Goal: Task Accomplishment & Management: Complete application form

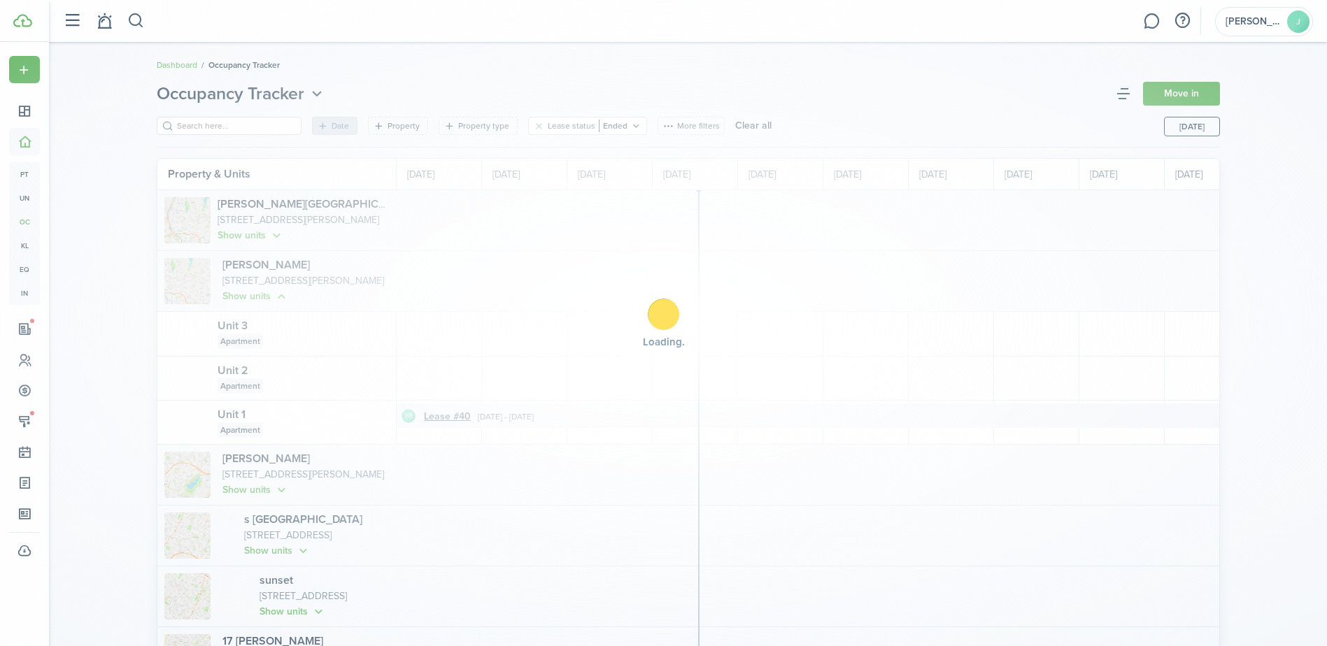
scroll to position [0, 256]
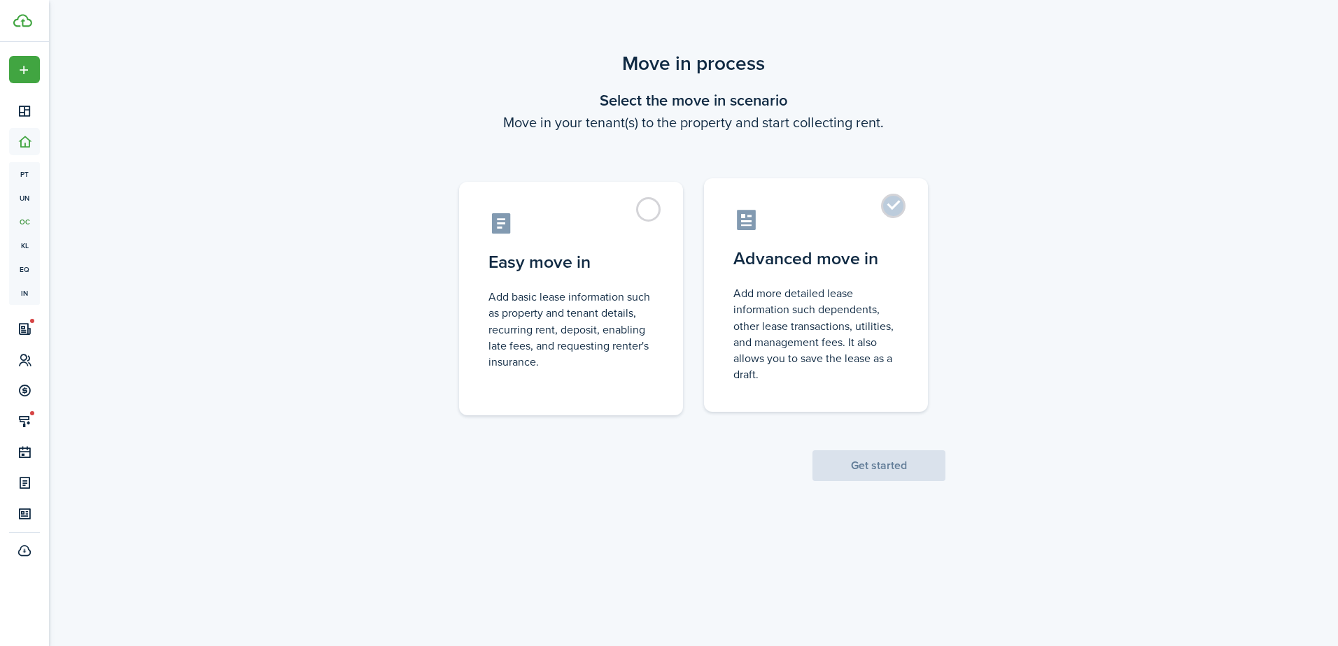
click at [839, 246] on label "Advanced move in Add more detailed lease information such dependents, other lea…" at bounding box center [816, 295] width 224 height 234
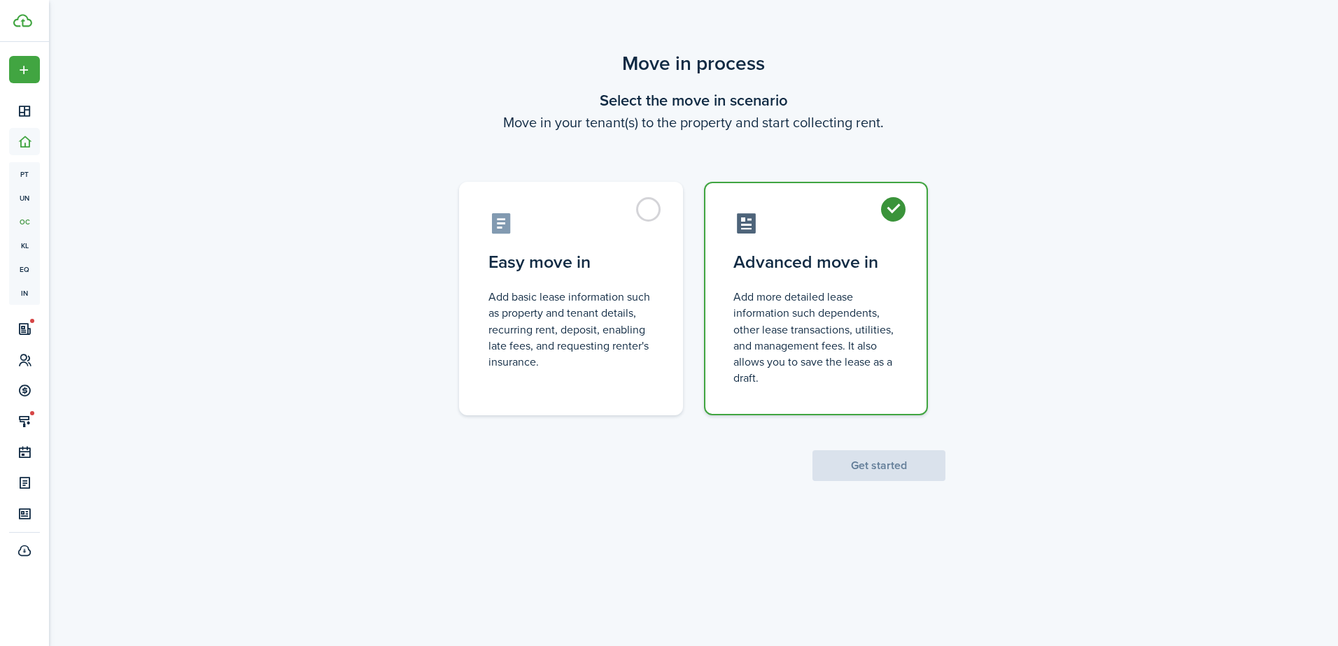
radio input "true"
click at [875, 460] on button "Get started" at bounding box center [878, 466] width 133 height 31
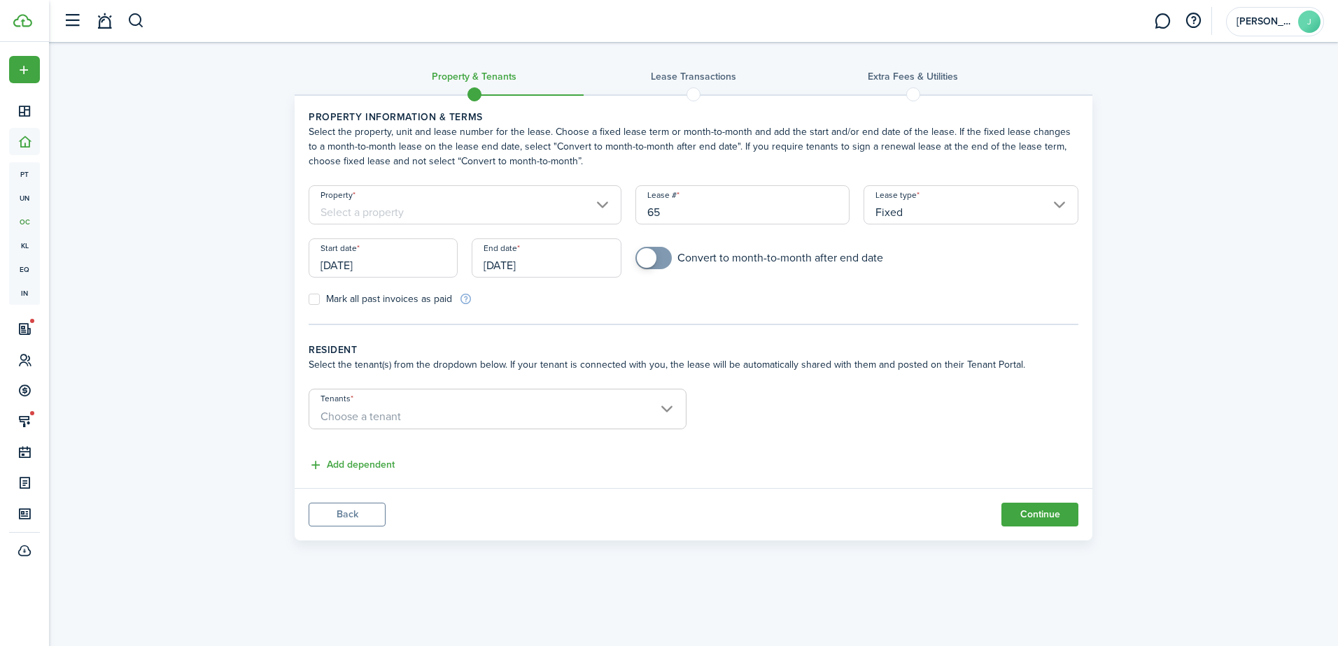
click at [604, 204] on input "Property" at bounding box center [465, 204] width 313 height 39
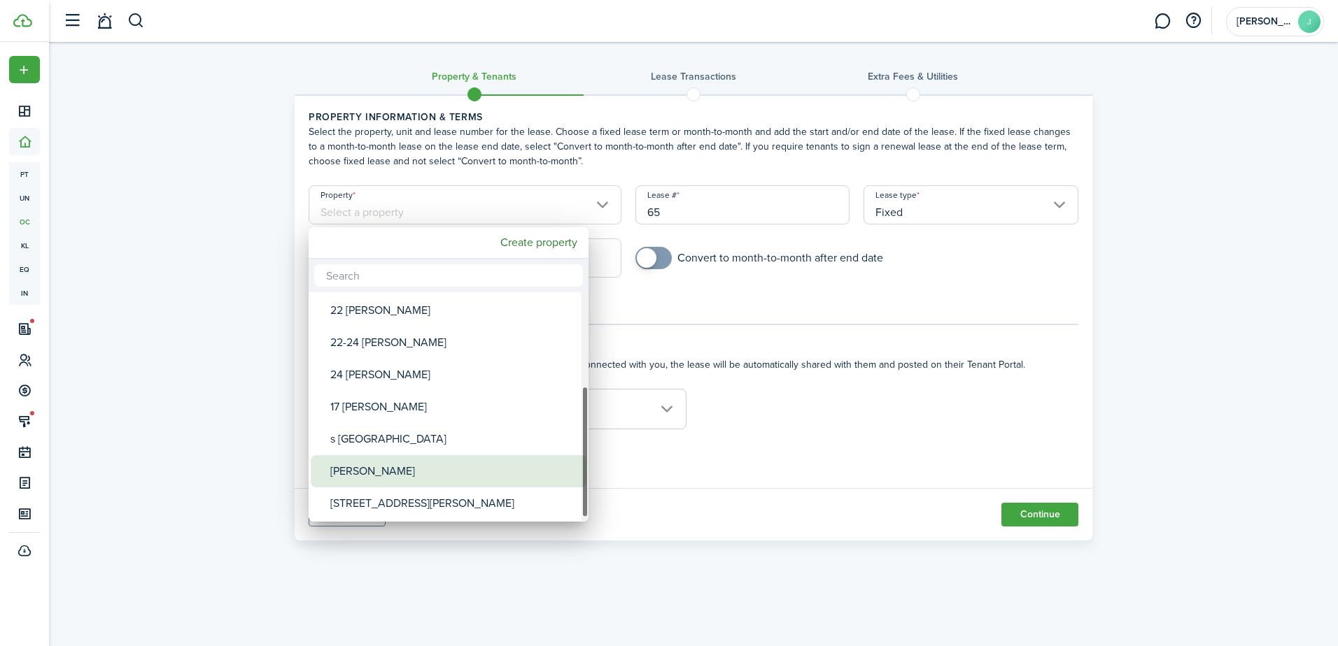
click at [444, 456] on div "[PERSON_NAME]" at bounding box center [454, 471] width 248 height 32
type input "[PERSON_NAME]"
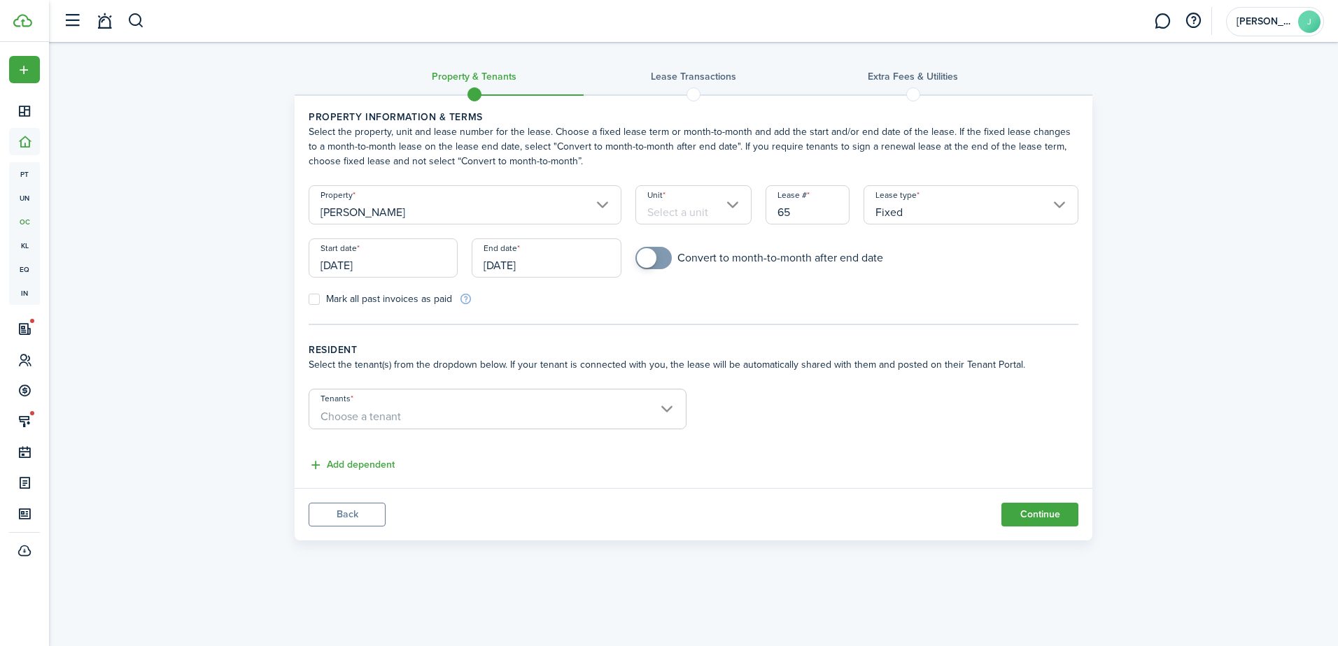
click at [704, 211] on input "Unit" at bounding box center [693, 204] width 117 height 39
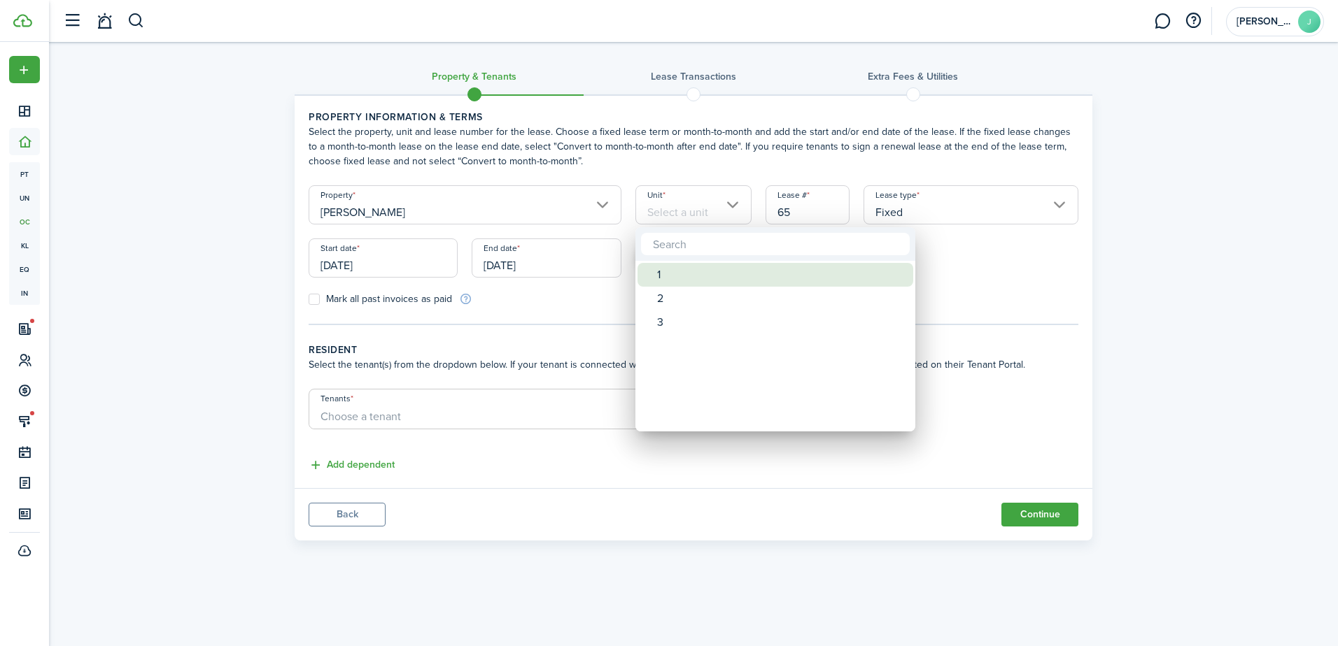
click at [667, 276] on div "1" at bounding box center [781, 275] width 248 height 24
type input "1"
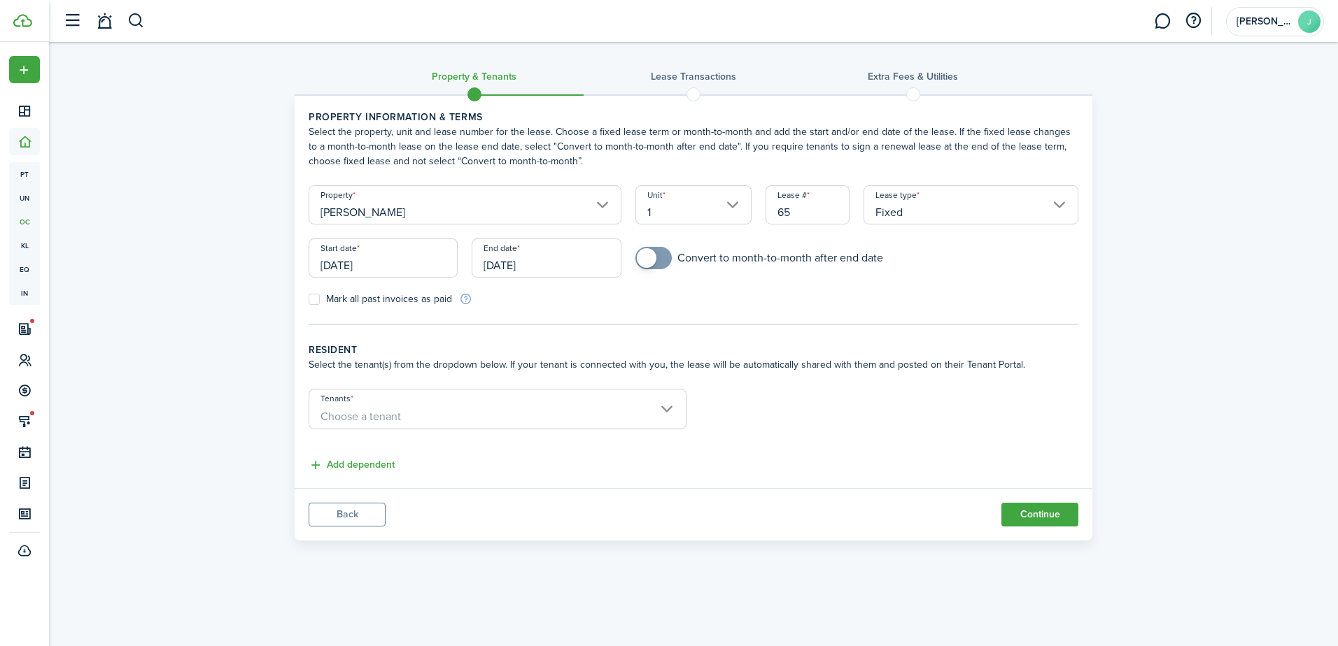
click at [406, 267] on input "[DATE]" at bounding box center [383, 258] width 149 height 39
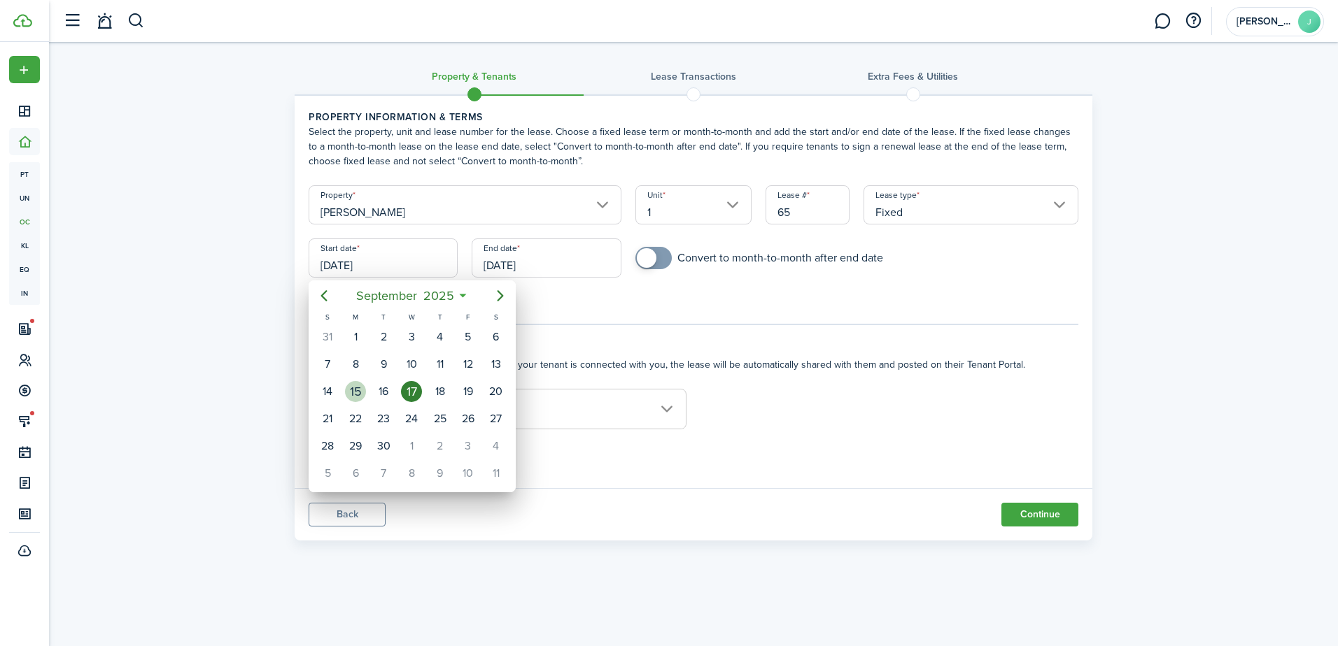
drag, startPoint x: 367, startPoint y: 386, endPoint x: 382, endPoint y: 374, distance: 19.5
click at [367, 387] on div "15" at bounding box center [355, 391] width 28 height 27
type input "[DATE]"
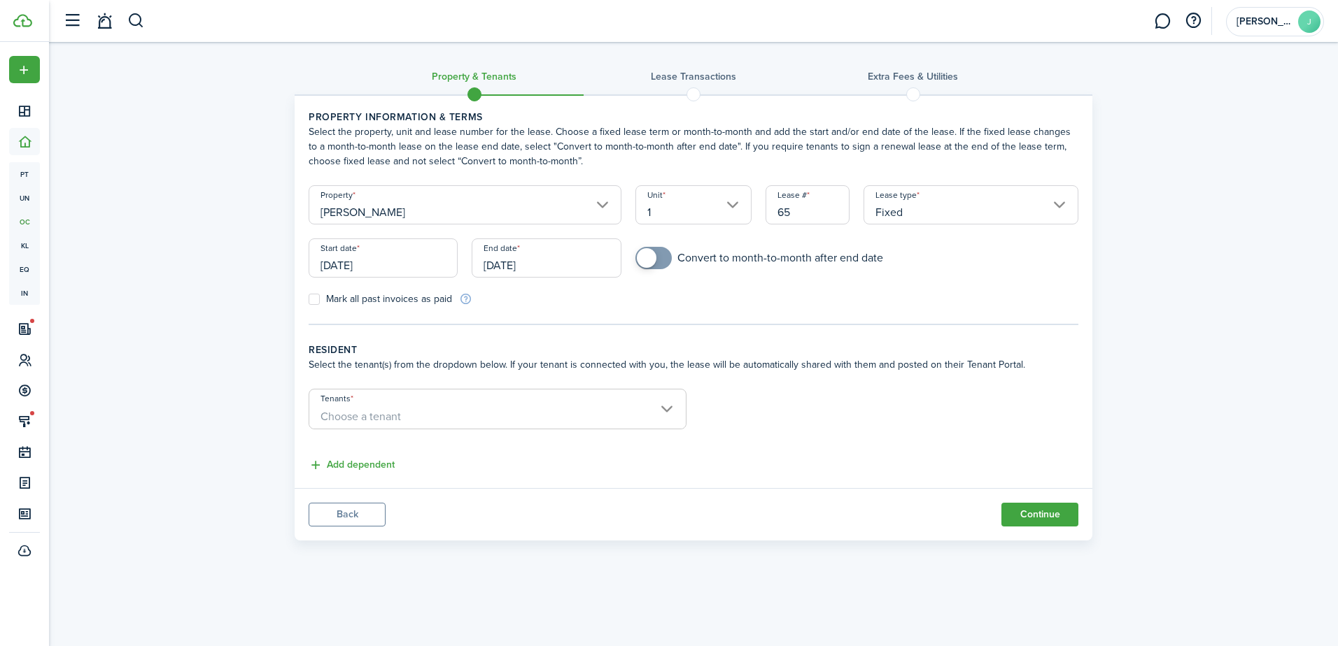
click at [539, 271] on input "[DATE]" at bounding box center [546, 258] width 149 height 39
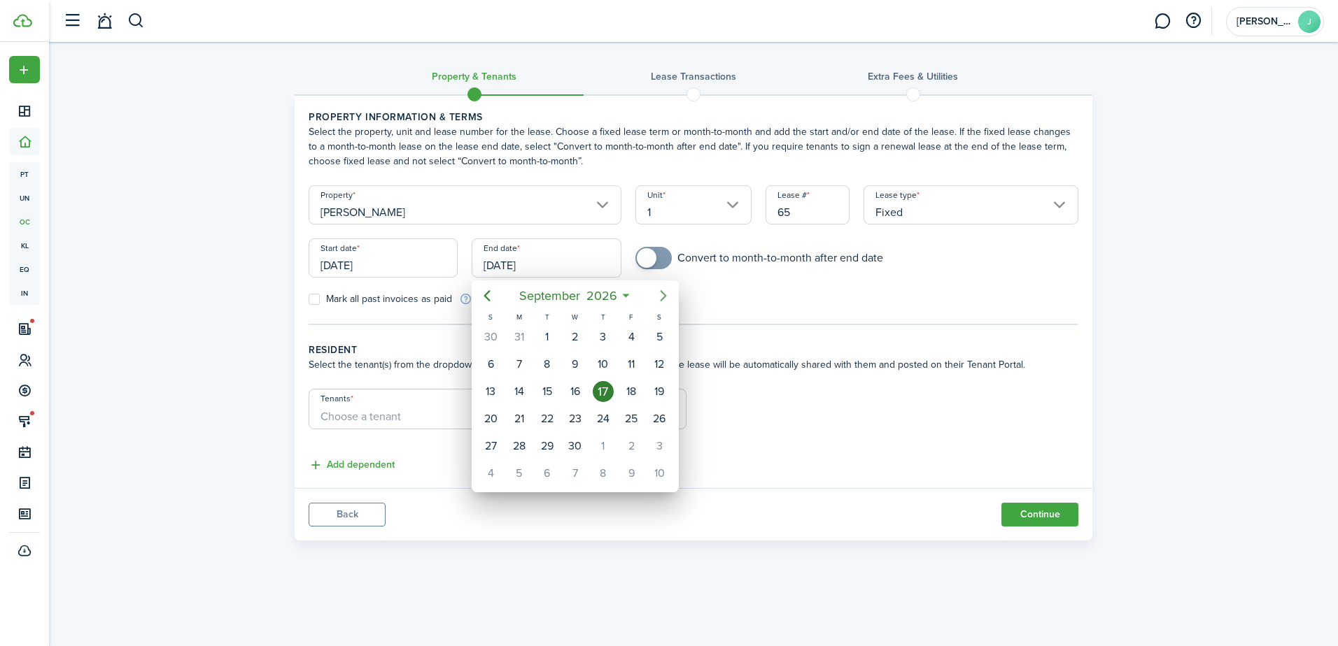
click at [656, 297] on icon "Next page" at bounding box center [663, 296] width 17 height 17
click at [477, 289] on mbsc-button "Previous page" at bounding box center [487, 296] width 28 height 28
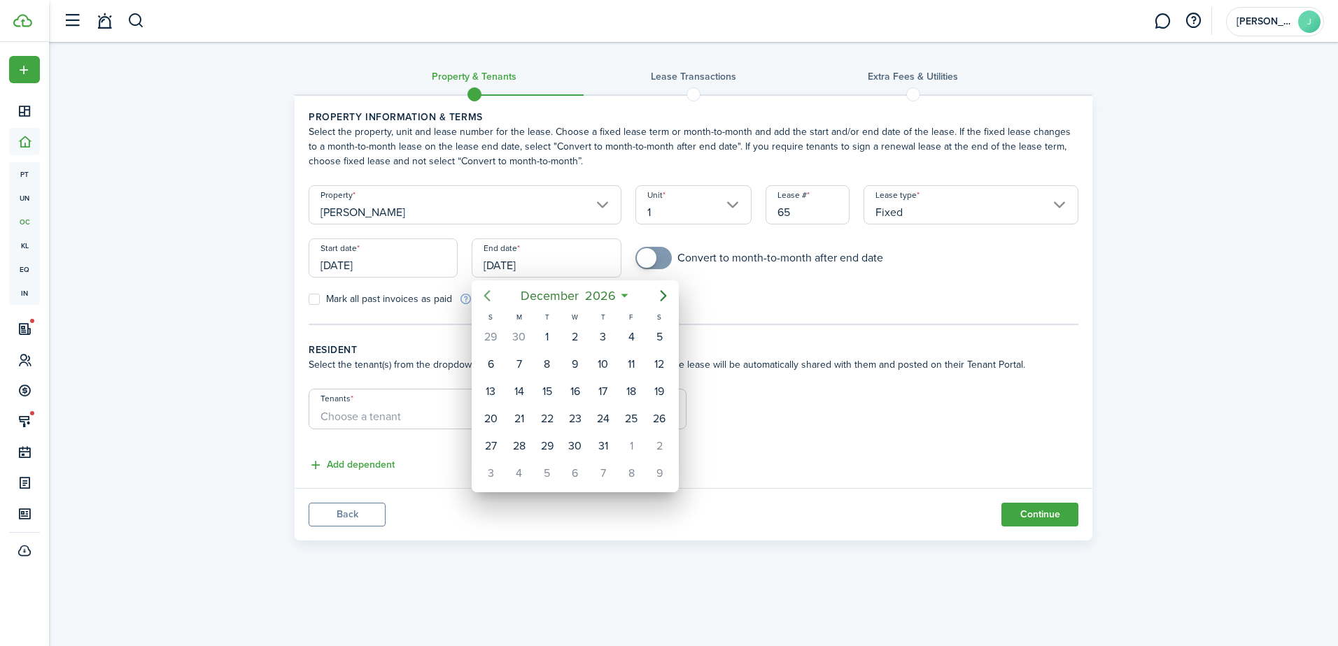
click at [479, 289] on icon "Previous page" at bounding box center [487, 296] width 17 height 17
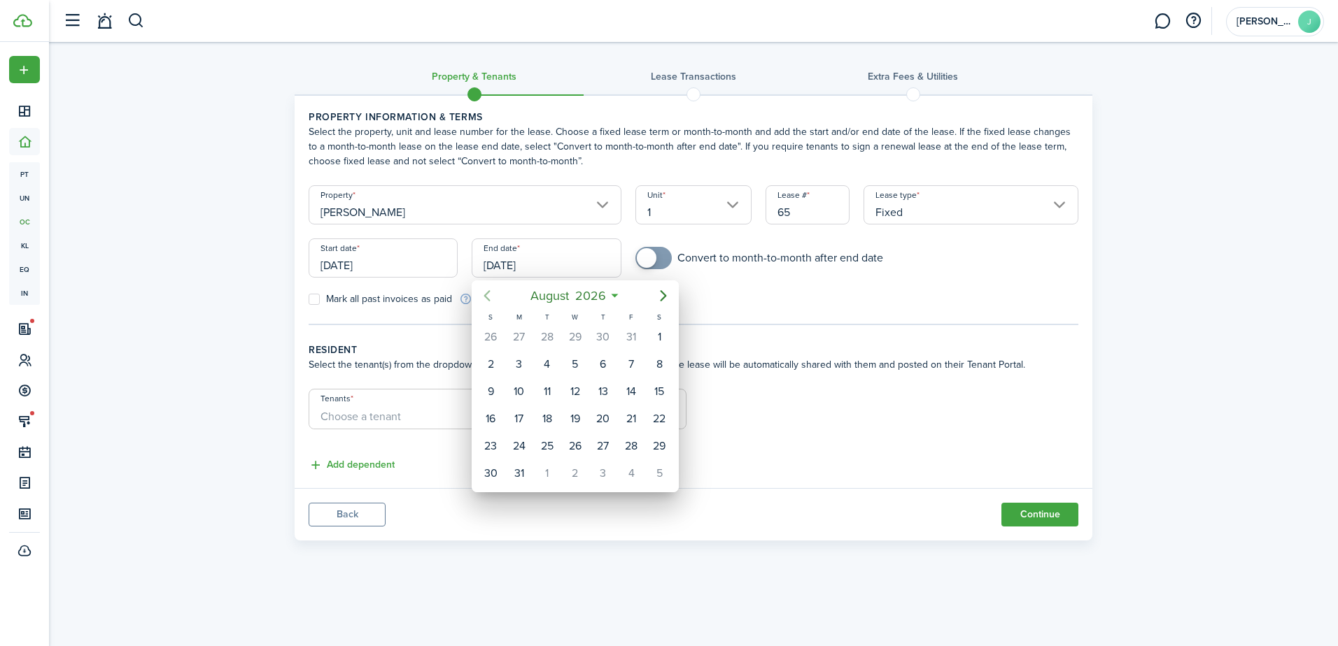
click at [479, 289] on icon "Previous page" at bounding box center [487, 296] width 17 height 17
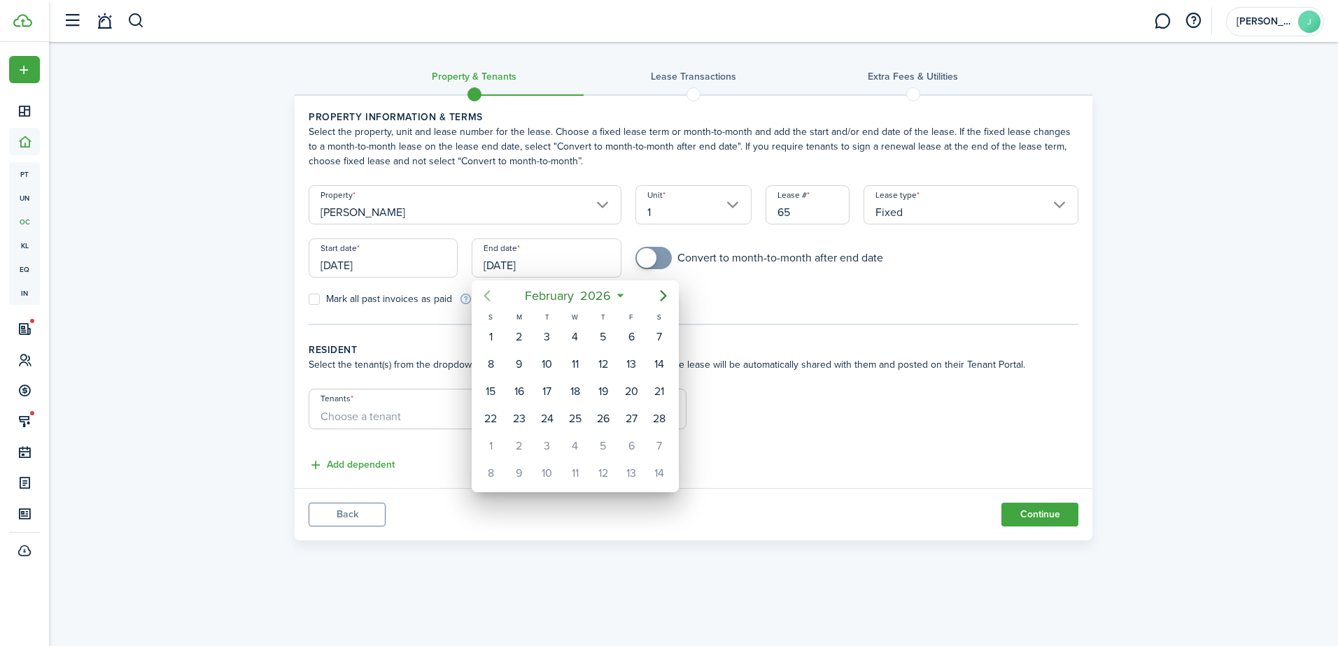
click at [479, 289] on icon "Previous page" at bounding box center [487, 296] width 17 height 17
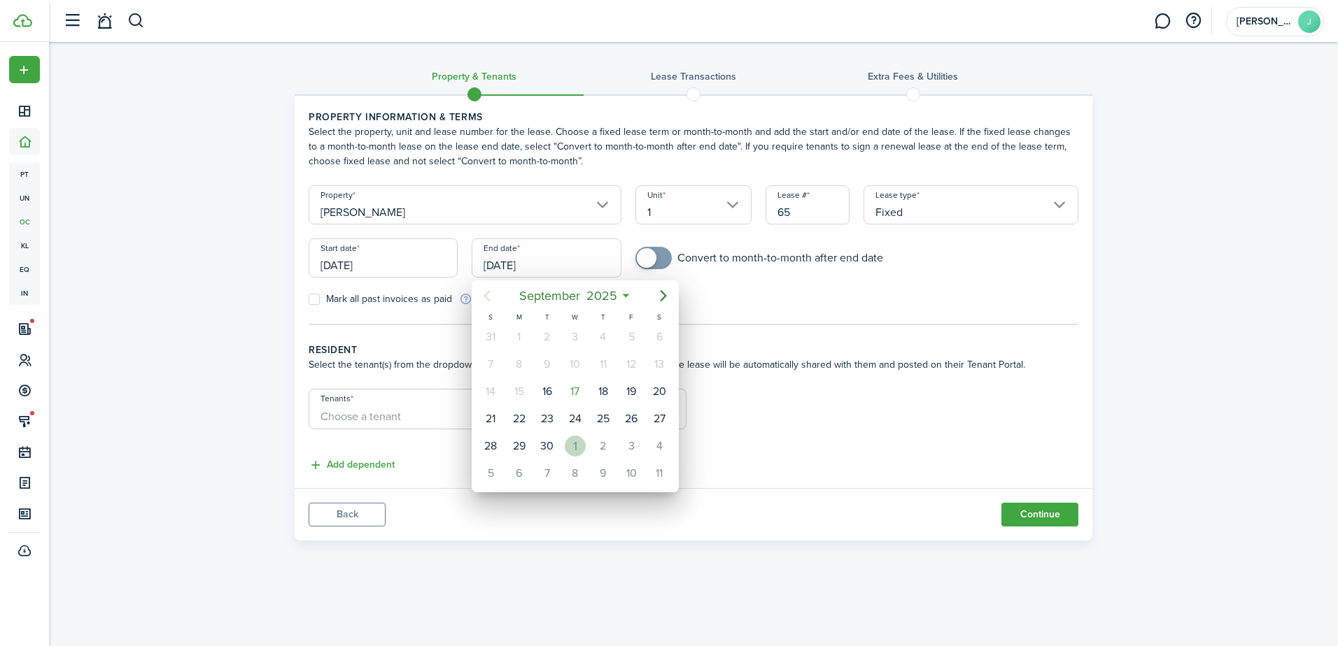
click at [574, 437] on div "1" at bounding box center [575, 446] width 21 height 21
type input "[DATE]"
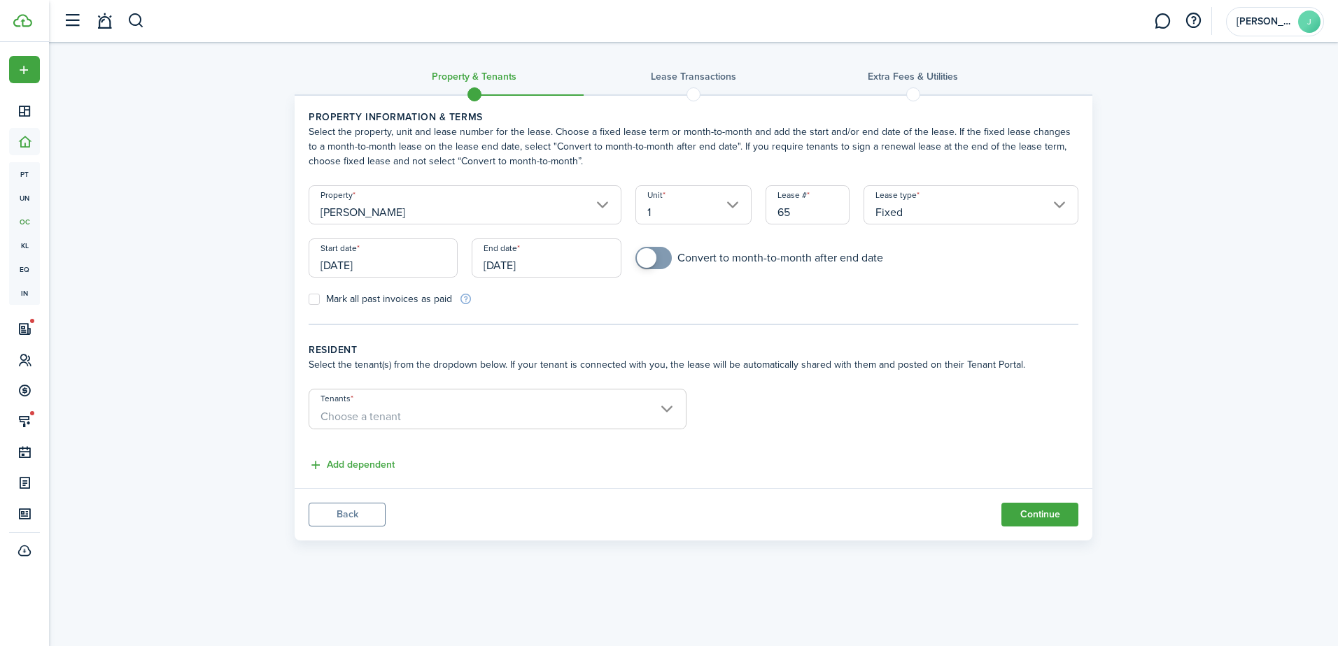
click at [430, 401] on input "Tenants" at bounding box center [497, 398] width 376 height 17
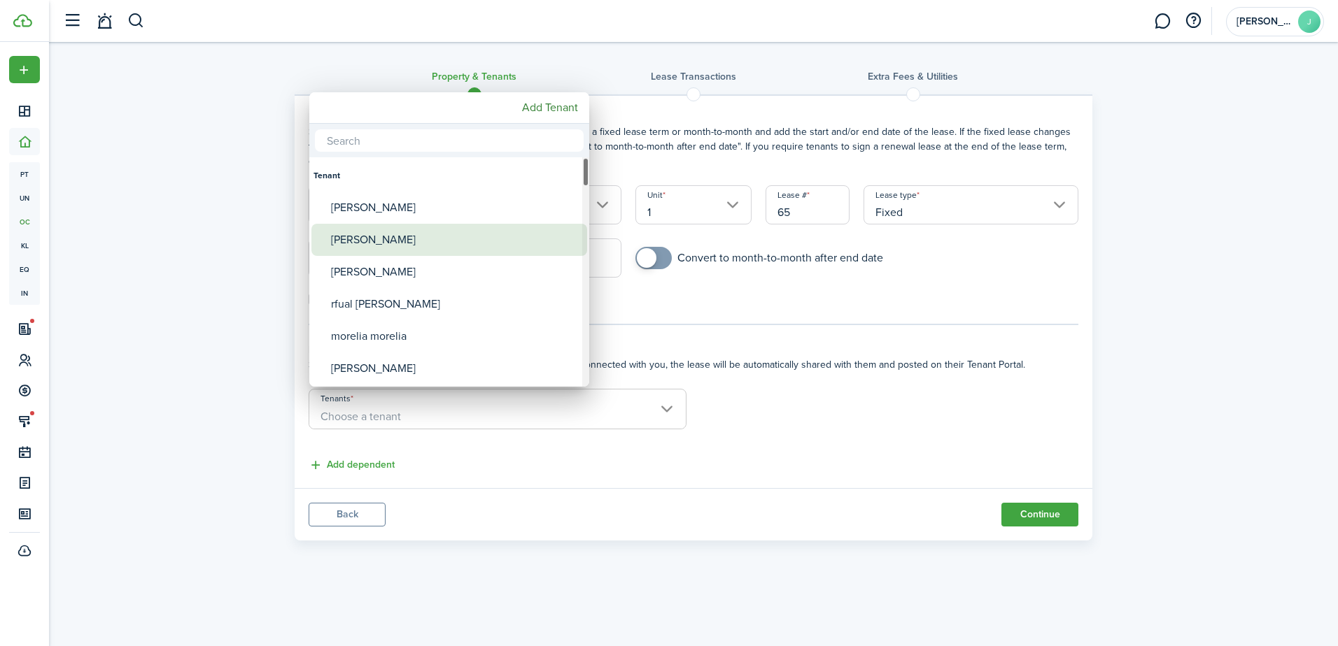
click at [441, 246] on div "[PERSON_NAME]" at bounding box center [455, 240] width 248 height 32
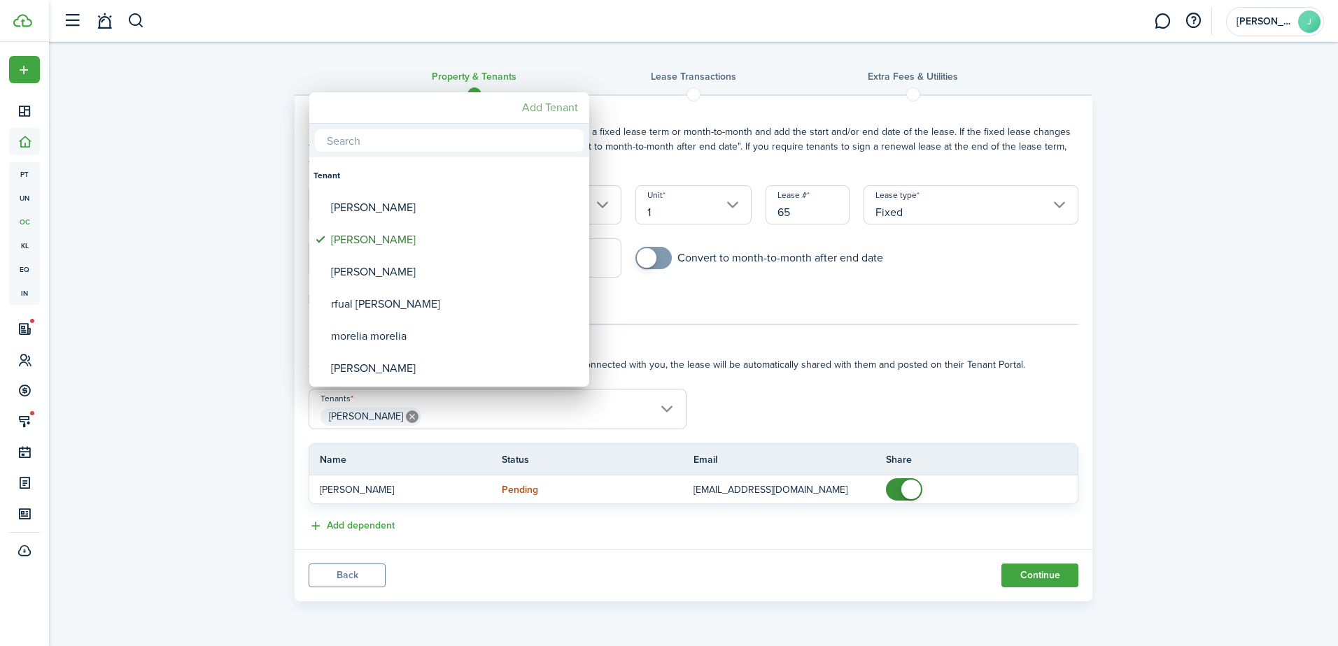
click at [532, 99] on mbsc-button "Add Tenant" at bounding box center [549, 107] width 67 height 25
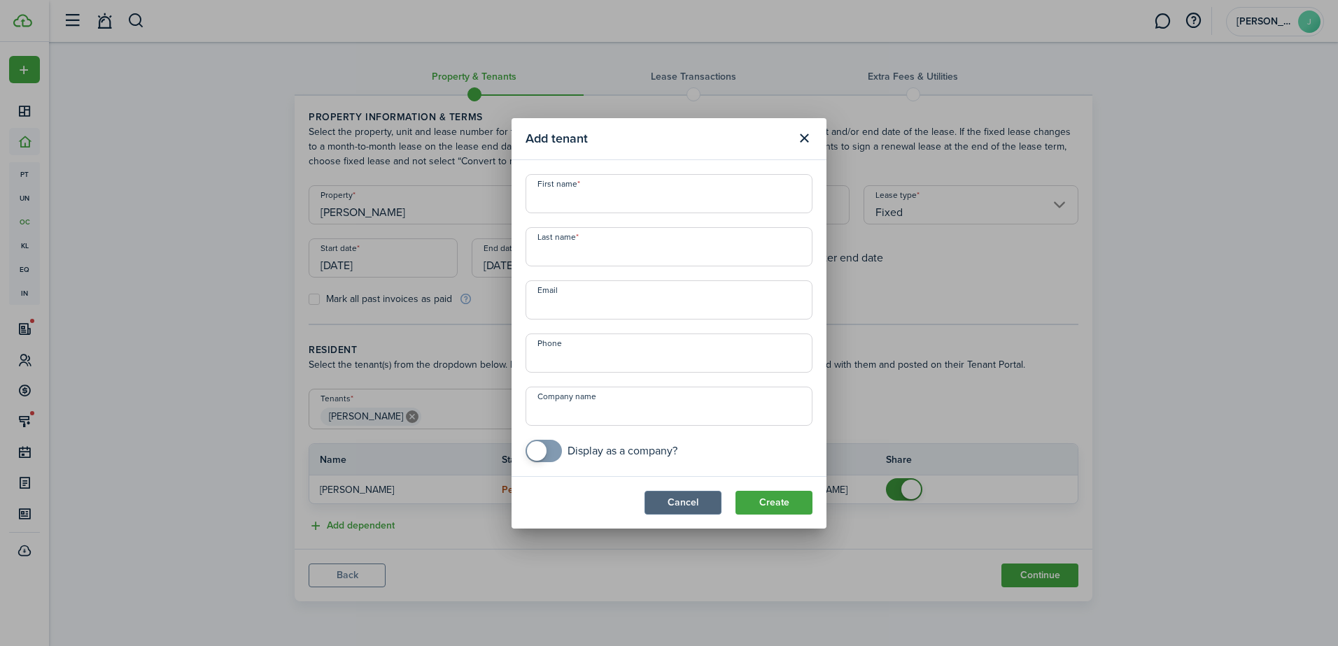
click at [690, 495] on button "Cancel" at bounding box center [682, 503] width 77 height 24
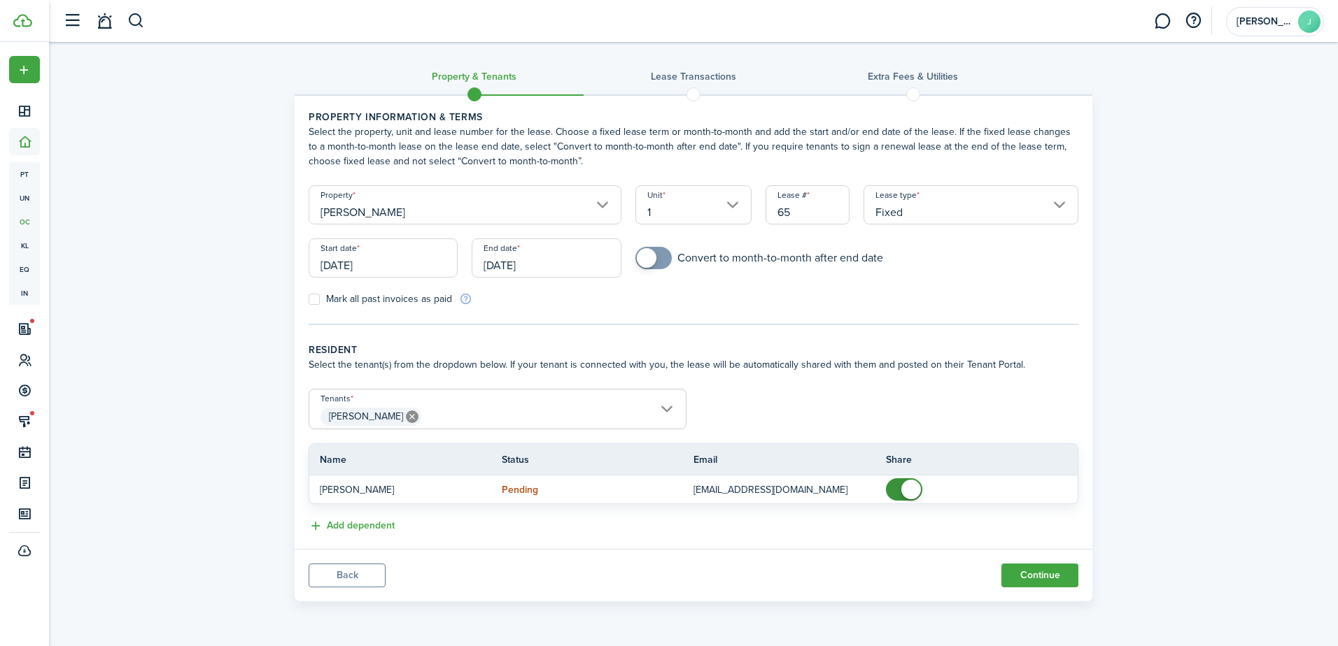
click at [635, 409] on span "[PERSON_NAME]" at bounding box center [497, 417] width 376 height 24
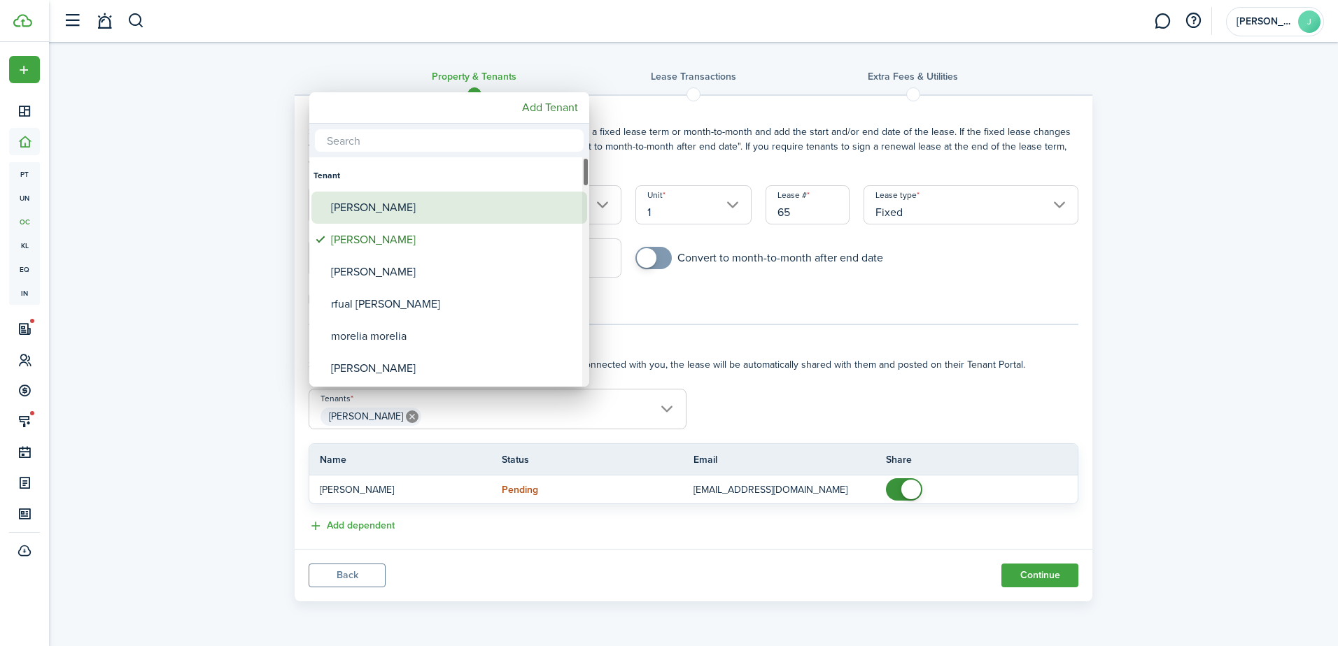
click at [490, 210] on div "[PERSON_NAME]" at bounding box center [455, 208] width 248 height 32
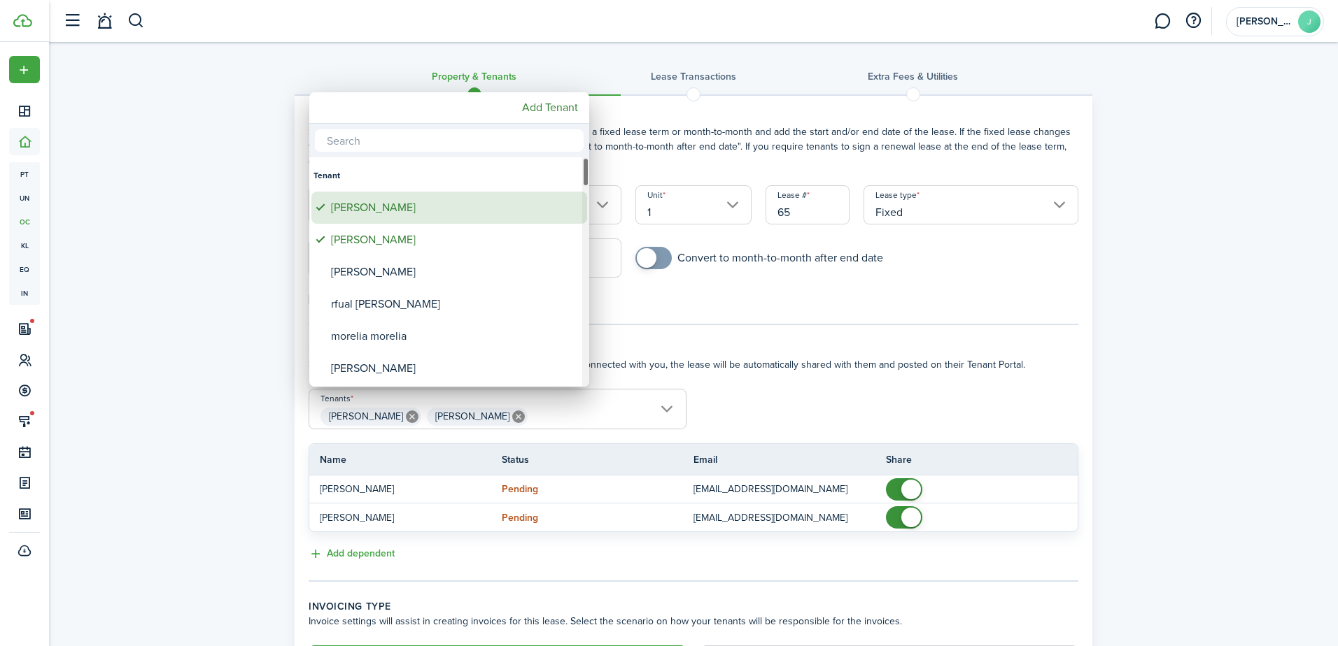
type input "[PERSON_NAME], [PERSON_NAME]"
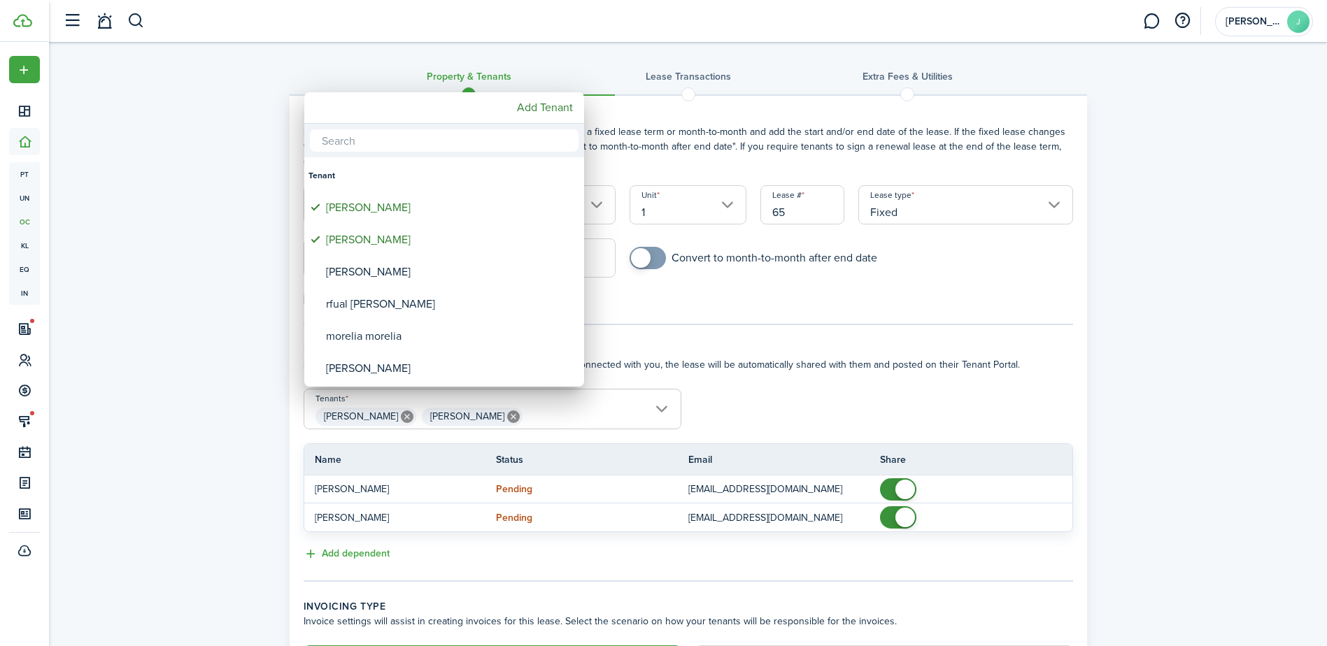
click at [793, 399] on div at bounding box center [663, 323] width 1551 height 870
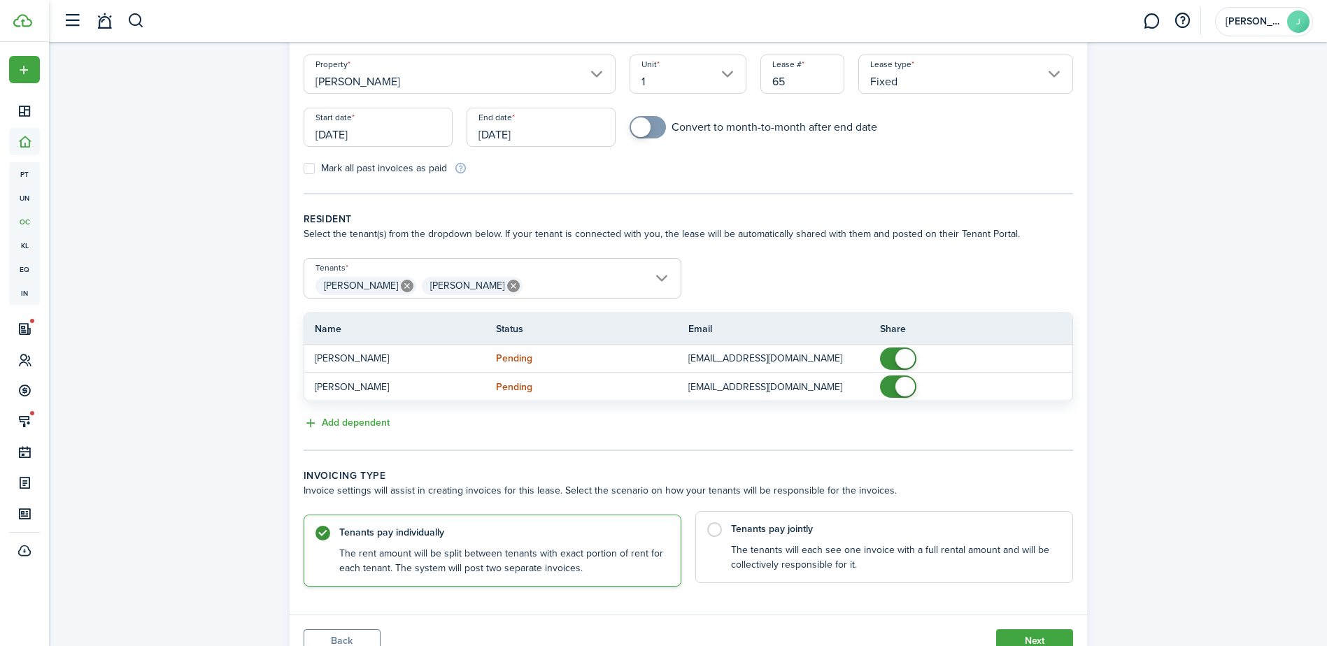
scroll to position [140, 0]
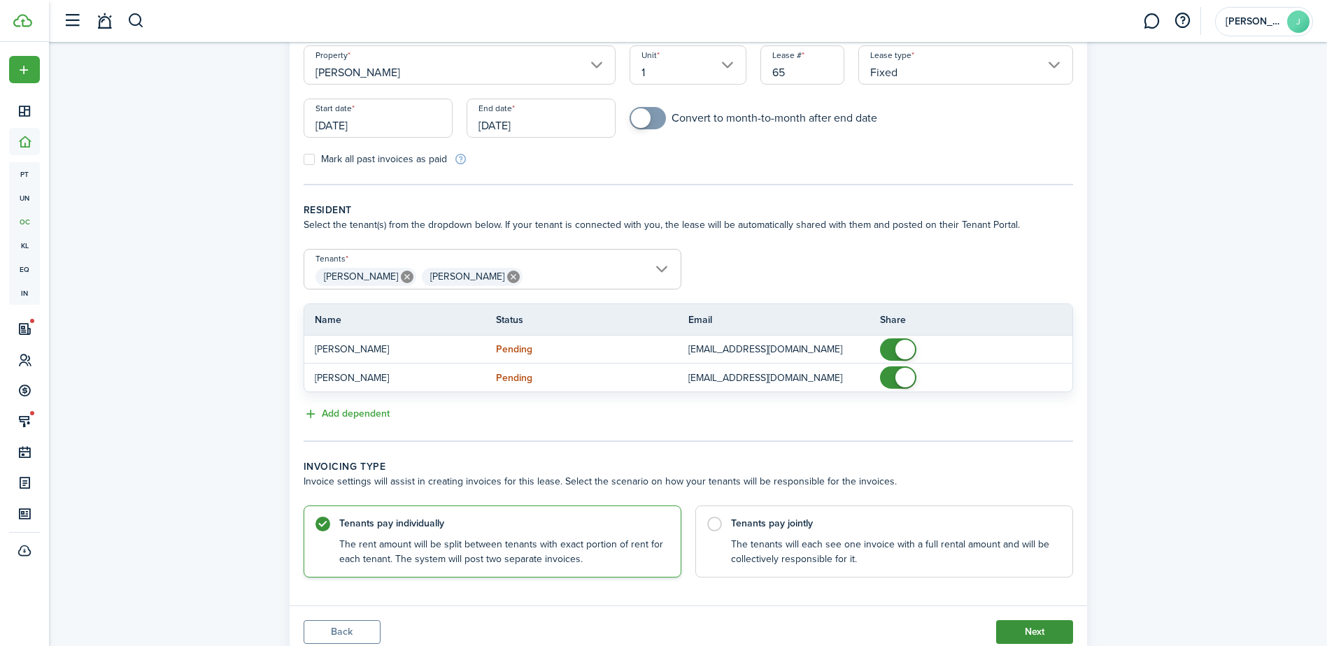
click at [1023, 628] on button "Next" at bounding box center [1034, 633] width 77 height 24
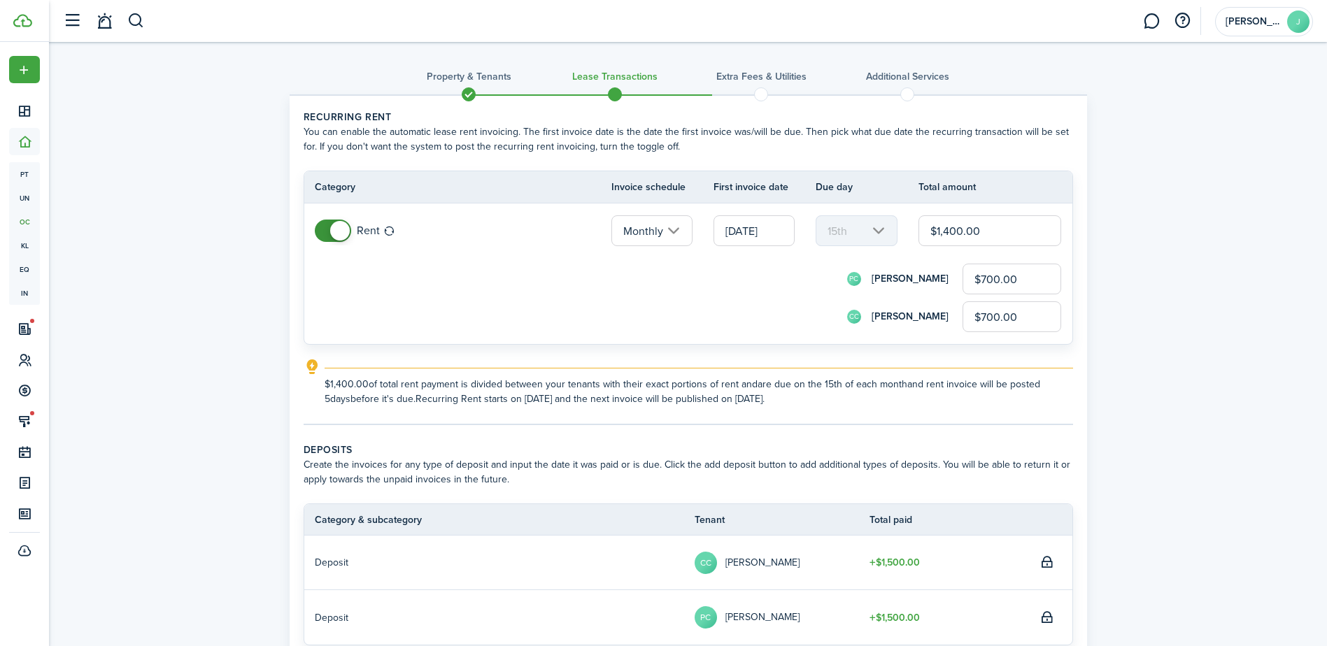
drag, startPoint x: 786, startPoint y: 230, endPoint x: 728, endPoint y: 236, distance: 59.0
click at [728, 236] on input "[DATE]" at bounding box center [754, 230] width 81 height 31
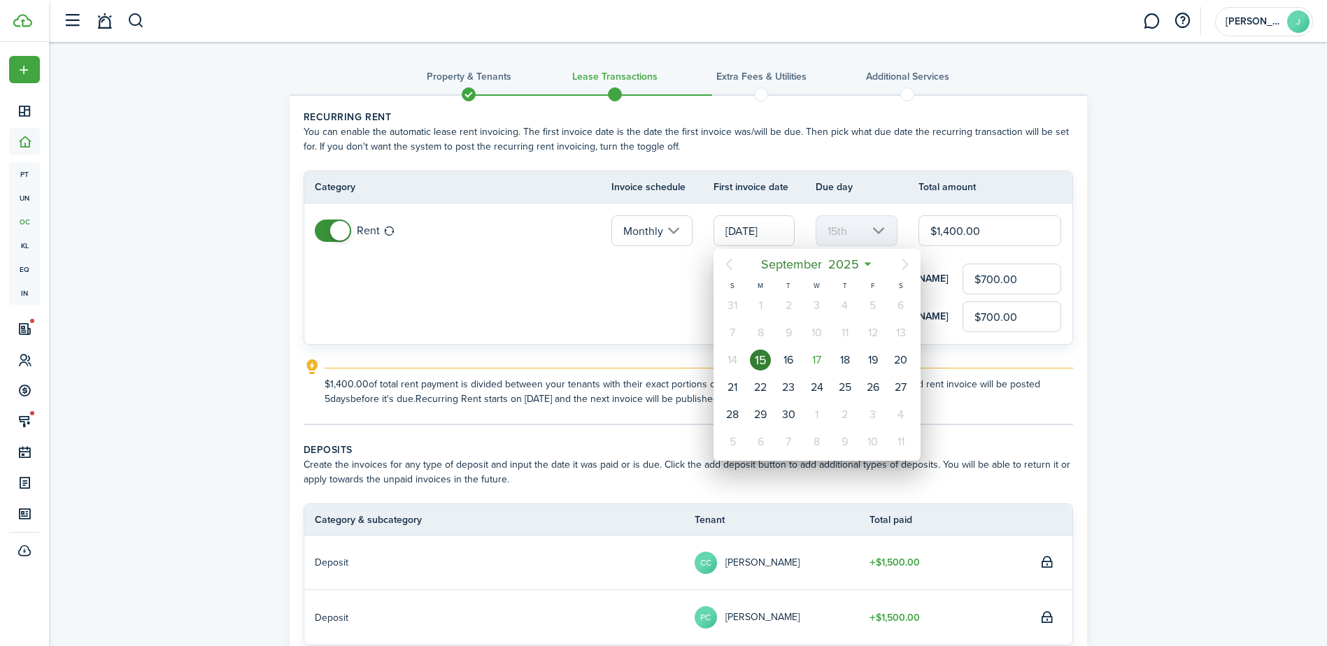
click at [820, 419] on div "1" at bounding box center [817, 414] width 21 height 21
click at [815, 413] on div "1" at bounding box center [817, 414] width 21 height 21
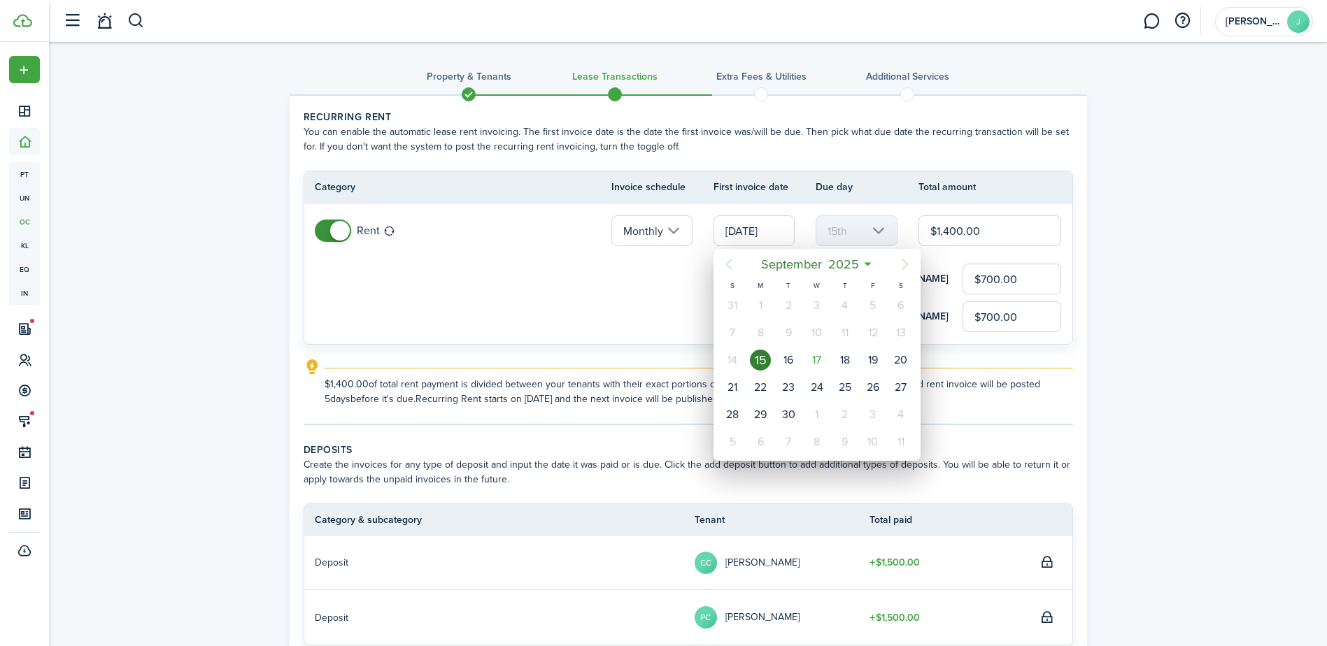
click at [815, 413] on div "1" at bounding box center [817, 414] width 21 height 21
click at [816, 410] on div "1" at bounding box center [817, 414] width 21 height 21
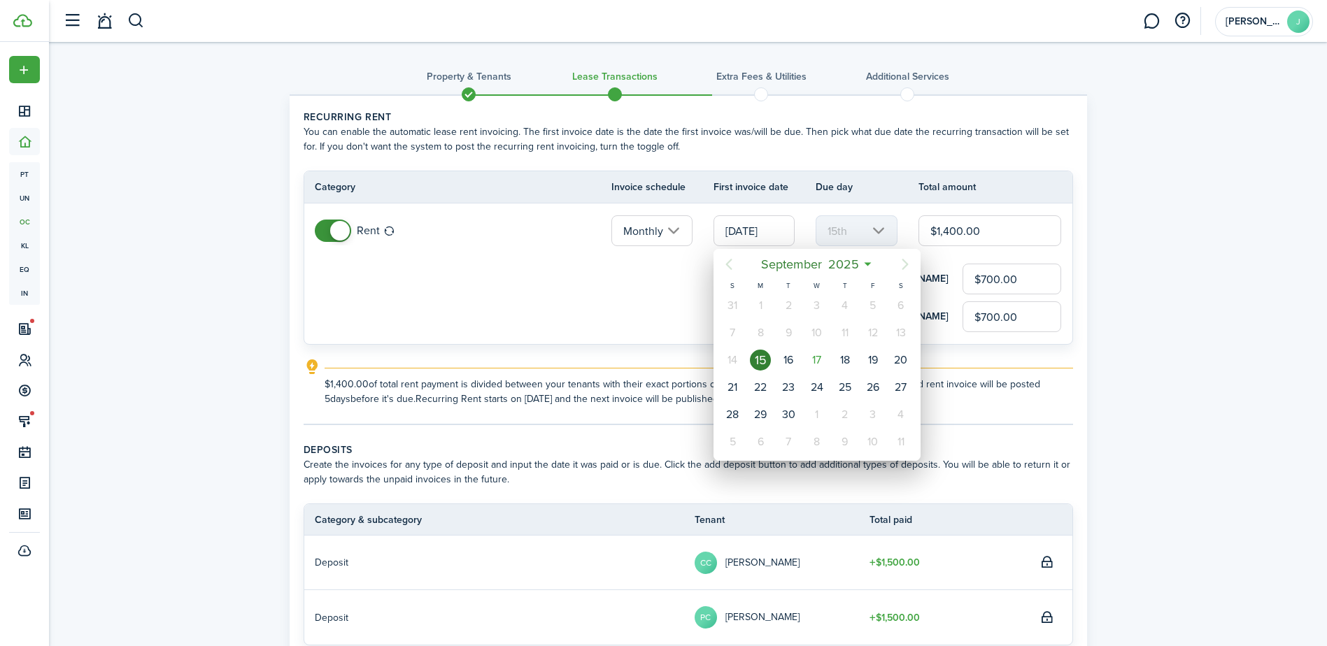
click at [660, 280] on div at bounding box center [663, 323] width 1551 height 870
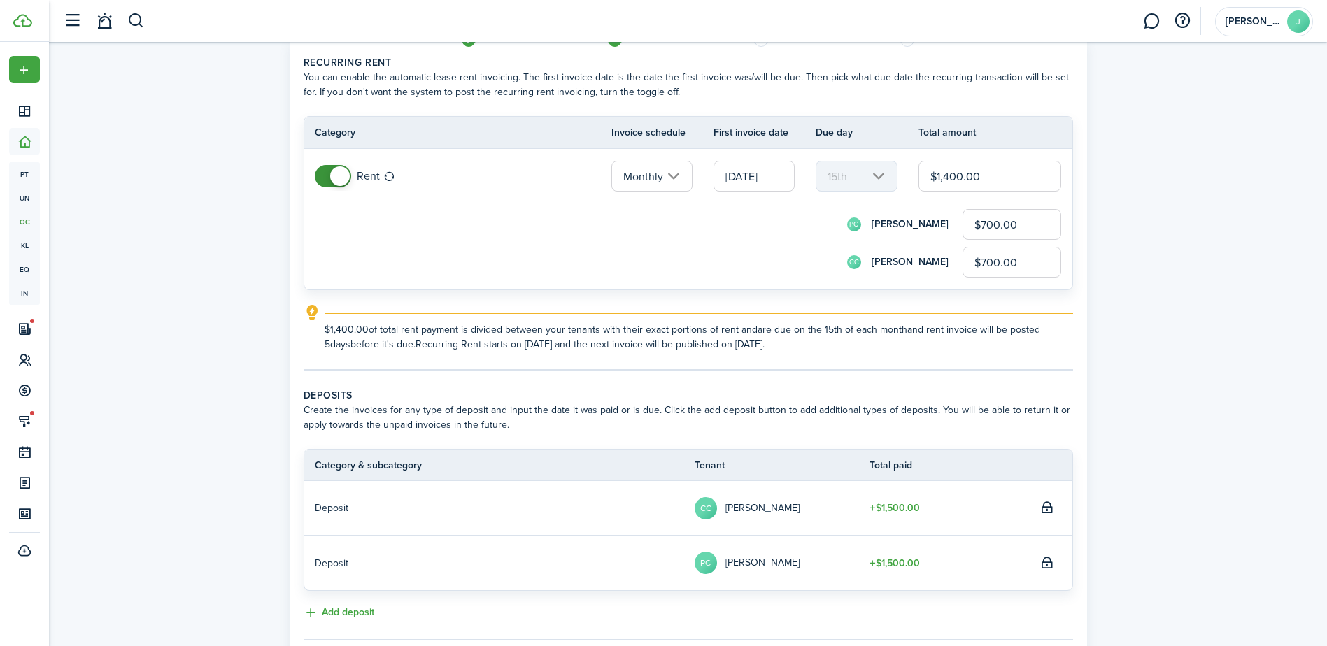
scroll to position [234, 0]
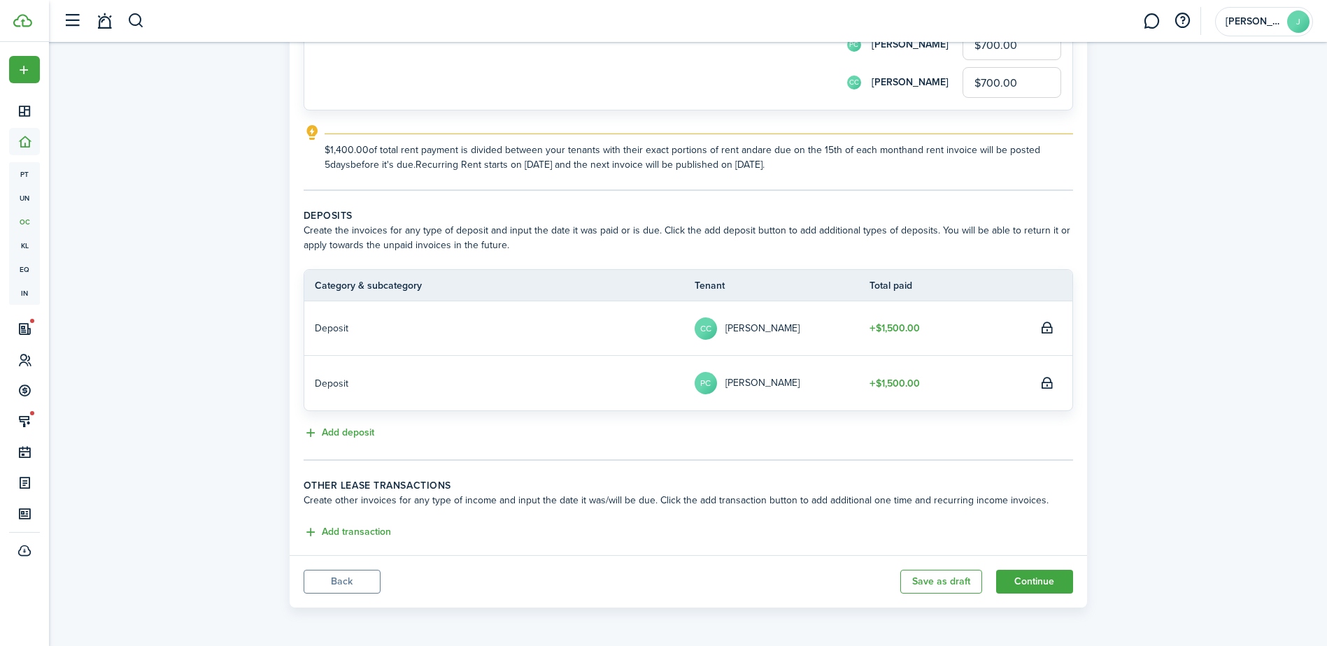
click at [347, 586] on button "Back" at bounding box center [342, 582] width 77 height 24
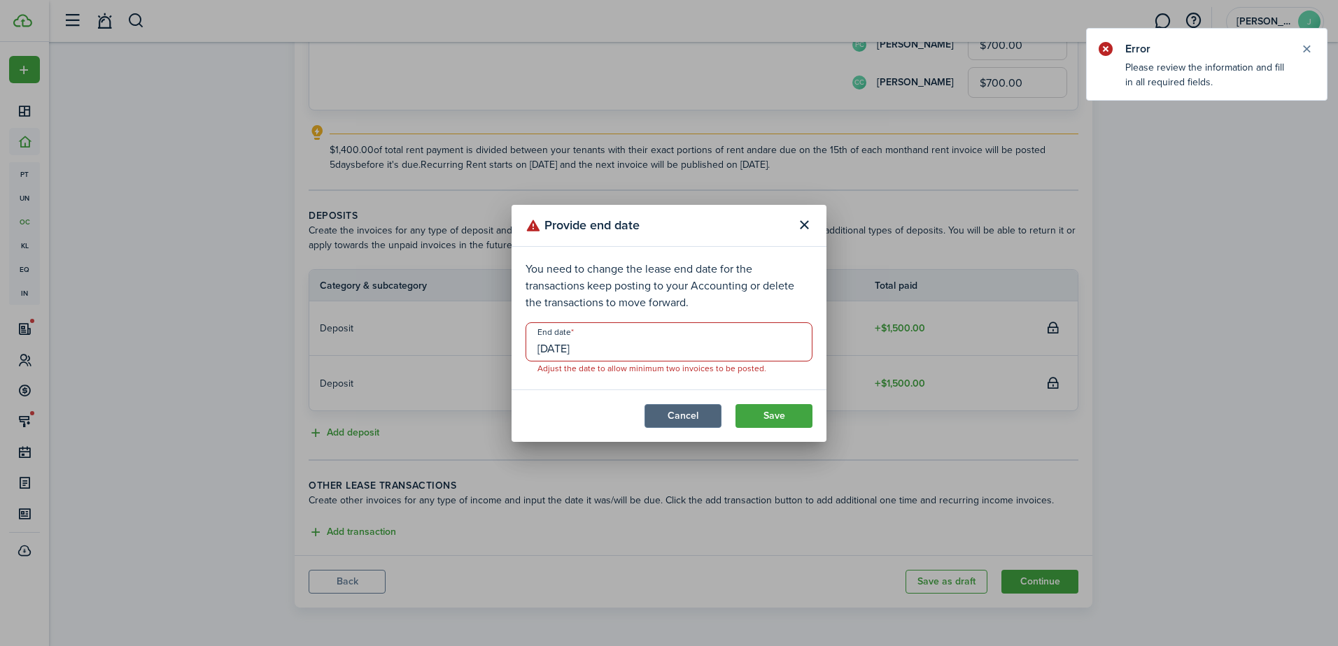
click at [688, 417] on button "Cancel" at bounding box center [682, 416] width 77 height 24
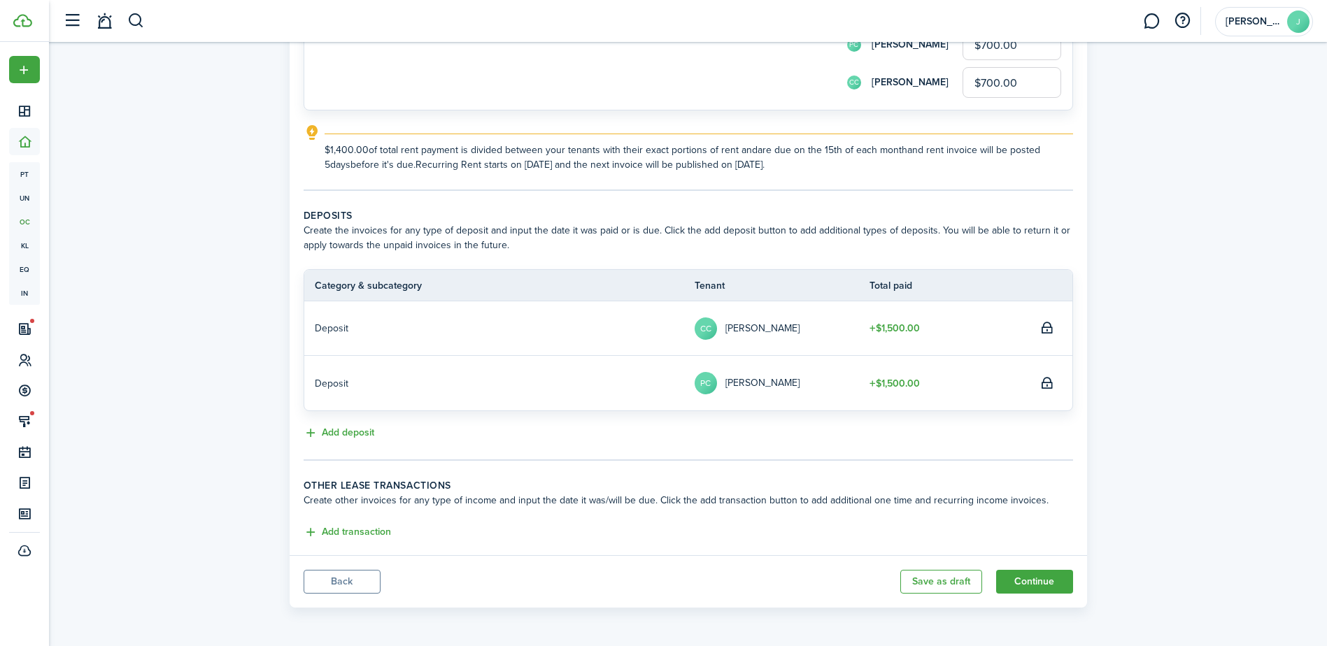
click at [366, 581] on button "Back" at bounding box center [342, 582] width 77 height 24
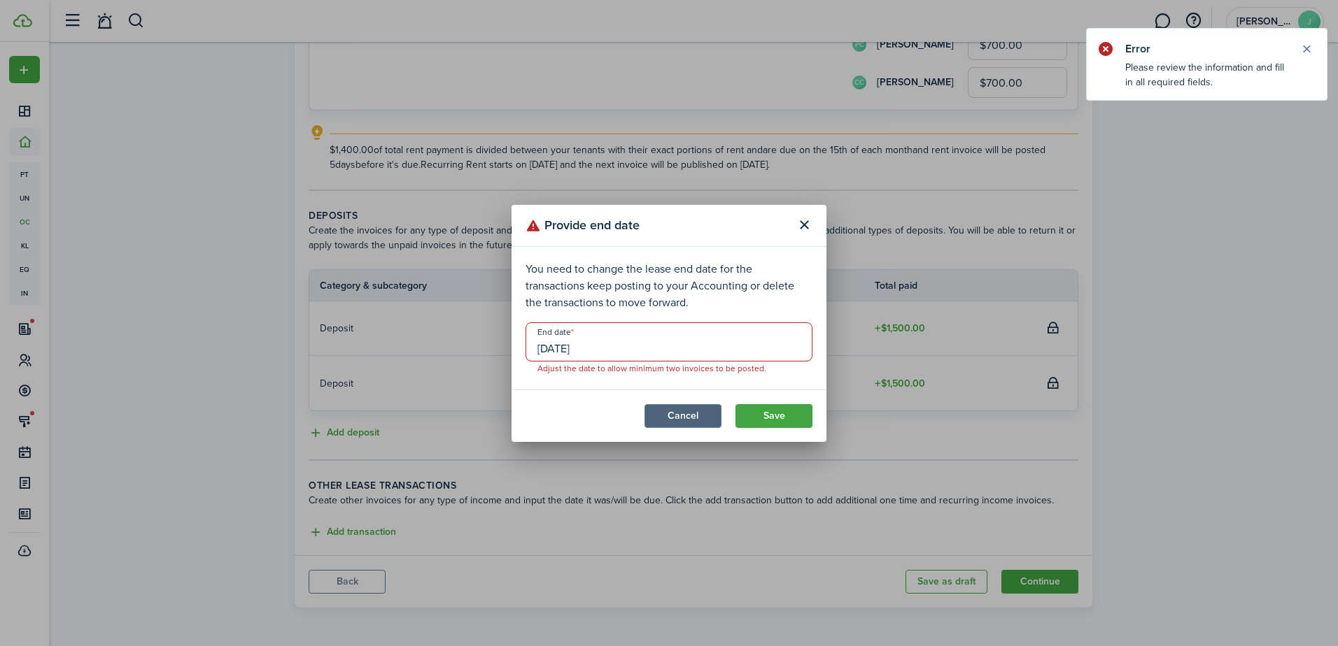
click at [690, 409] on button "Cancel" at bounding box center [682, 416] width 77 height 24
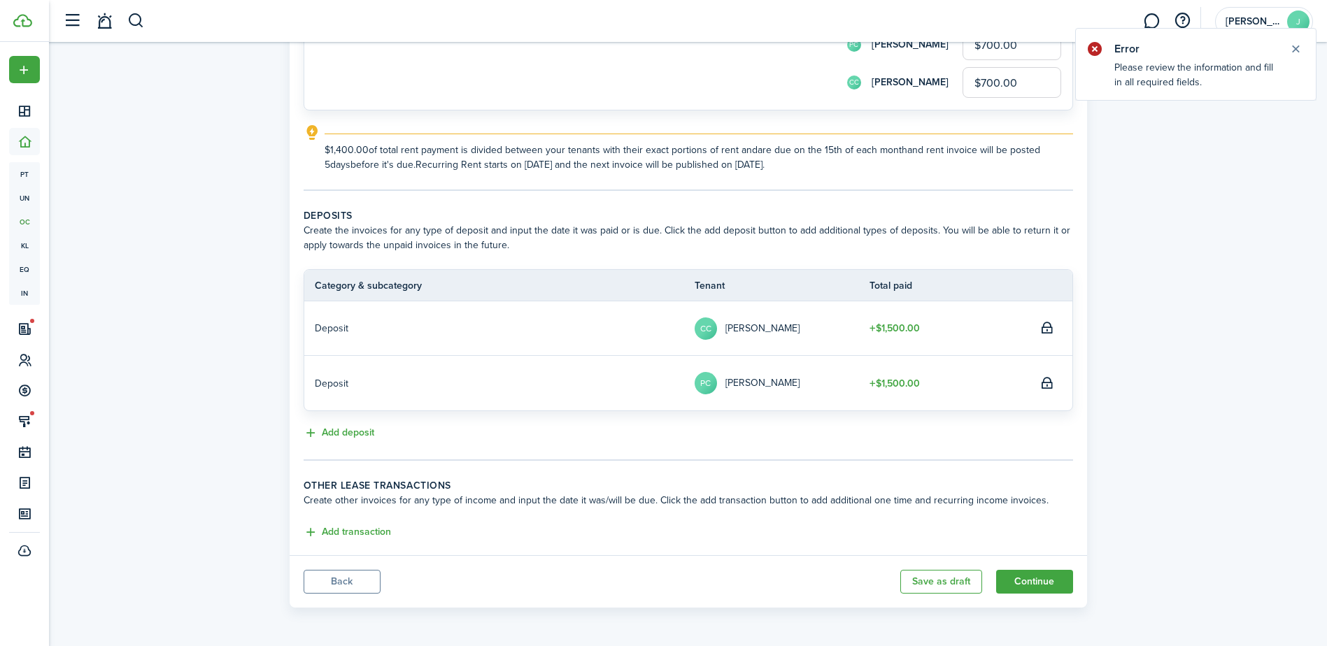
click at [362, 577] on button "Back" at bounding box center [342, 582] width 77 height 24
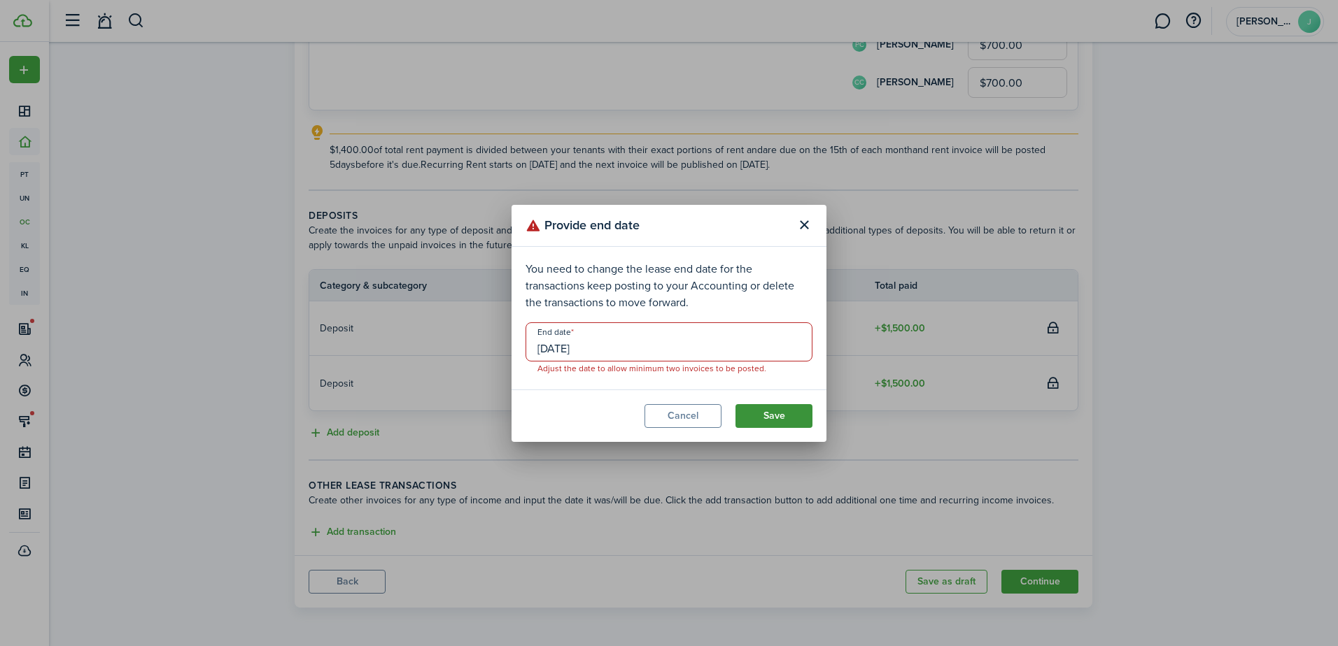
click at [744, 423] on button "Save" at bounding box center [773, 416] width 77 height 24
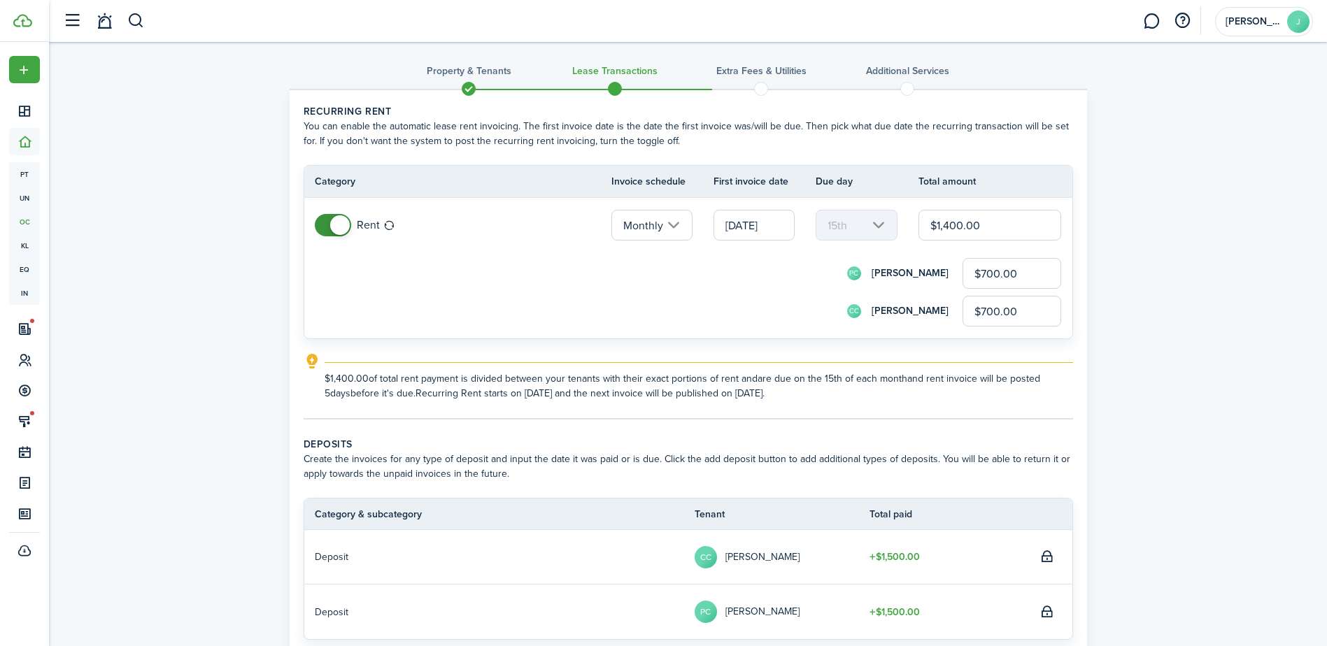
scroll to position [0, 0]
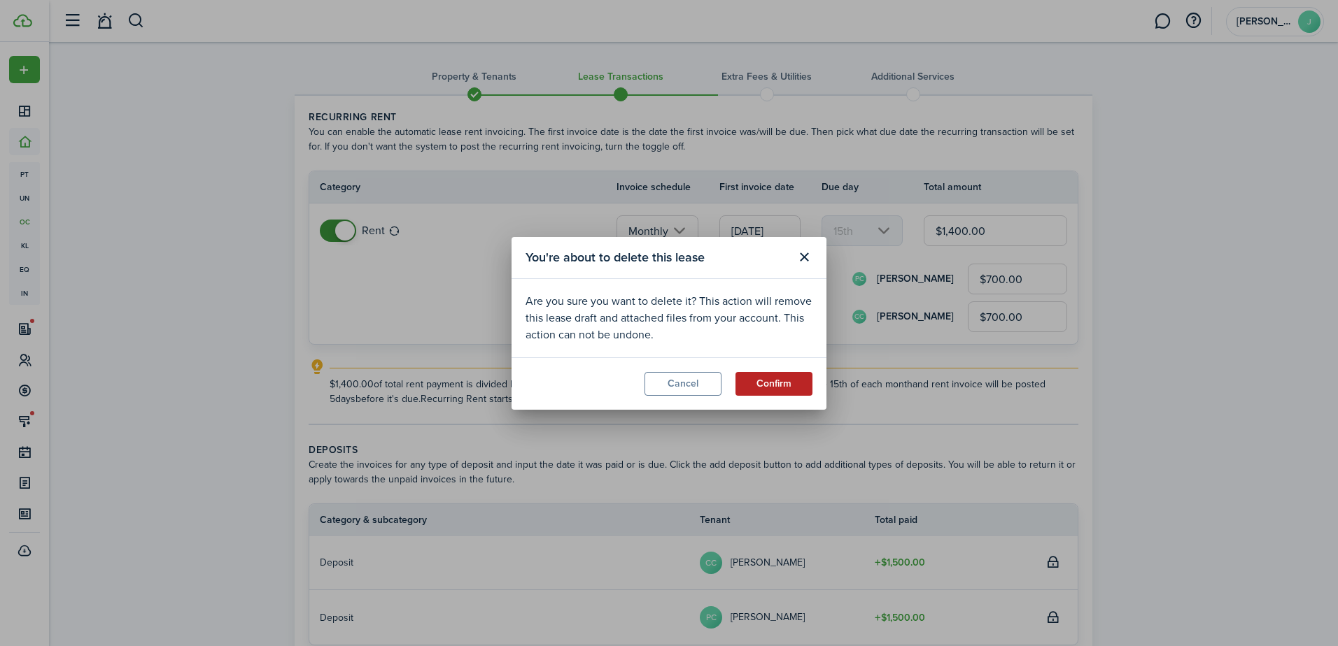
click at [784, 380] on button "Confirm" at bounding box center [773, 384] width 77 height 24
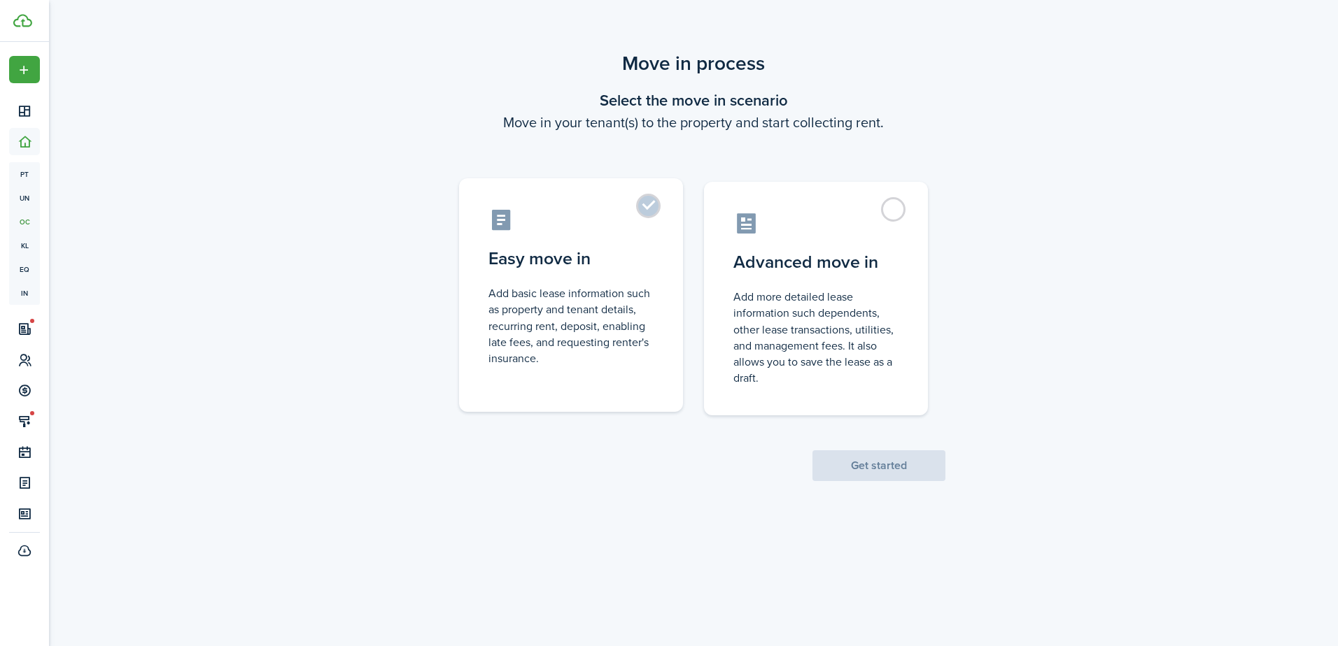
click at [679, 319] on label "Easy move in Add basic lease information such as property and tenant details, r…" at bounding box center [571, 295] width 224 height 234
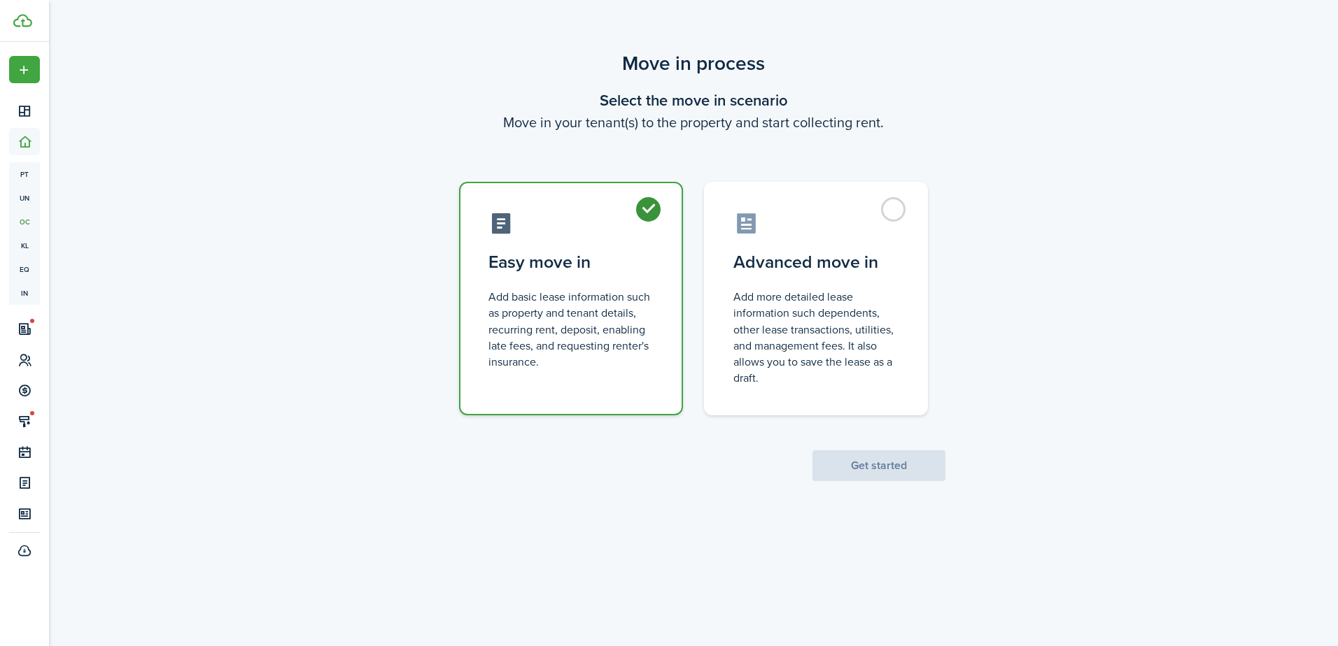
radio input "true"
click at [863, 452] on button "Get started" at bounding box center [878, 466] width 133 height 31
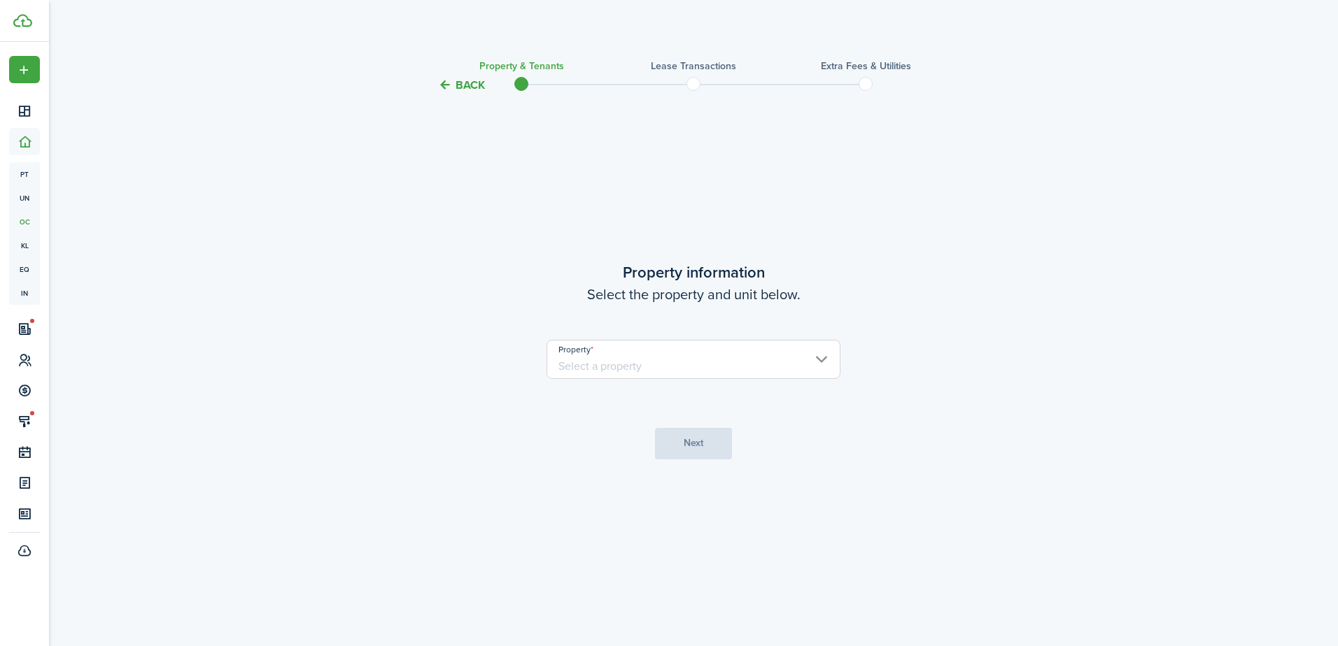
click at [446, 83] on button "Back" at bounding box center [461, 85] width 47 height 15
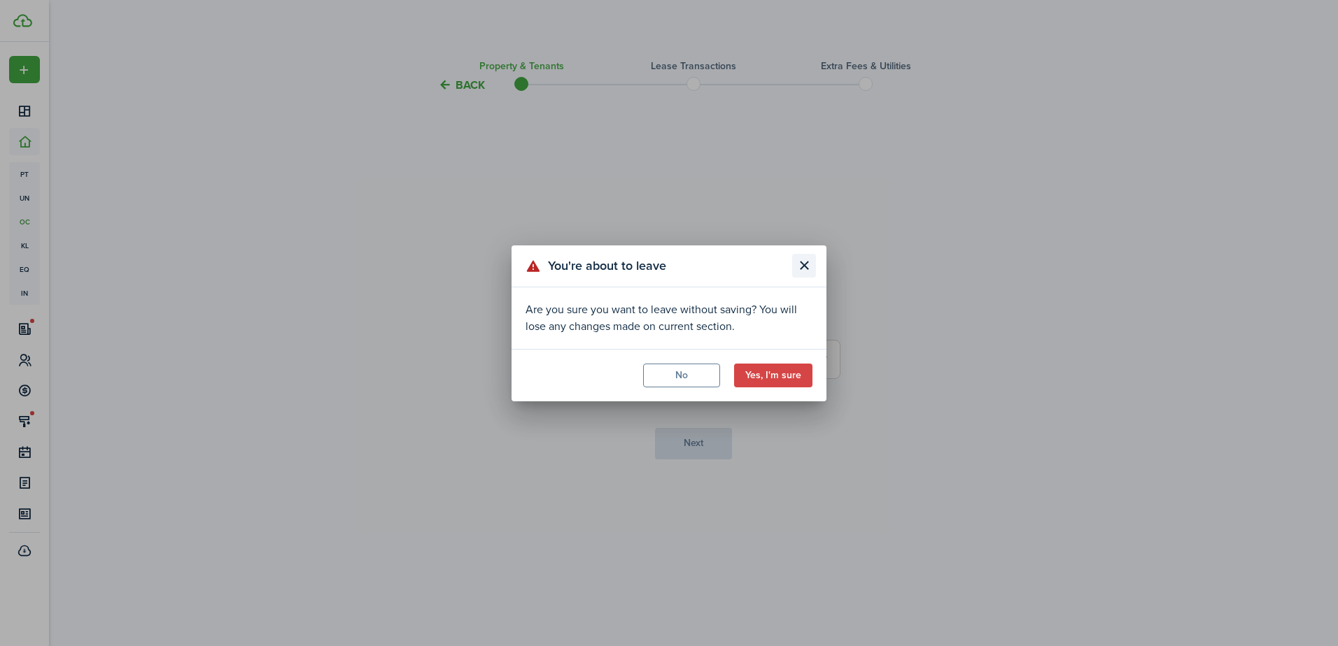
click at [798, 265] on button "Close modal" at bounding box center [804, 266] width 24 height 24
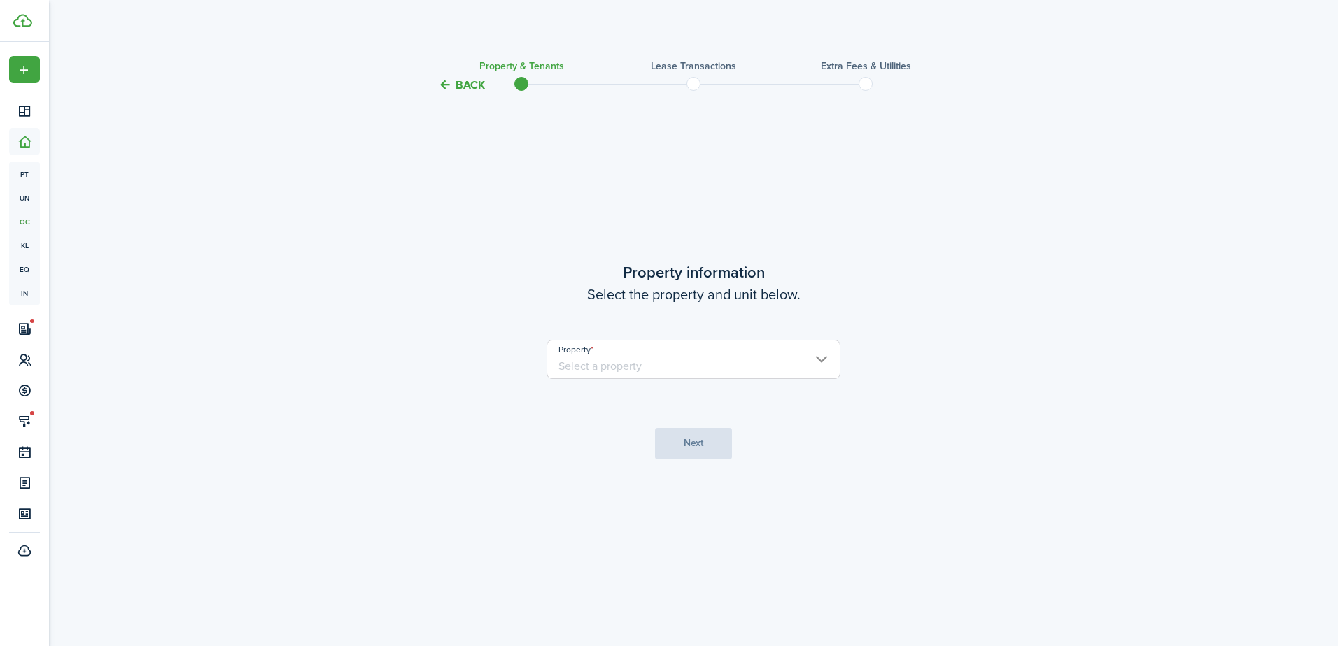
click at [460, 89] on button "Back" at bounding box center [461, 85] width 47 height 15
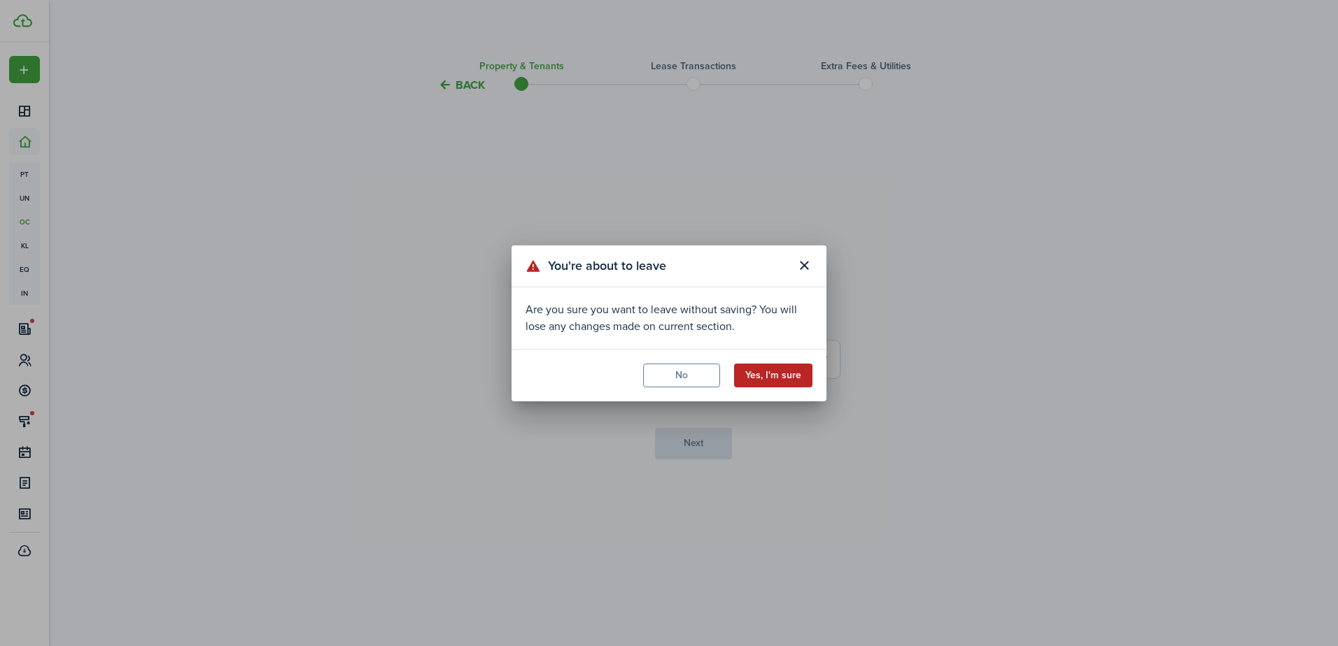
click at [787, 378] on button "Yes, I'm sure" at bounding box center [773, 376] width 78 height 24
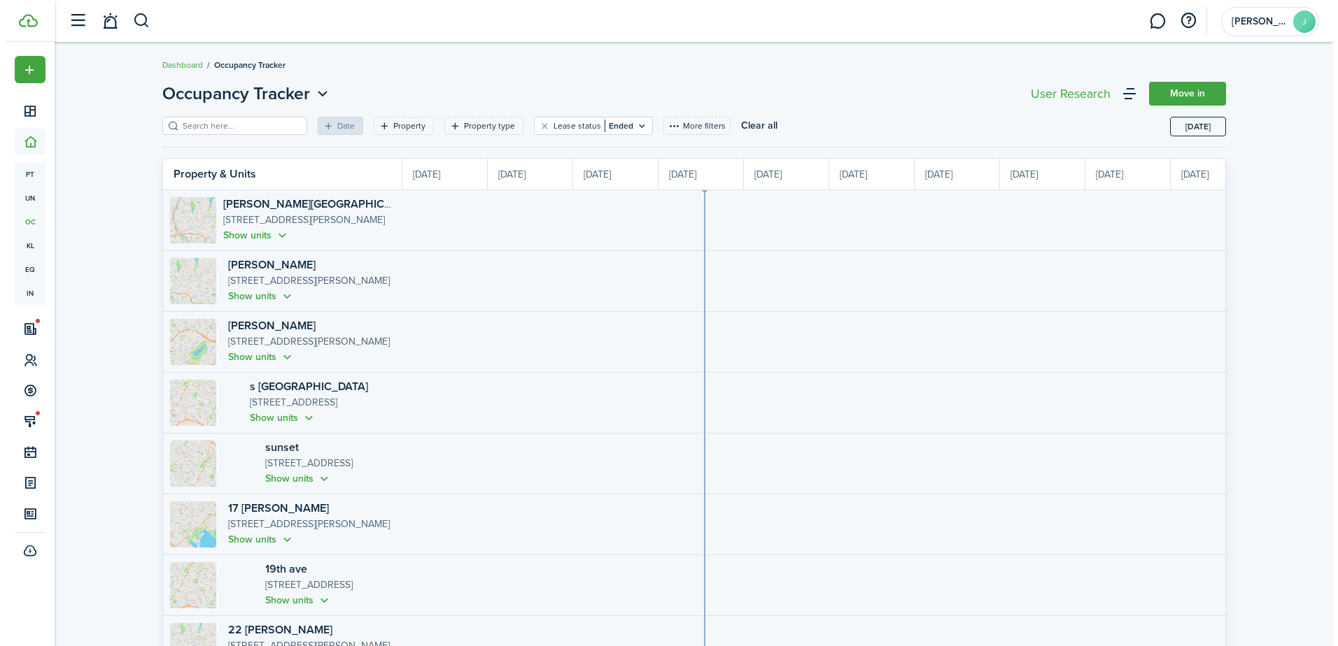
scroll to position [0, 256]
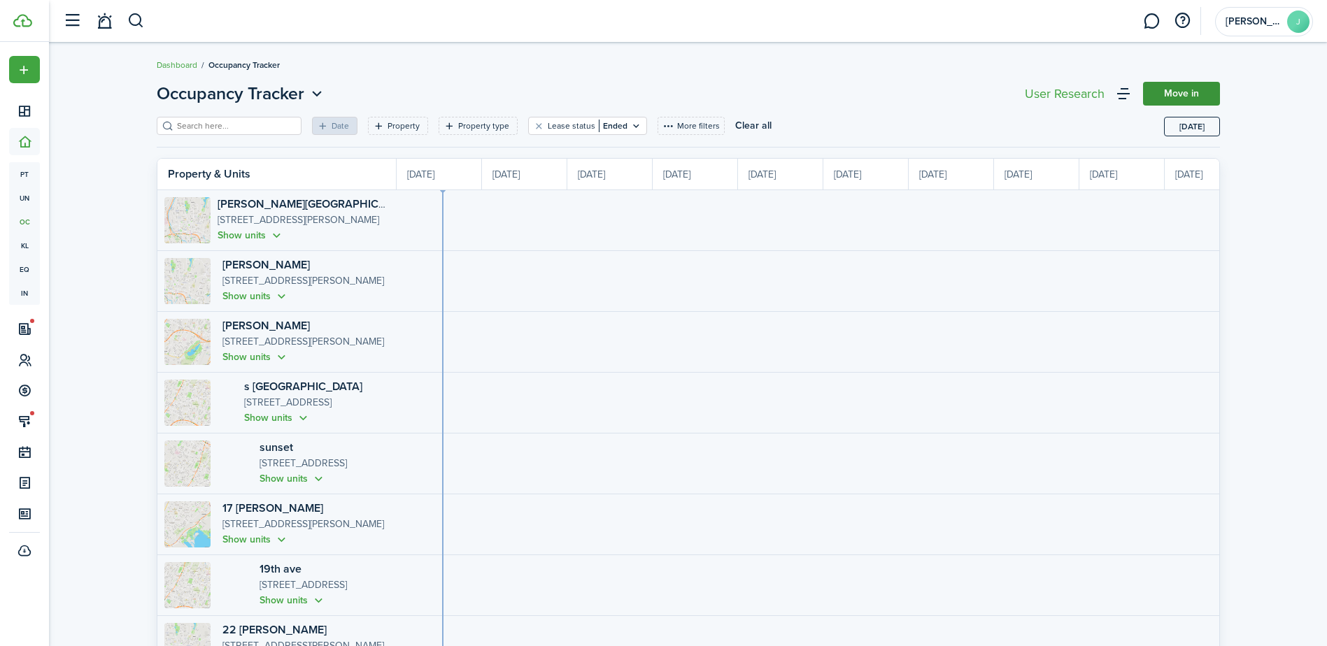
click at [1155, 88] on link "Move in" at bounding box center [1181, 94] width 77 height 24
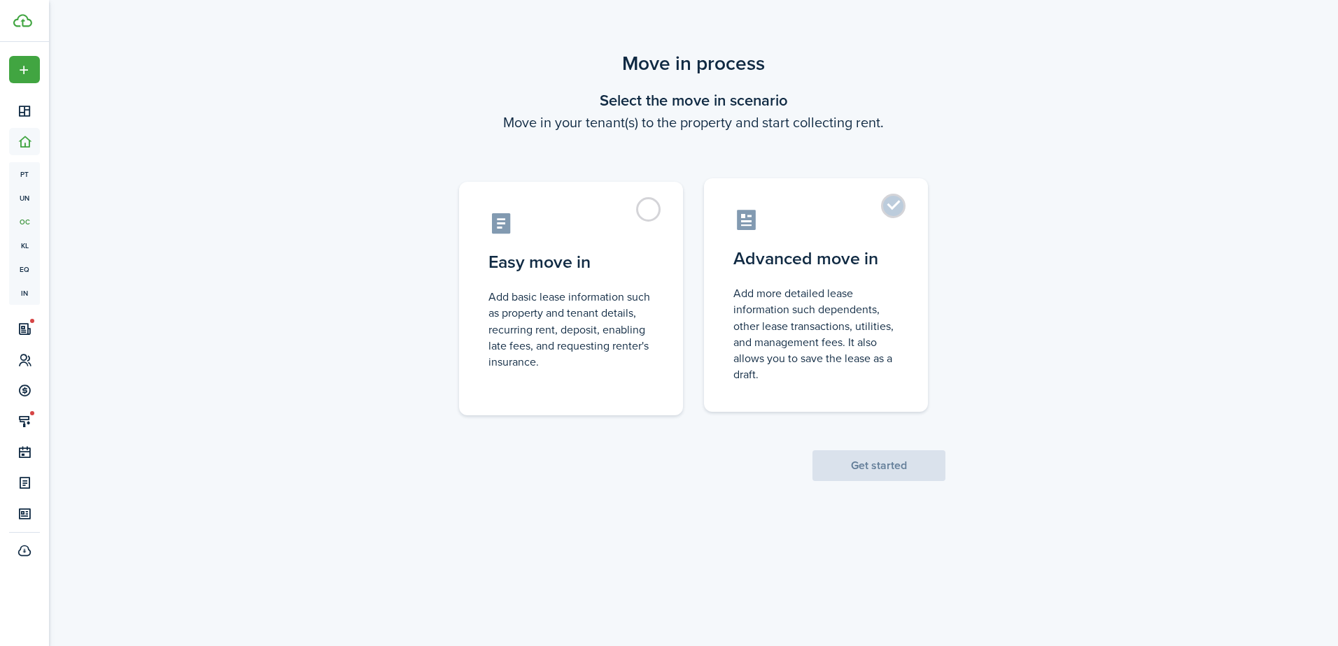
click at [895, 311] on control-radio-card-description "Add more detailed lease information such dependents, other lease transactions, …" at bounding box center [815, 333] width 165 height 97
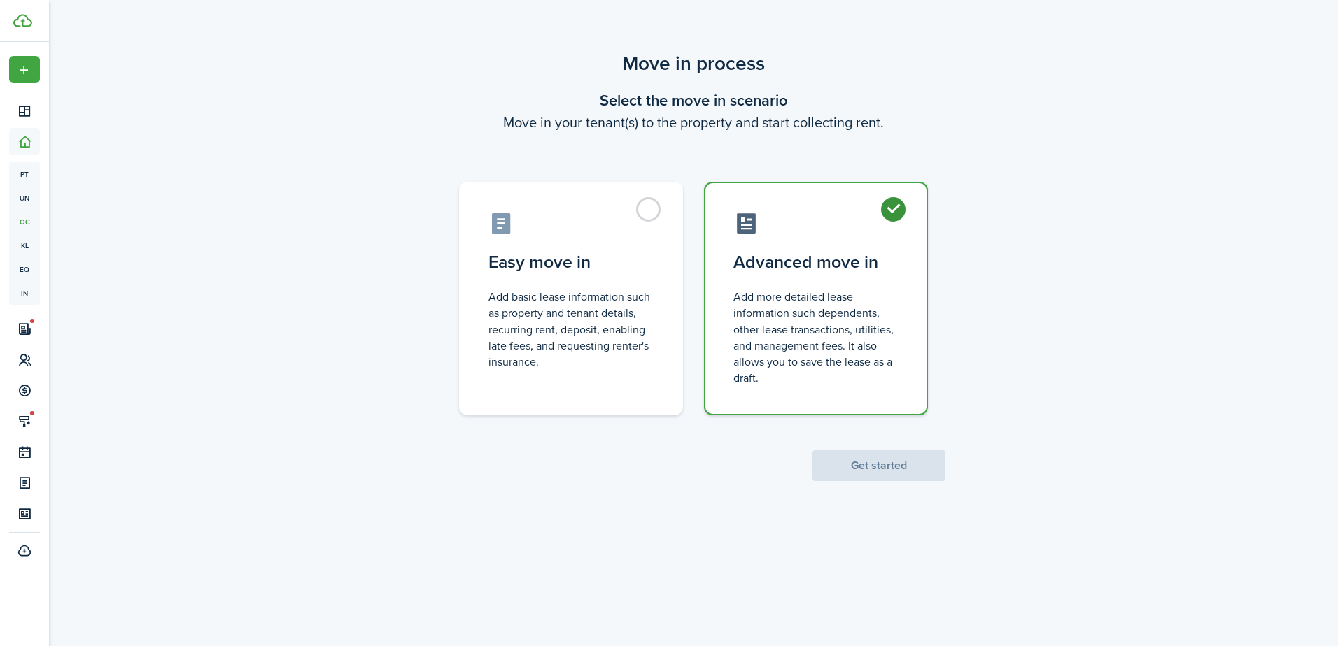
radio input "true"
click at [895, 465] on button "Get started" at bounding box center [878, 466] width 133 height 31
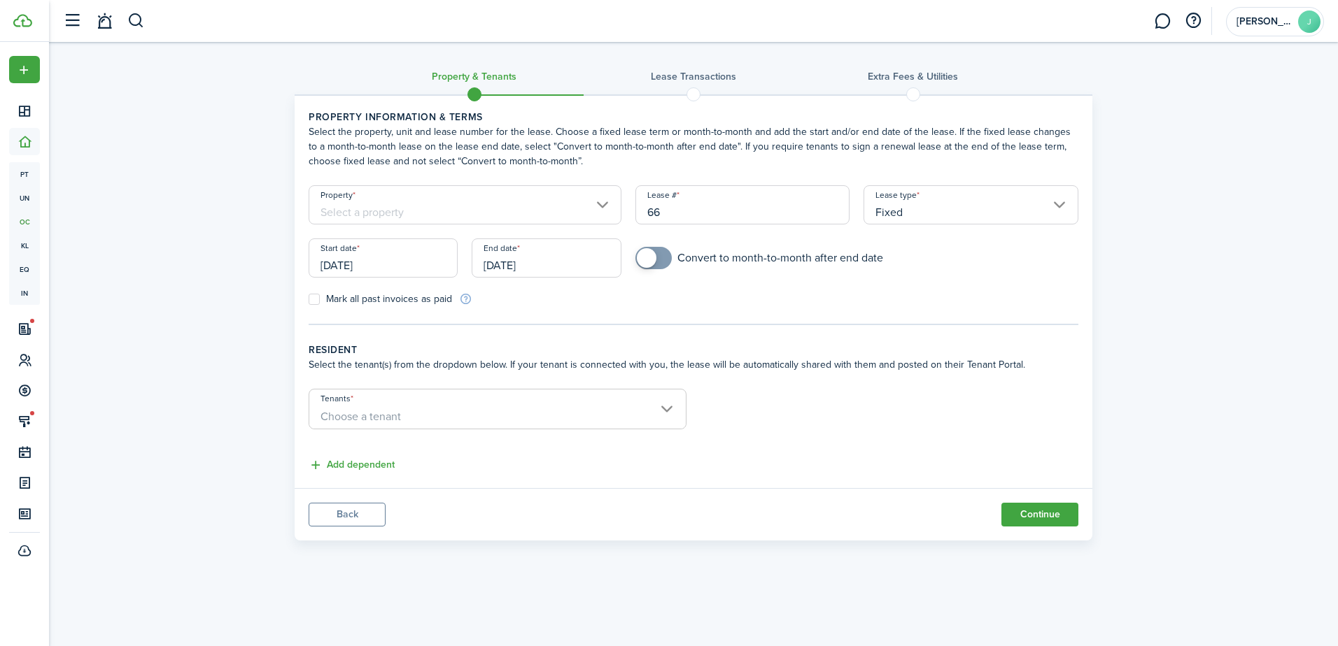
click at [558, 211] on input "Property" at bounding box center [465, 204] width 313 height 39
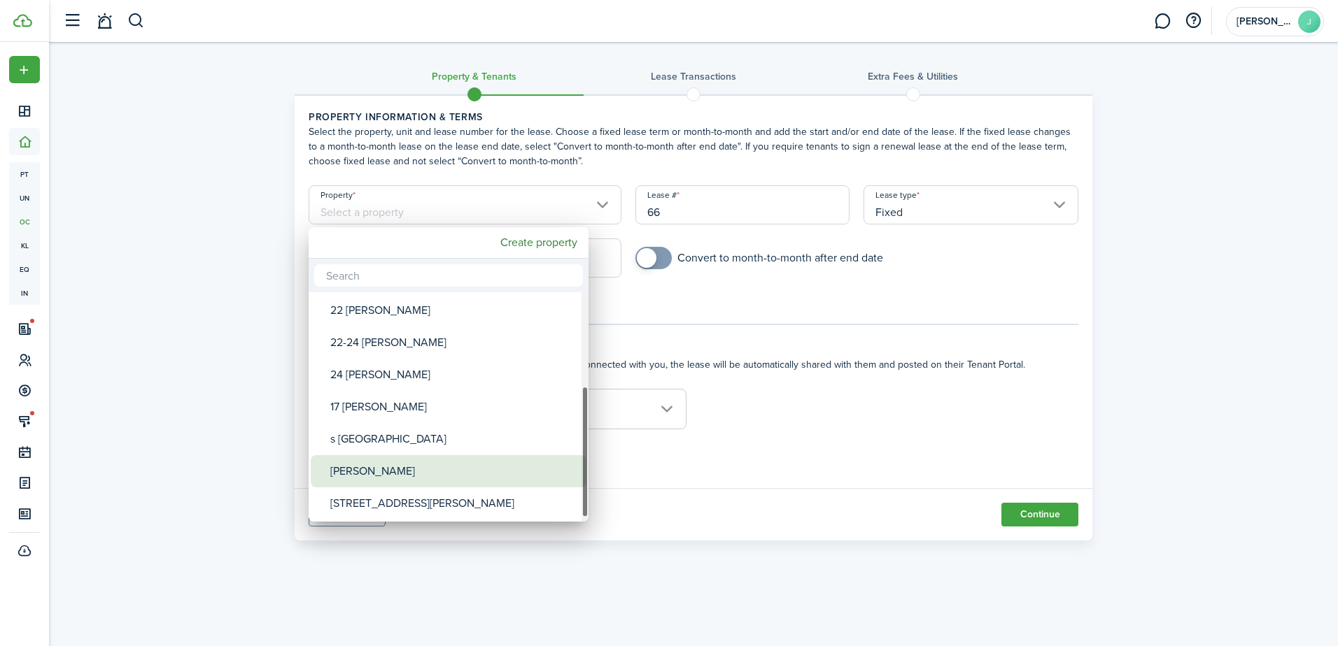
click at [494, 476] on div "[PERSON_NAME]" at bounding box center [454, 471] width 248 height 32
type input "[PERSON_NAME]"
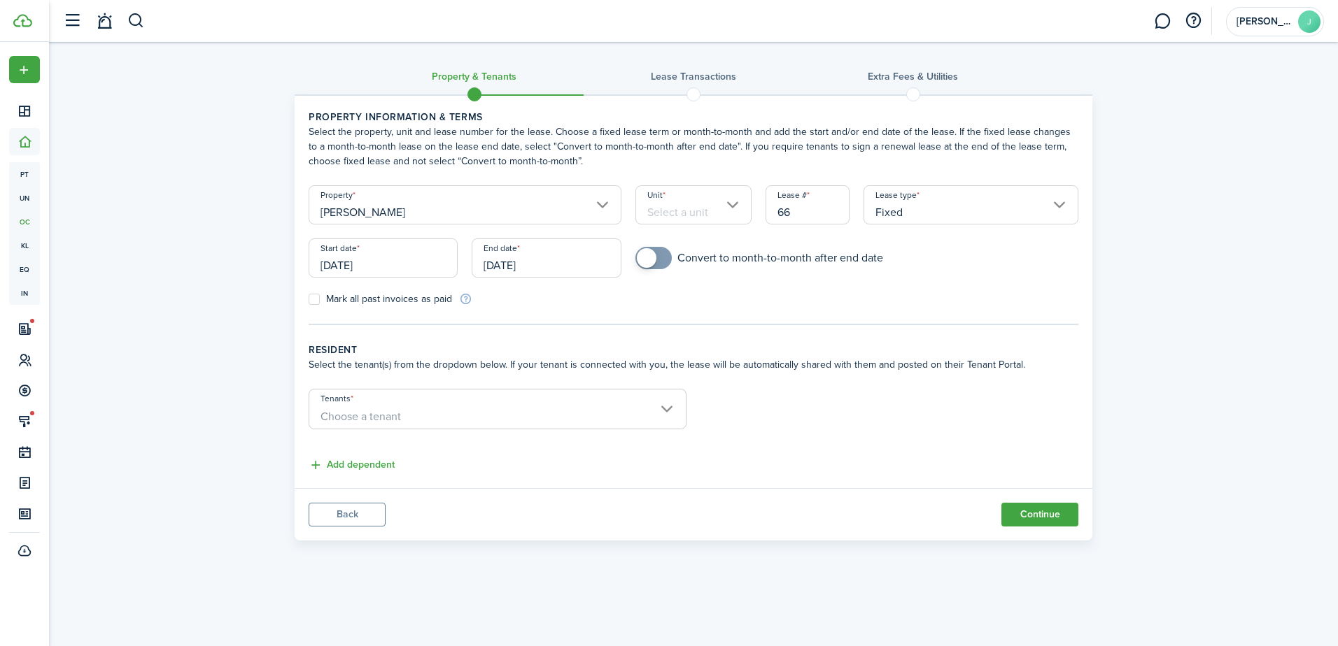
click at [655, 215] on input "Unit" at bounding box center [693, 204] width 117 height 39
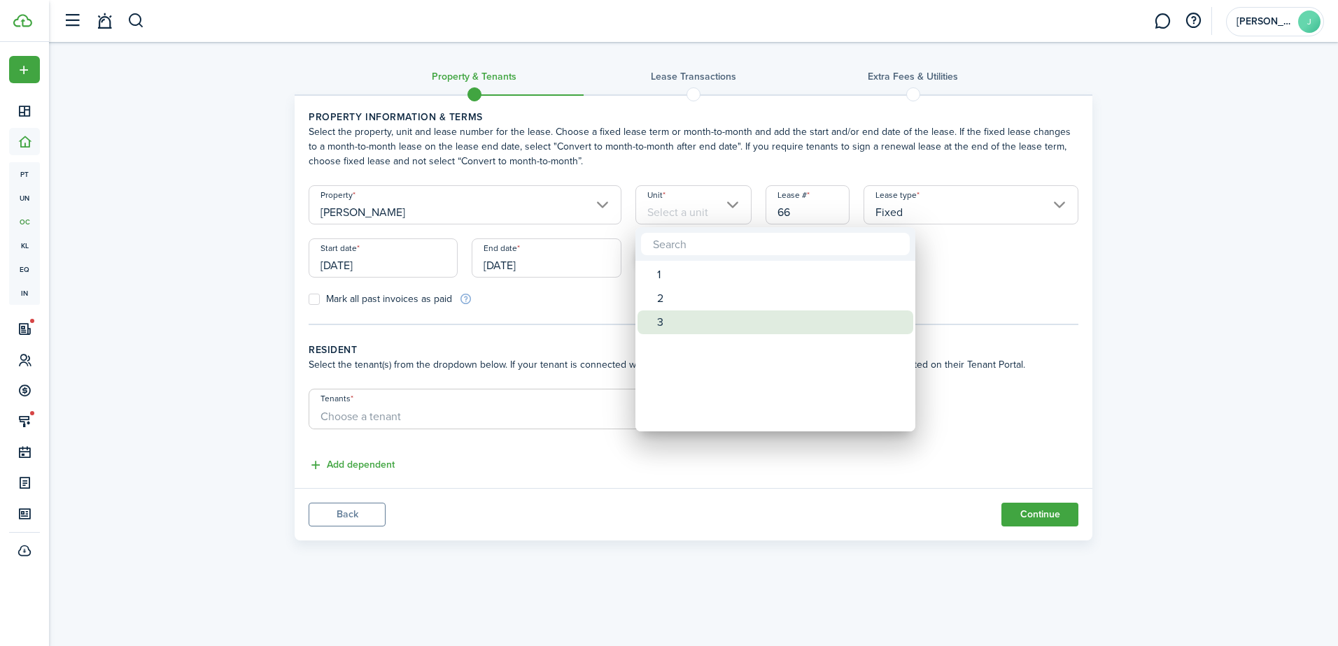
click at [679, 327] on div "3" at bounding box center [781, 323] width 248 height 24
type input "3"
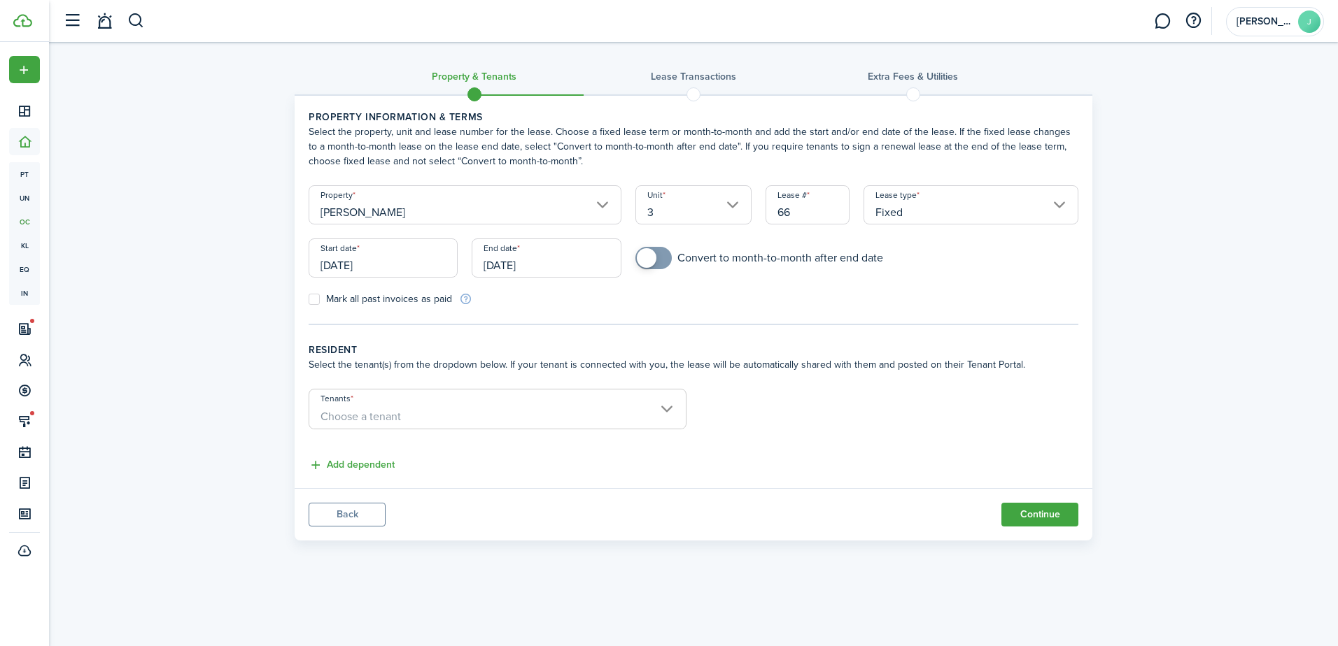
click at [427, 267] on input "[DATE]" at bounding box center [383, 258] width 149 height 39
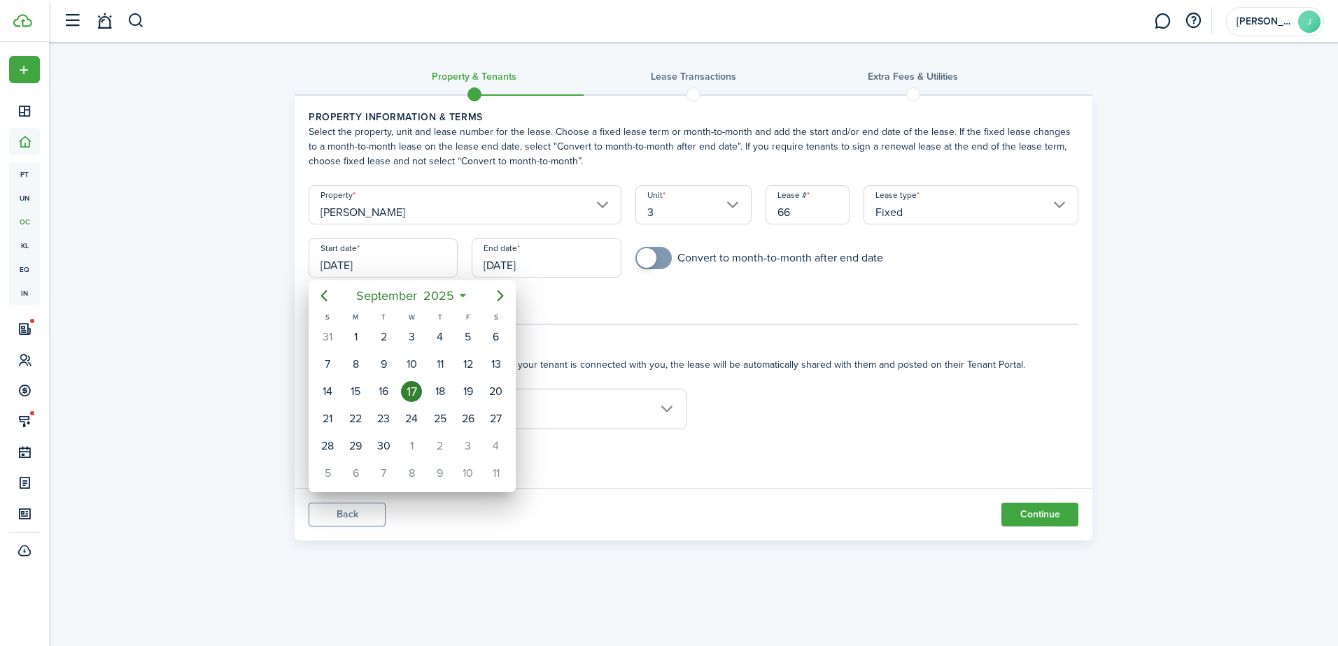
click at [623, 307] on div at bounding box center [668, 323] width 1561 height 870
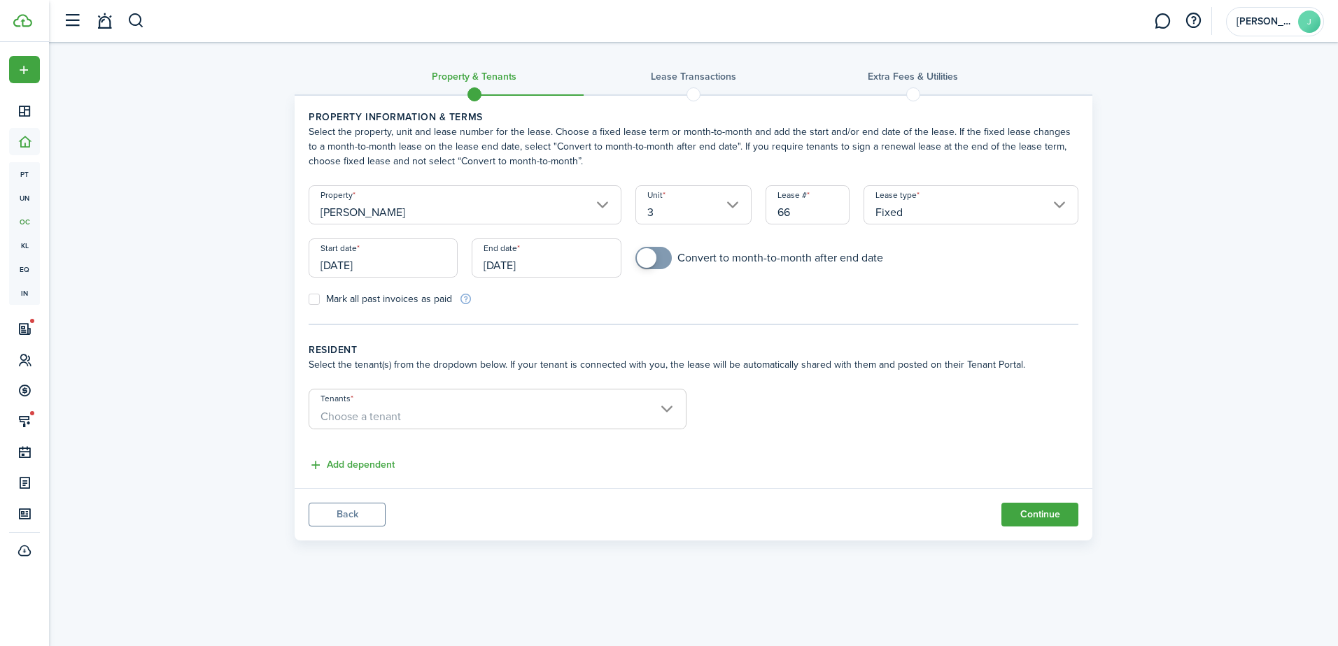
click at [434, 260] on input "[DATE]" at bounding box center [383, 258] width 149 height 39
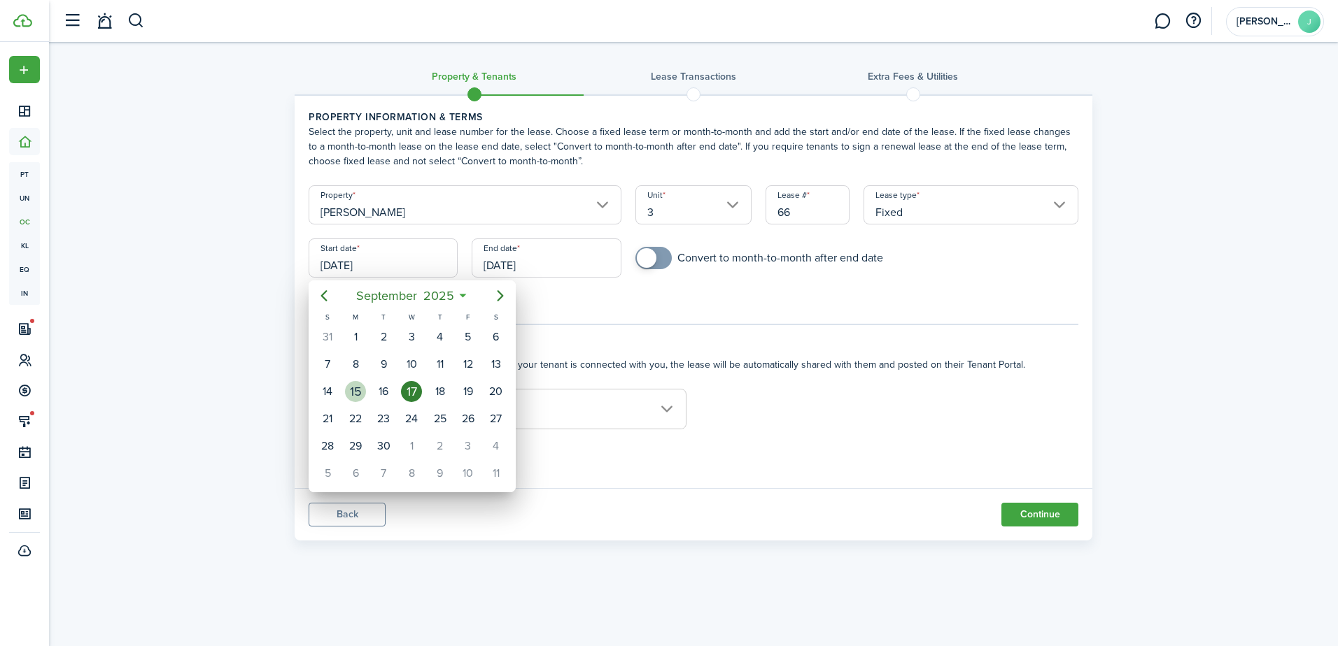
click at [354, 391] on div "15" at bounding box center [355, 391] width 21 height 21
type input "[DATE]"
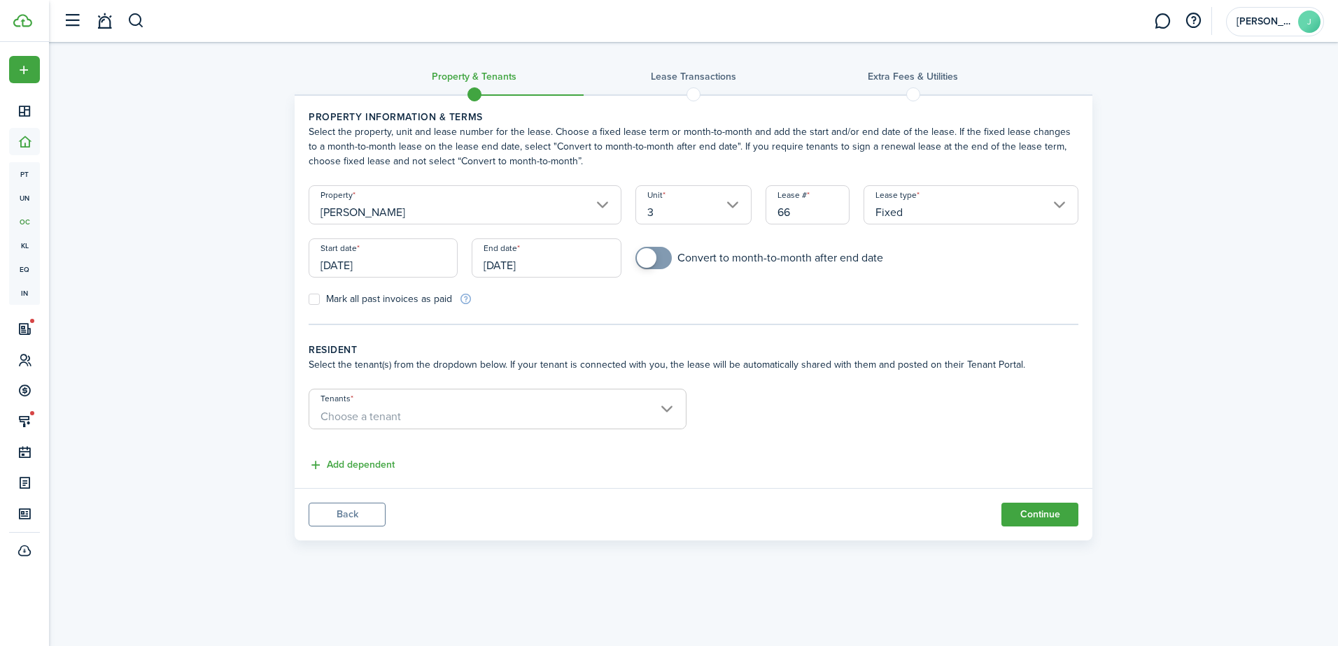
click at [547, 269] on input "[DATE]" at bounding box center [546, 258] width 149 height 39
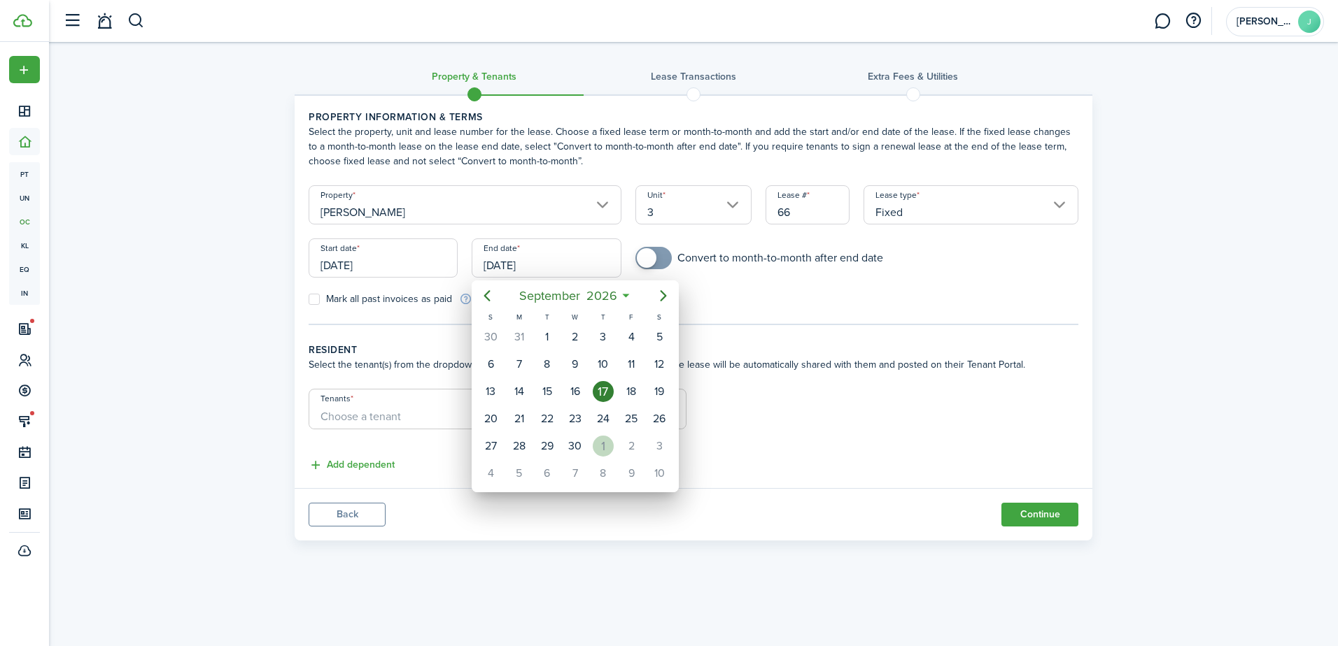
click at [596, 449] on div "1" at bounding box center [603, 446] width 21 height 21
type input "[DATE]"
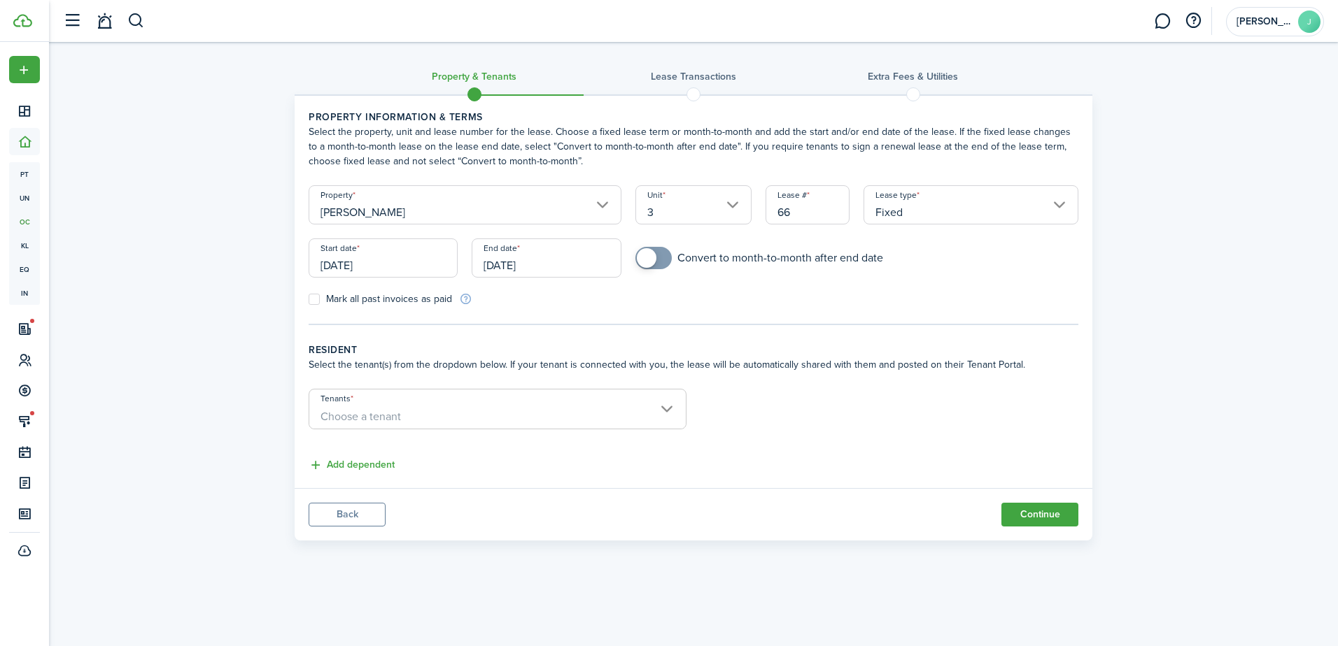
click at [438, 409] on span "Choose a tenant" at bounding box center [497, 417] width 376 height 24
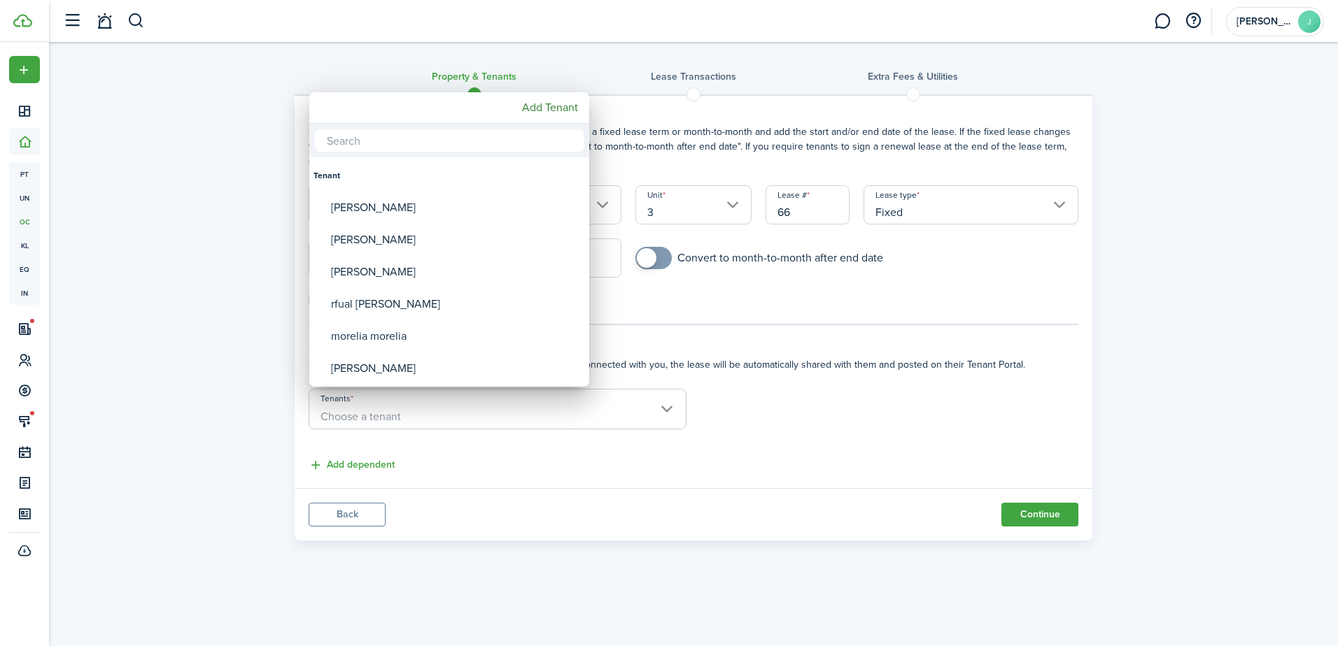
click at [748, 369] on div at bounding box center [668, 323] width 1561 height 870
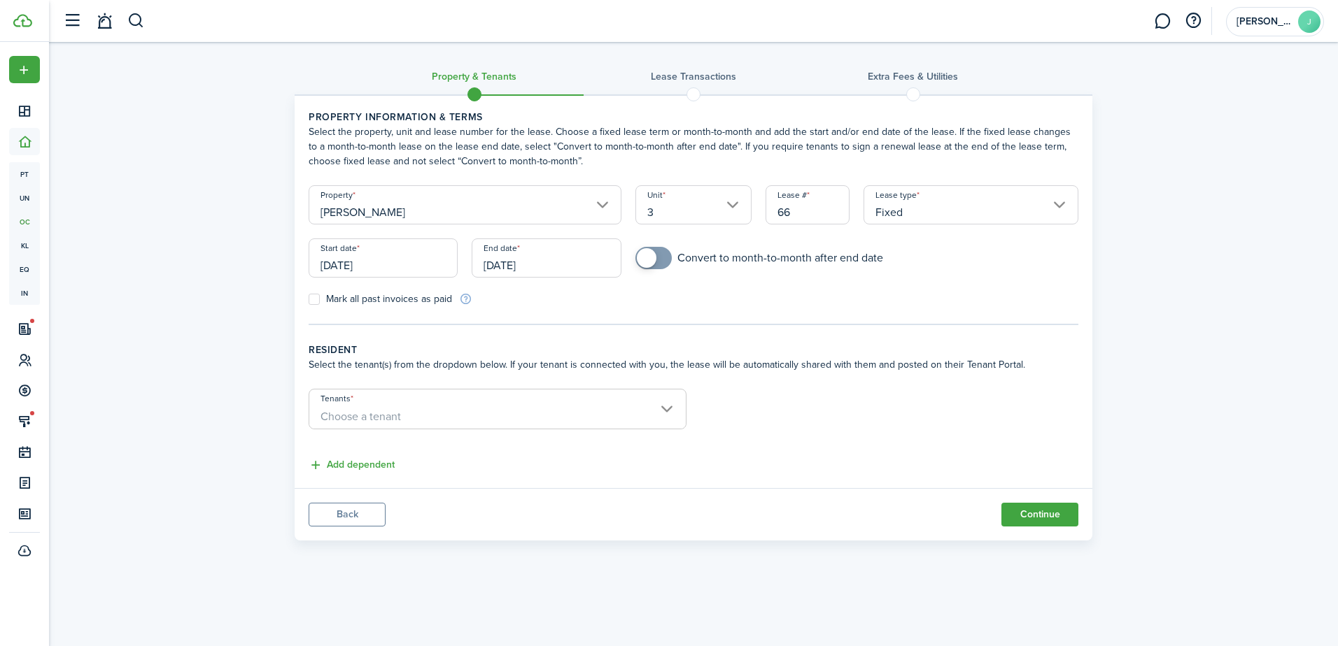
click at [681, 212] on input "3" at bounding box center [693, 204] width 117 height 39
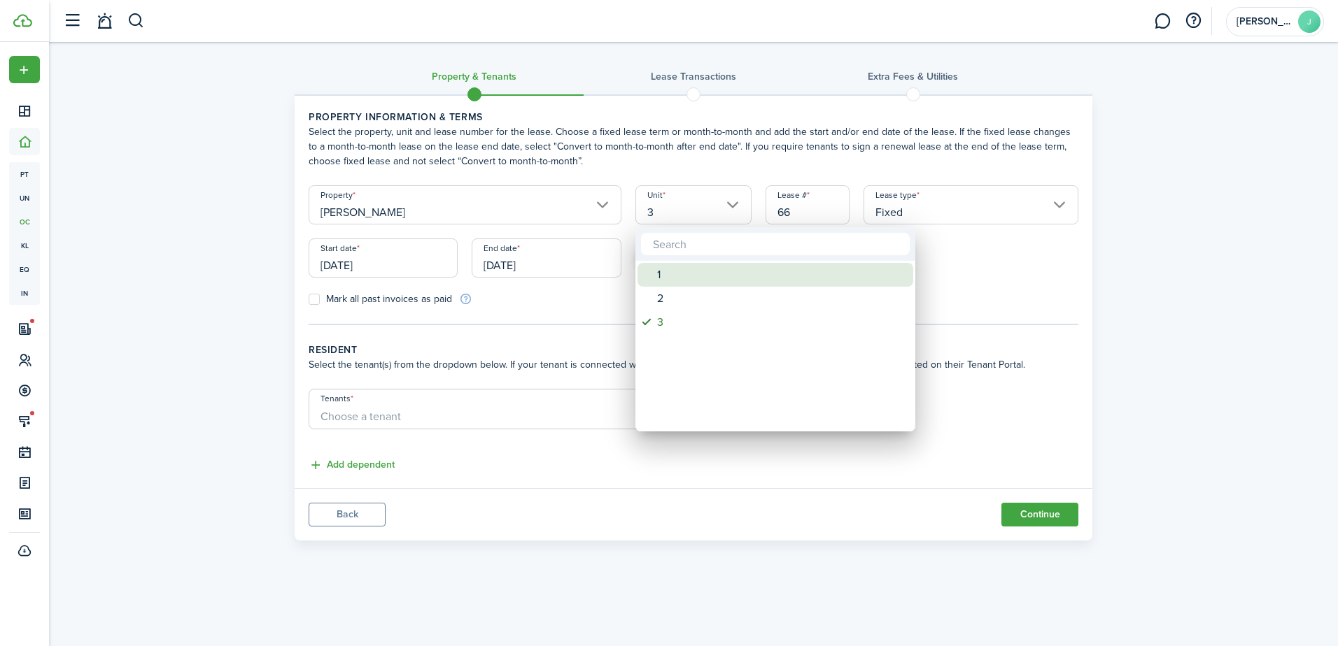
click at [680, 274] on div "1" at bounding box center [781, 275] width 248 height 24
type input "1"
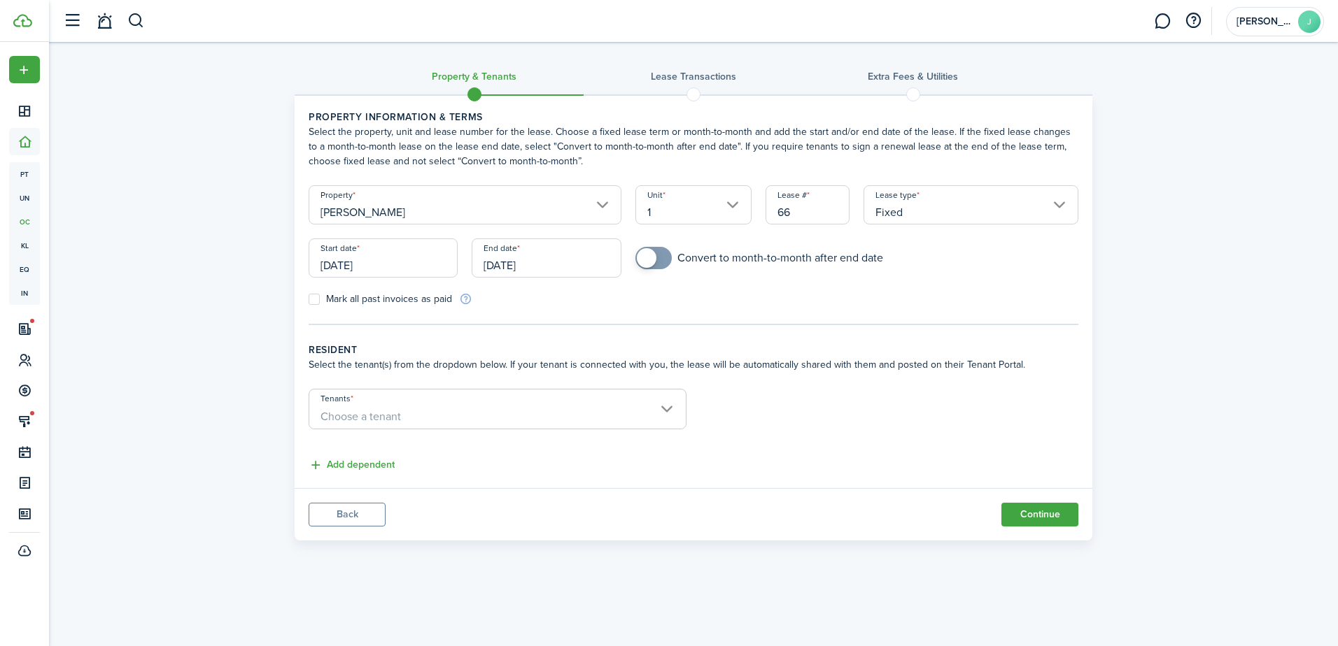
click at [659, 415] on span "Choose a tenant" at bounding box center [497, 417] width 376 height 24
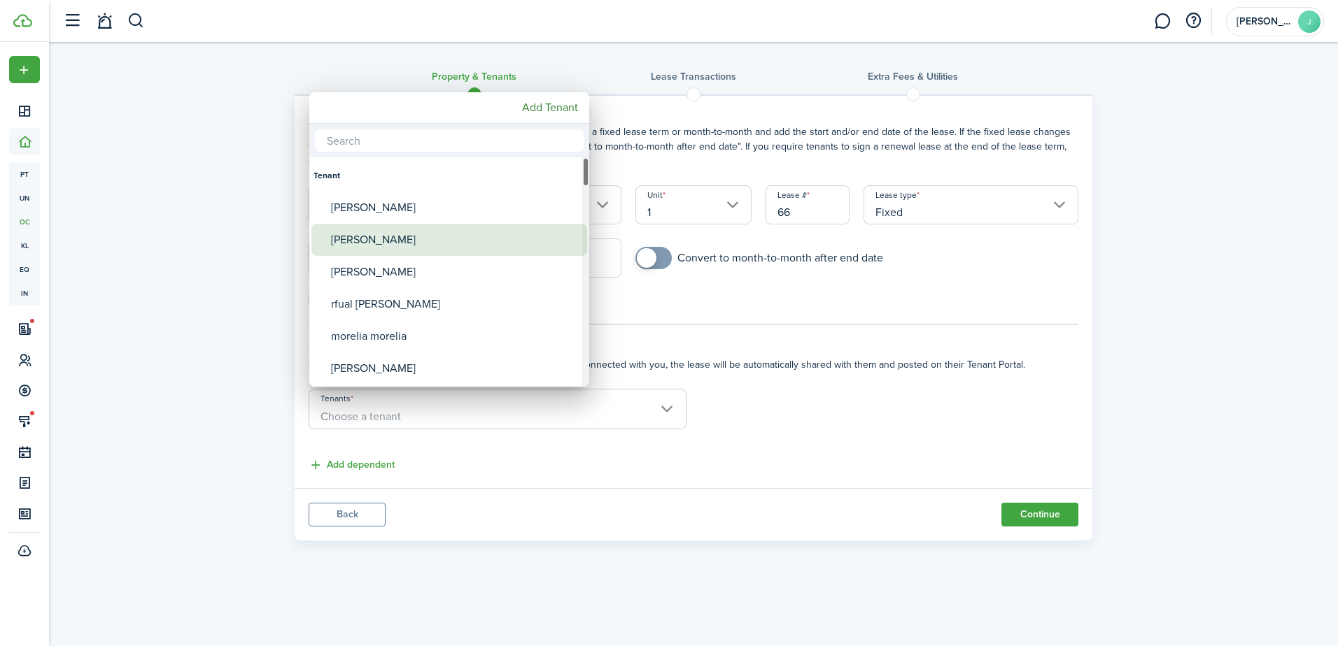
click at [448, 241] on div "[PERSON_NAME]" at bounding box center [455, 240] width 248 height 32
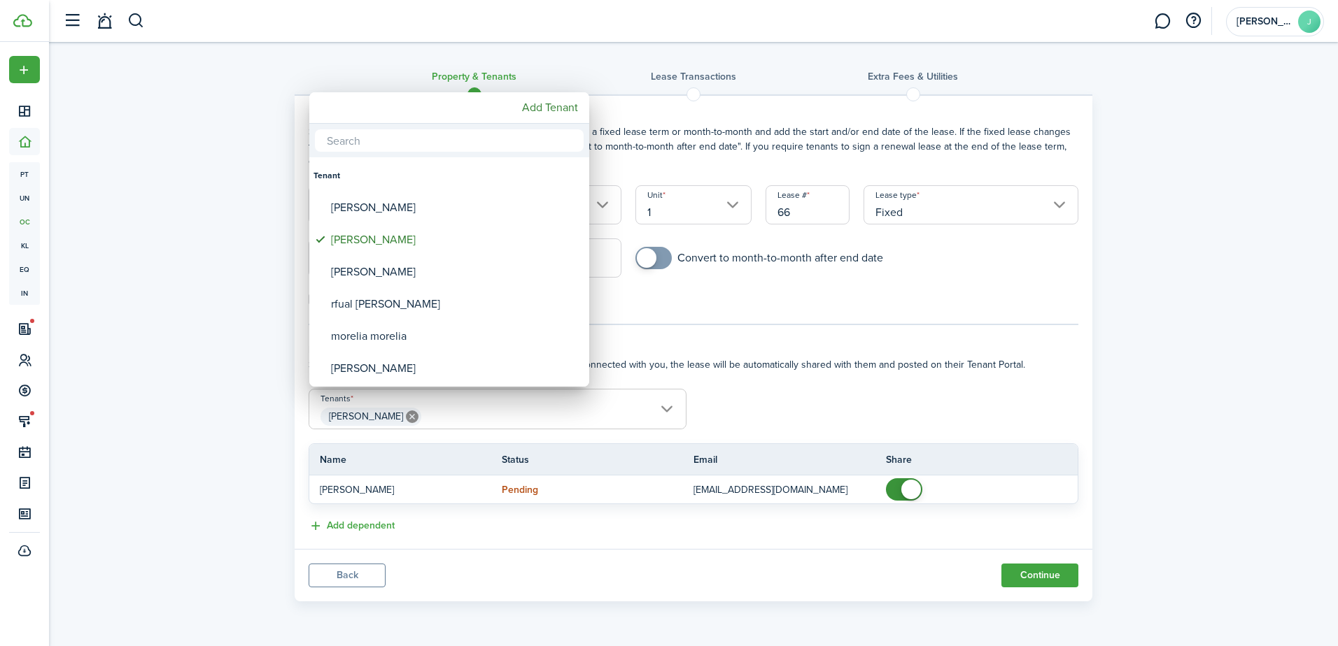
click at [629, 412] on div at bounding box center [668, 323] width 1561 height 870
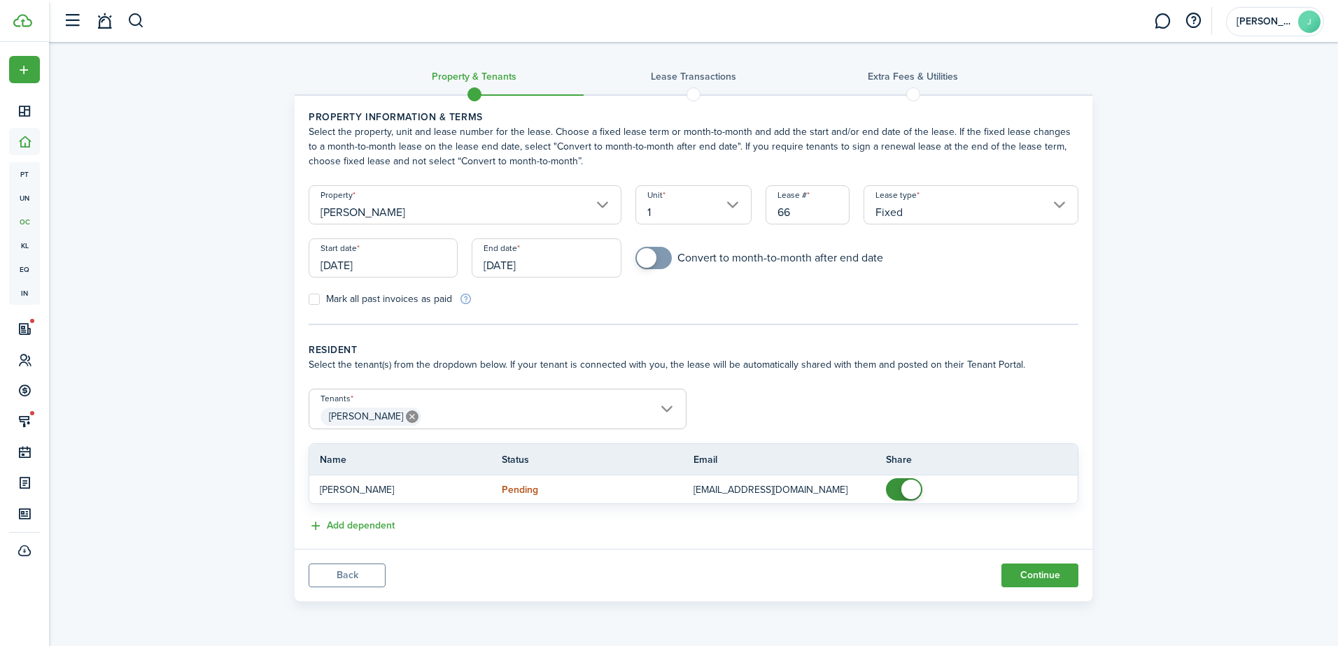
click at [629, 412] on span "[PERSON_NAME]" at bounding box center [497, 417] width 376 height 24
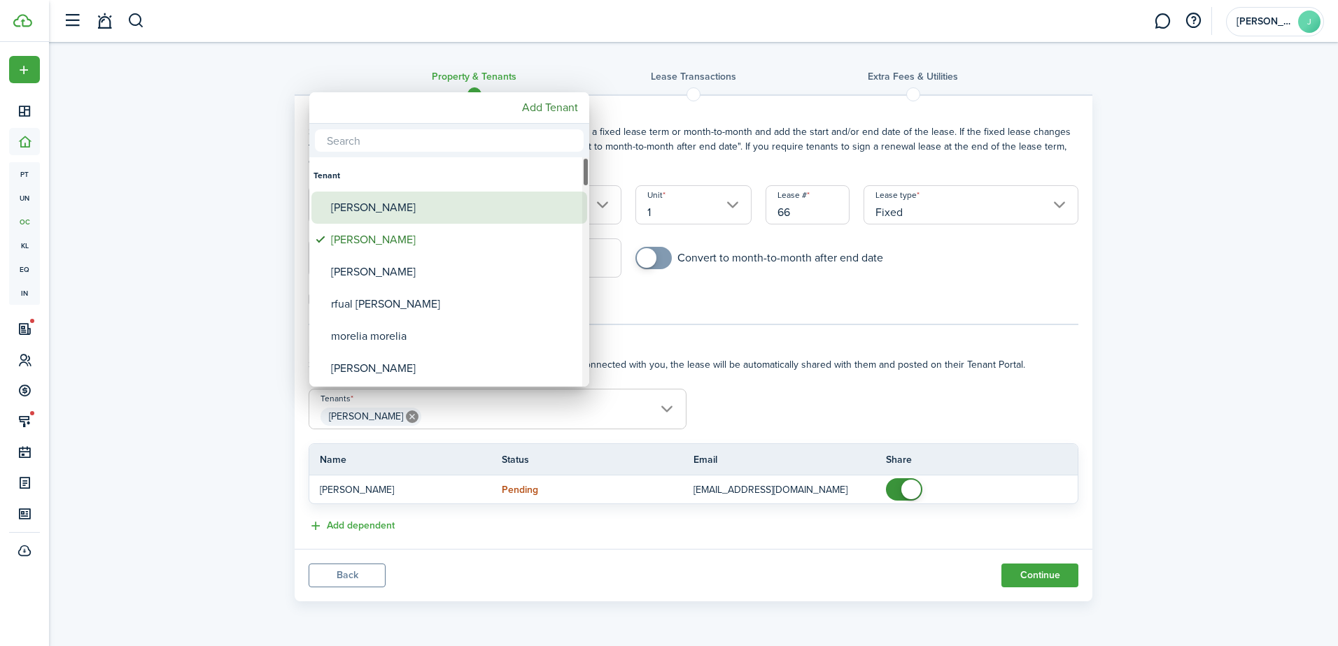
click at [472, 196] on div "[PERSON_NAME]" at bounding box center [455, 208] width 248 height 32
type input "[PERSON_NAME], [PERSON_NAME]"
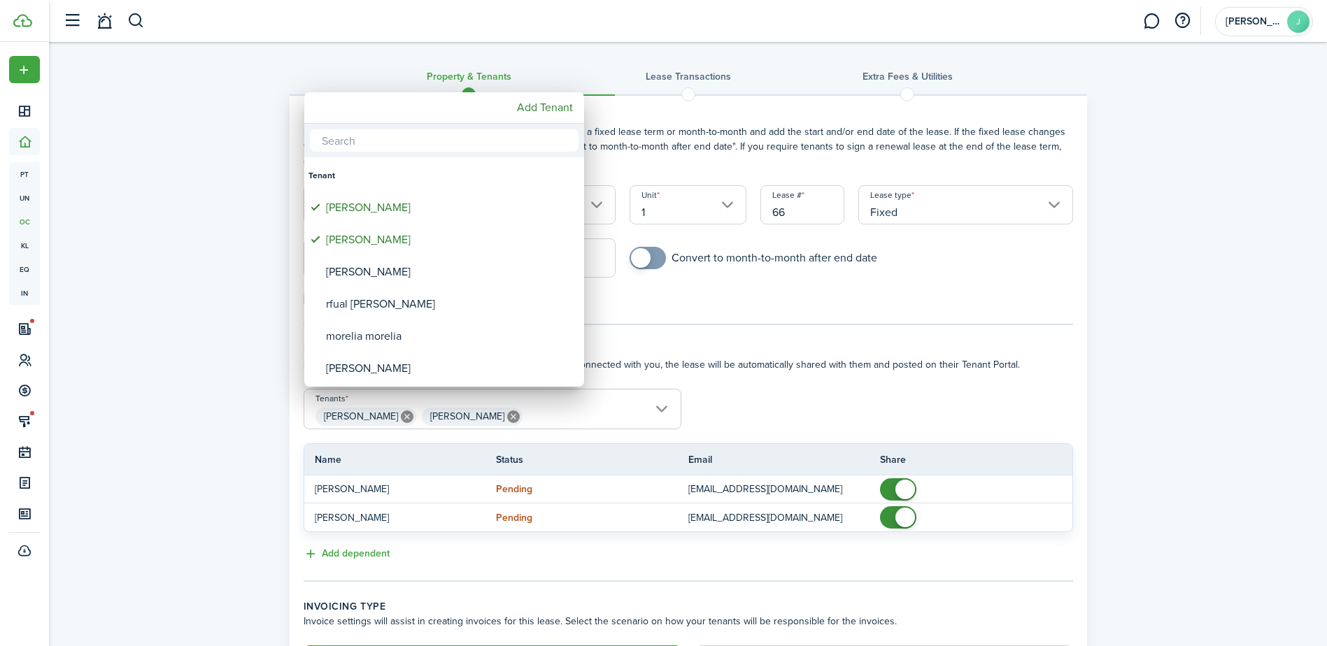
click at [1154, 494] on div at bounding box center [663, 323] width 1551 height 870
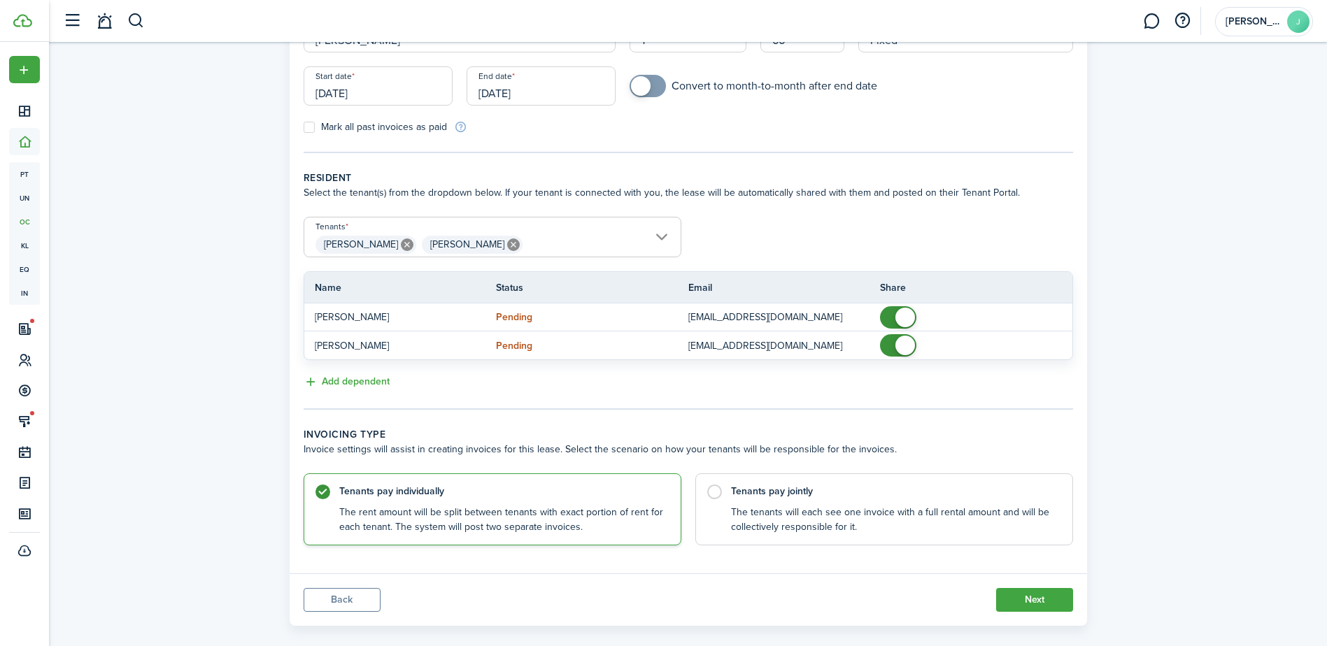
scroll to position [190, 0]
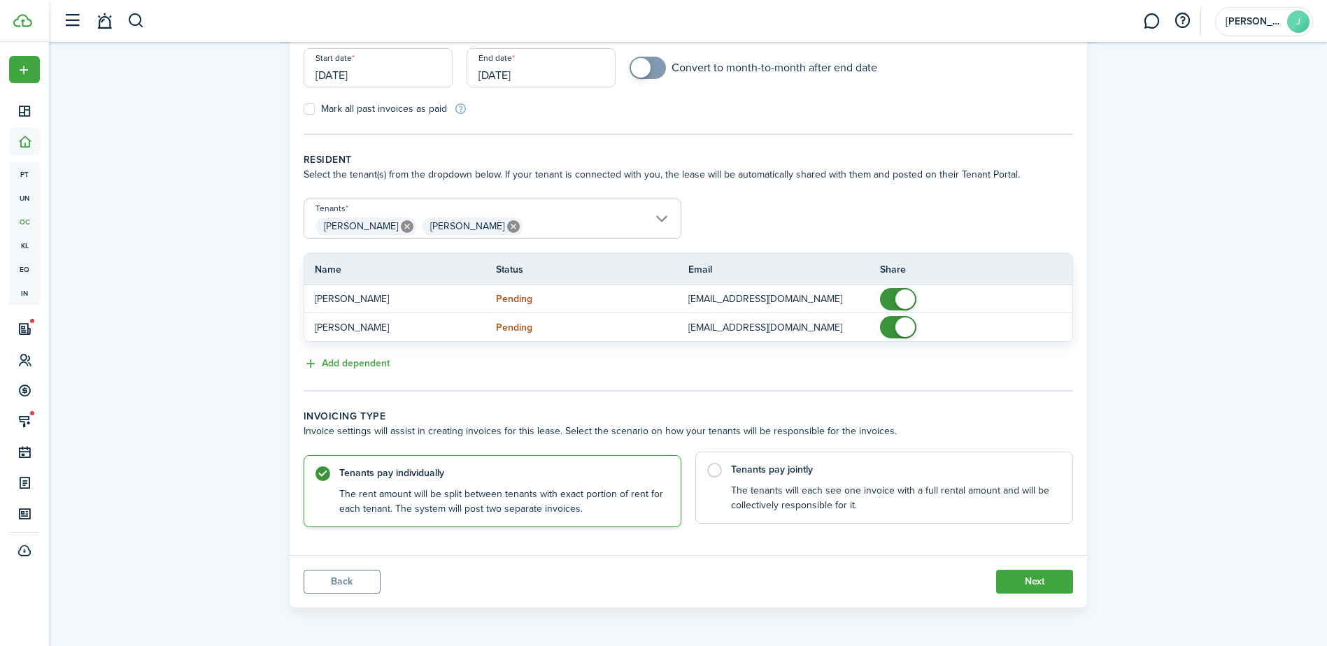
click at [881, 475] on control-radio-card-title "Tenants pay jointly" at bounding box center [894, 470] width 327 height 14
radio input "false"
radio input "true"
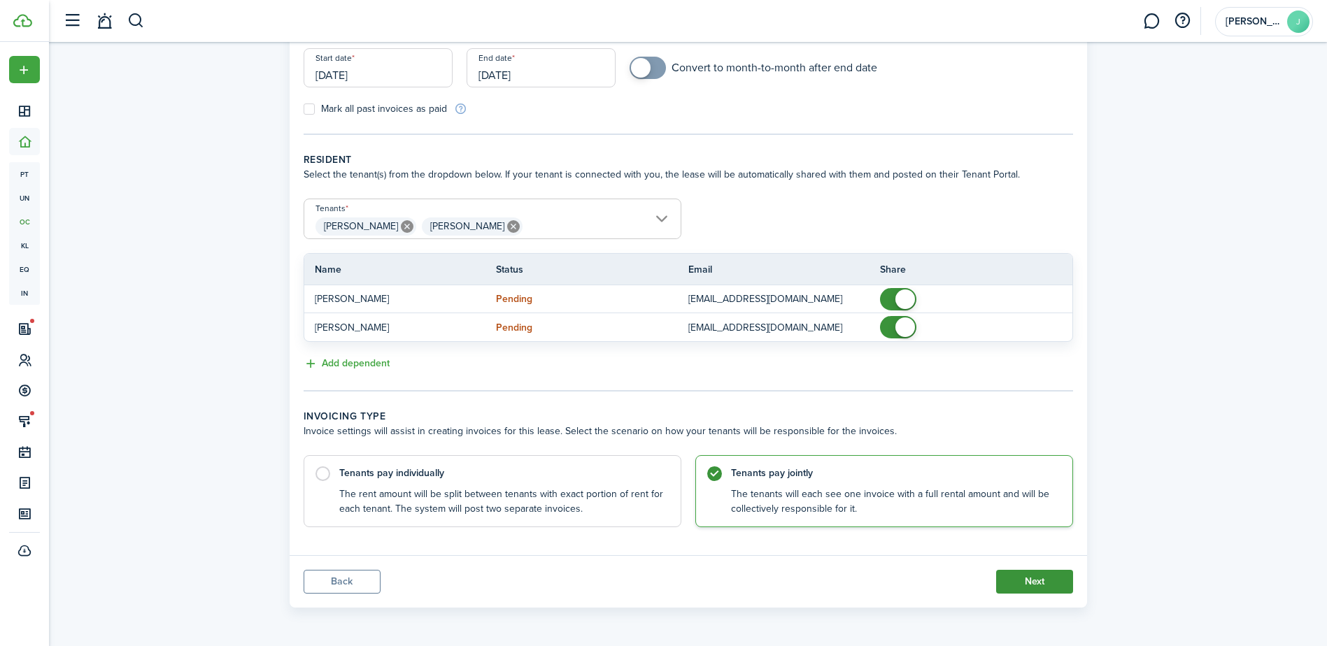
click at [1010, 588] on button "Next" at bounding box center [1034, 582] width 77 height 24
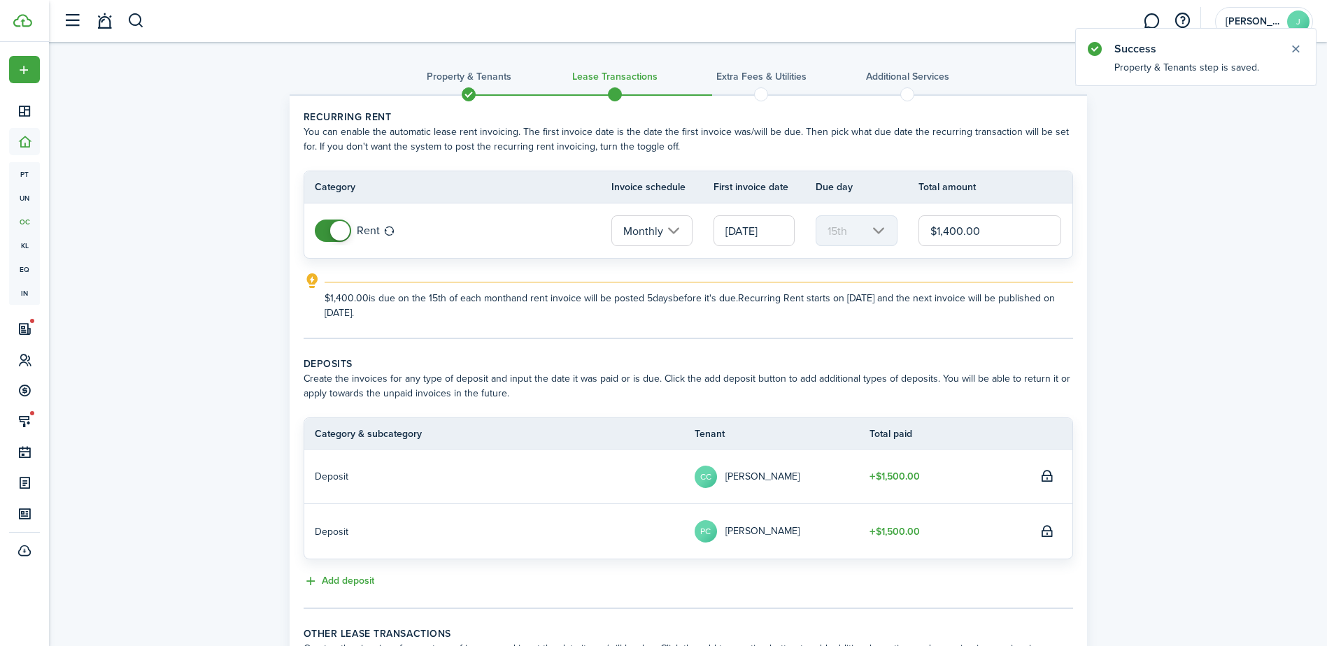
click at [762, 229] on input "[DATE]" at bounding box center [754, 230] width 81 height 31
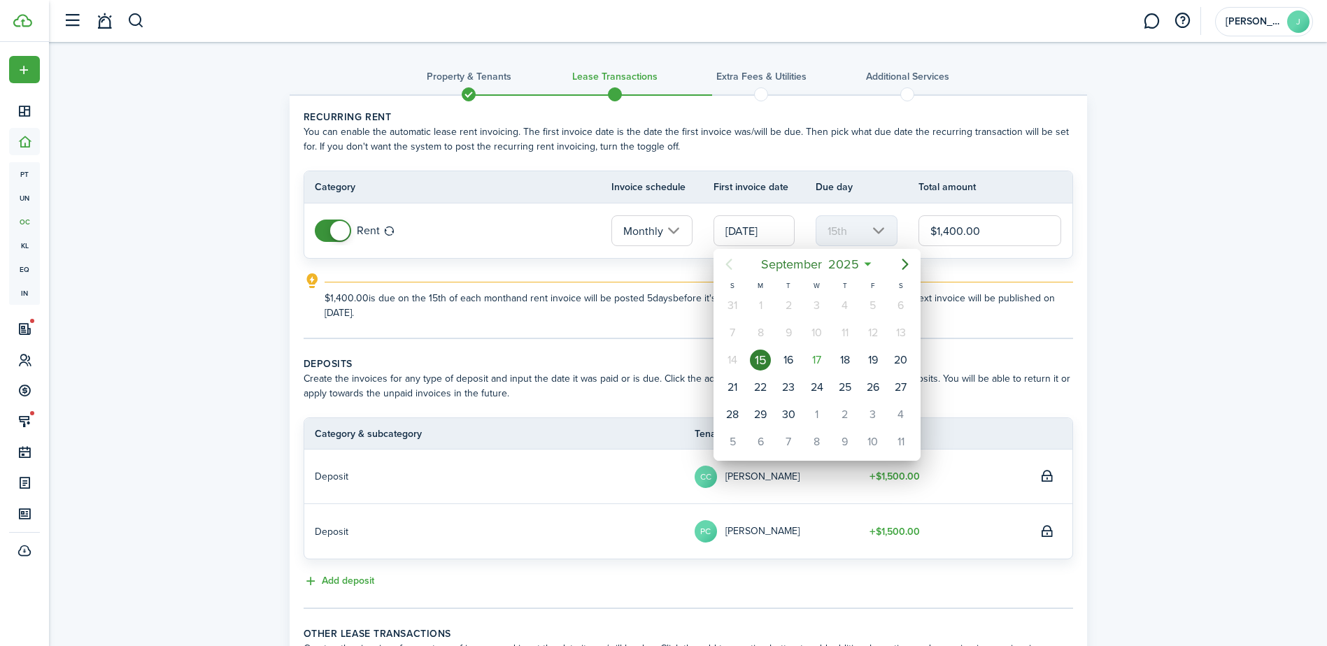
click at [863, 237] on div at bounding box center [663, 323] width 1551 height 870
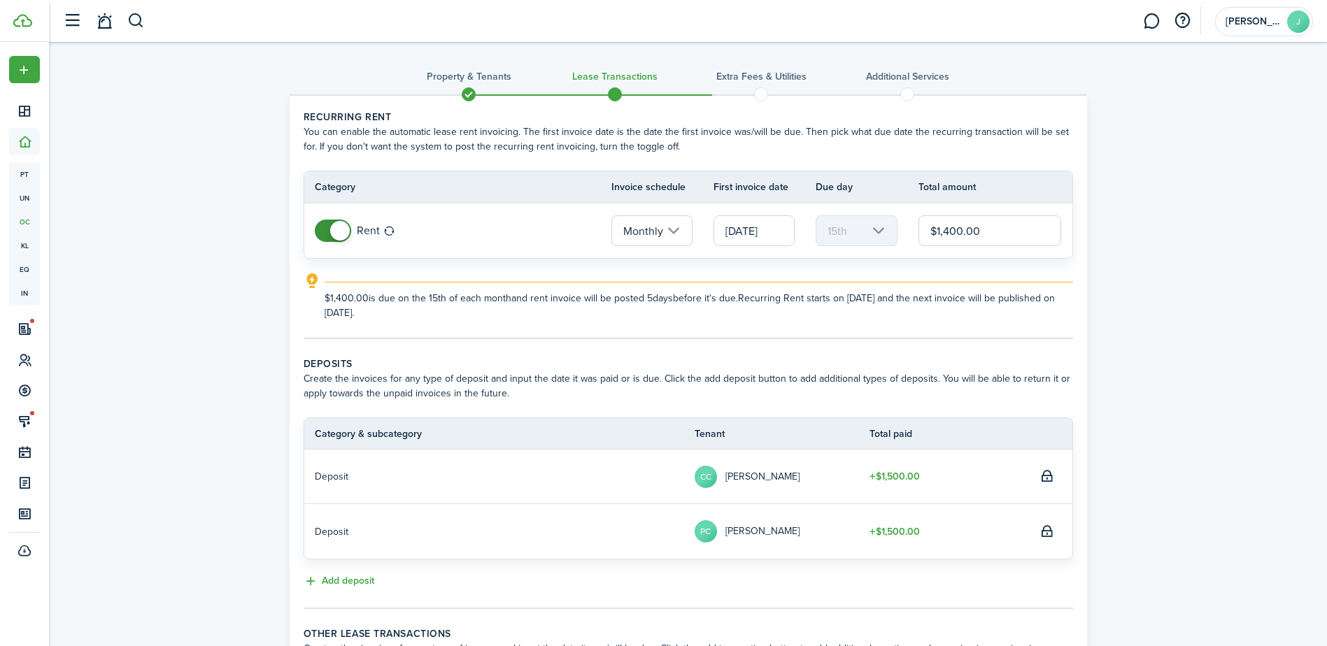
click at [945, 234] on input "$1,400.00" at bounding box center [990, 230] width 143 height 31
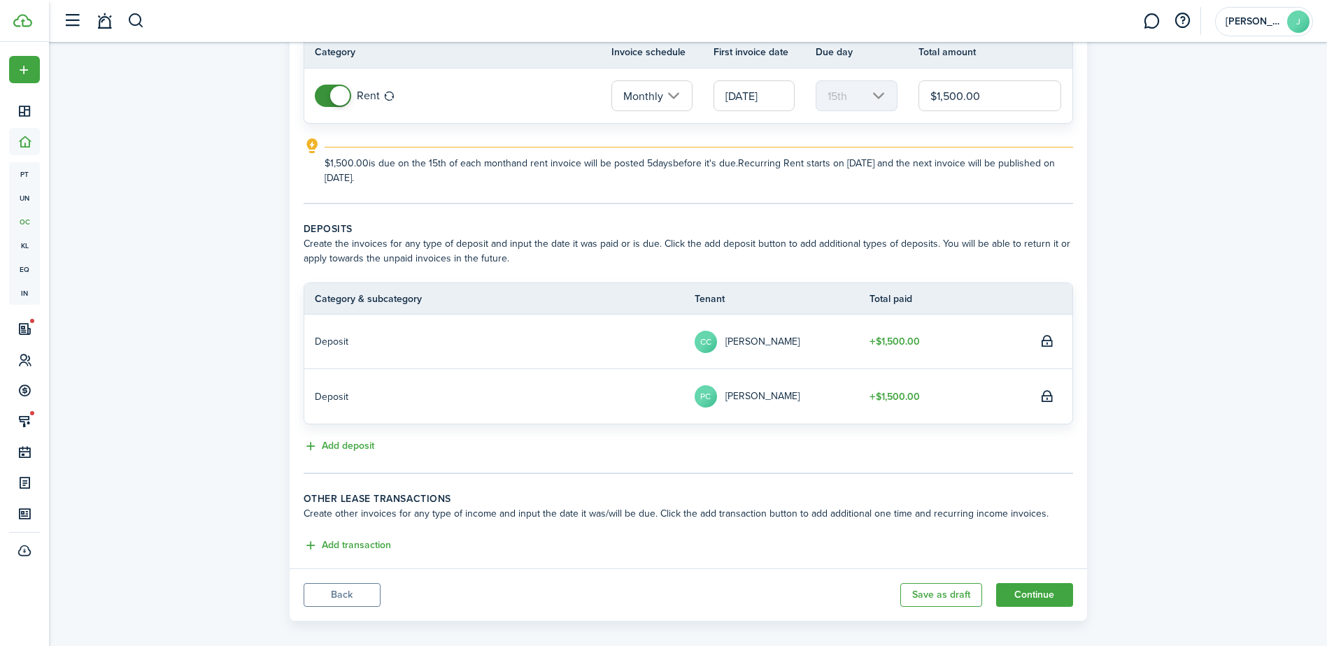
scroll to position [148, 0]
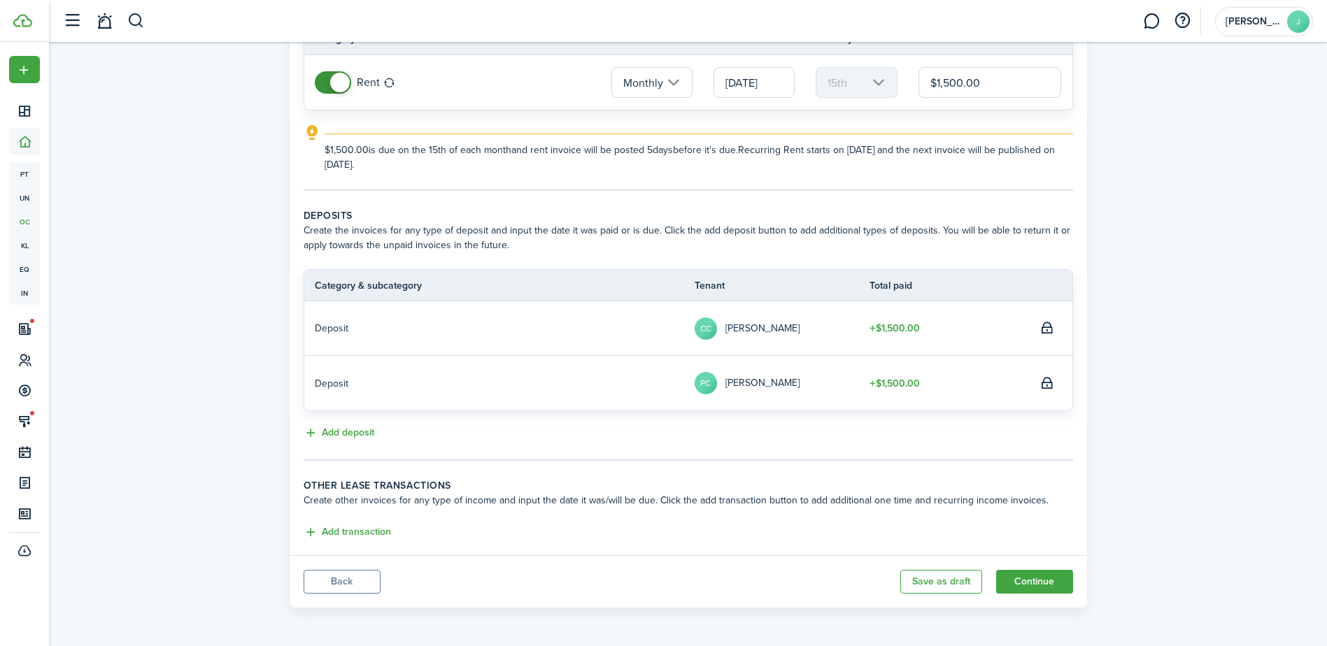
type input "$1,500.00"
click at [862, 321] on td "CC [PERSON_NAME]" at bounding box center [782, 328] width 175 height 29
click at [867, 331] on td "CC [PERSON_NAME]" at bounding box center [782, 328] width 175 height 29
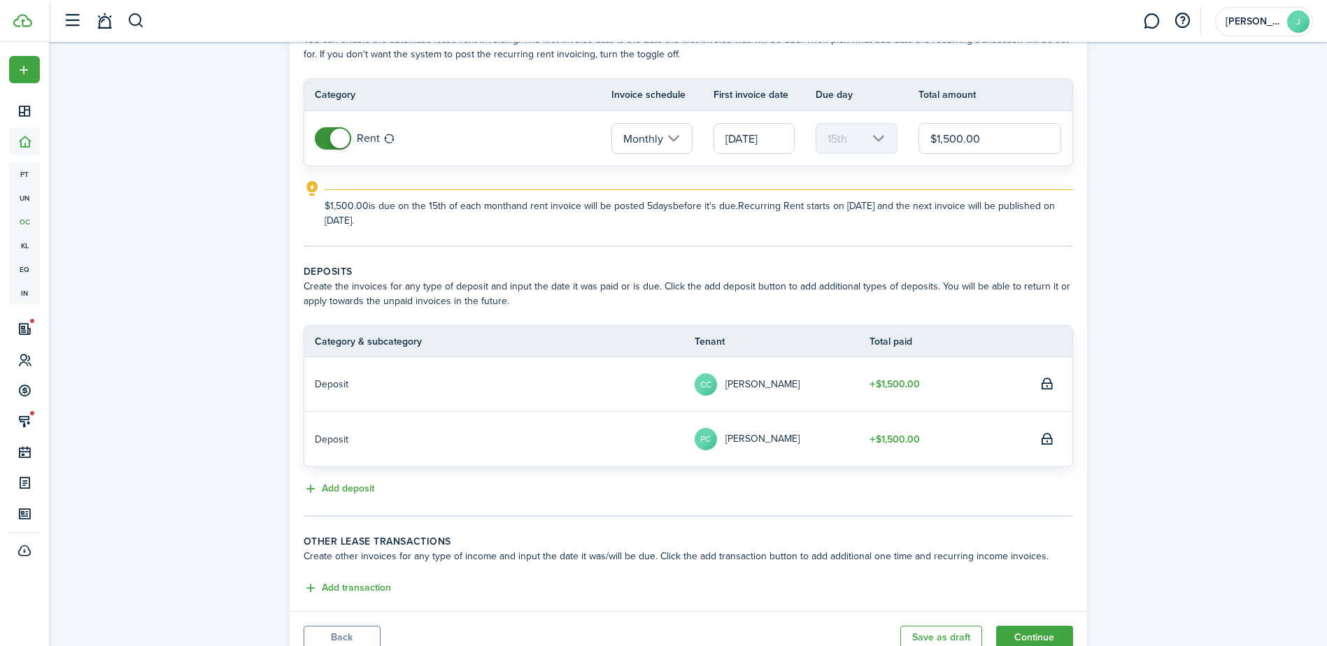
scroll to position [8, 0]
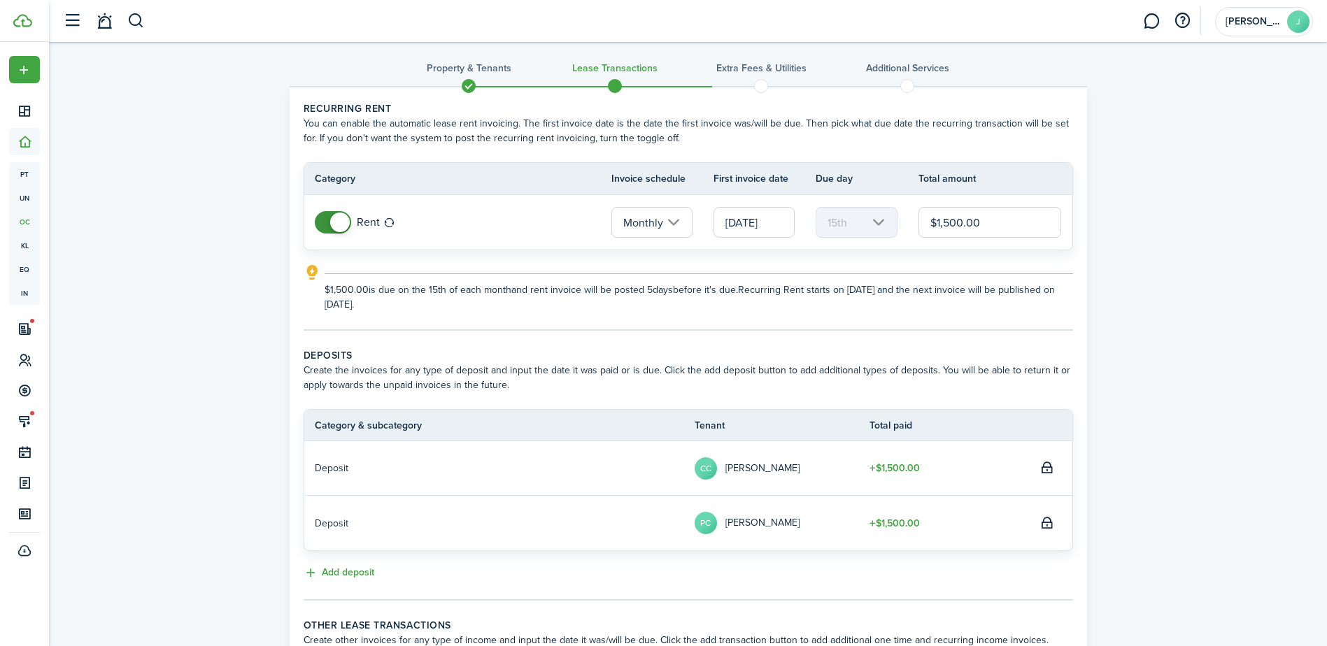
click at [725, 223] on input "[DATE]" at bounding box center [754, 222] width 81 height 31
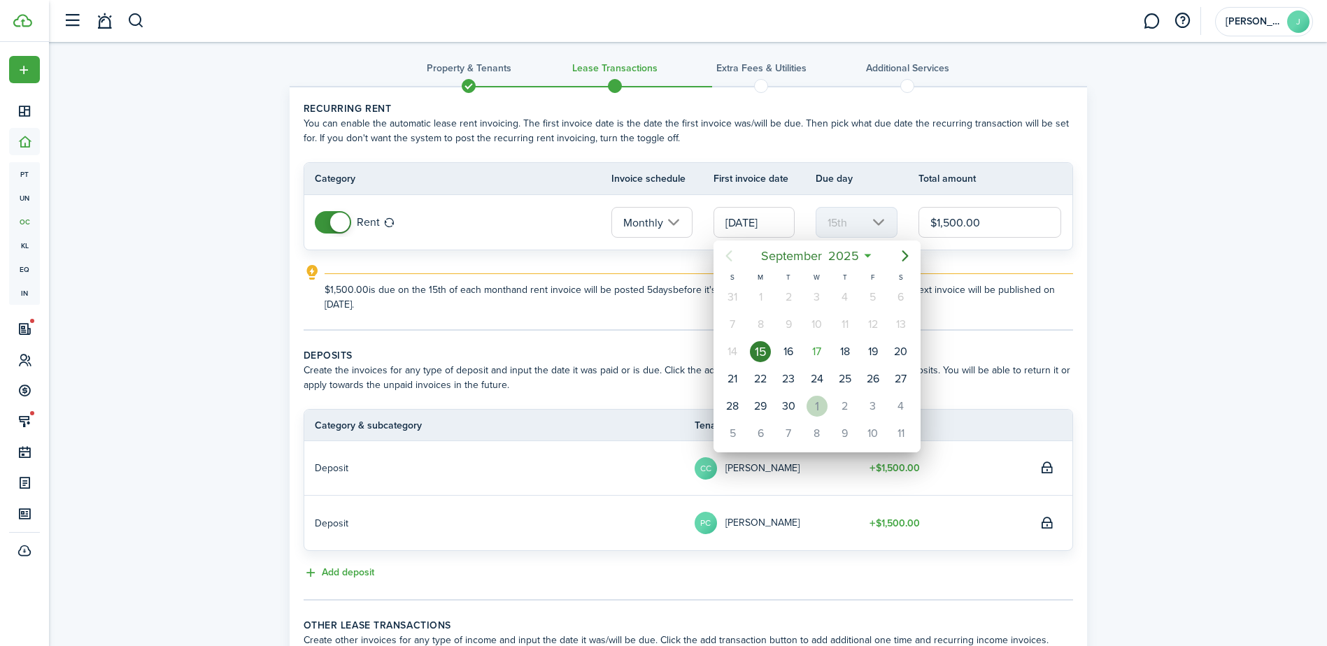
click at [812, 409] on div "1" at bounding box center [817, 406] width 21 height 21
type input "[DATE]"
type input "1st"
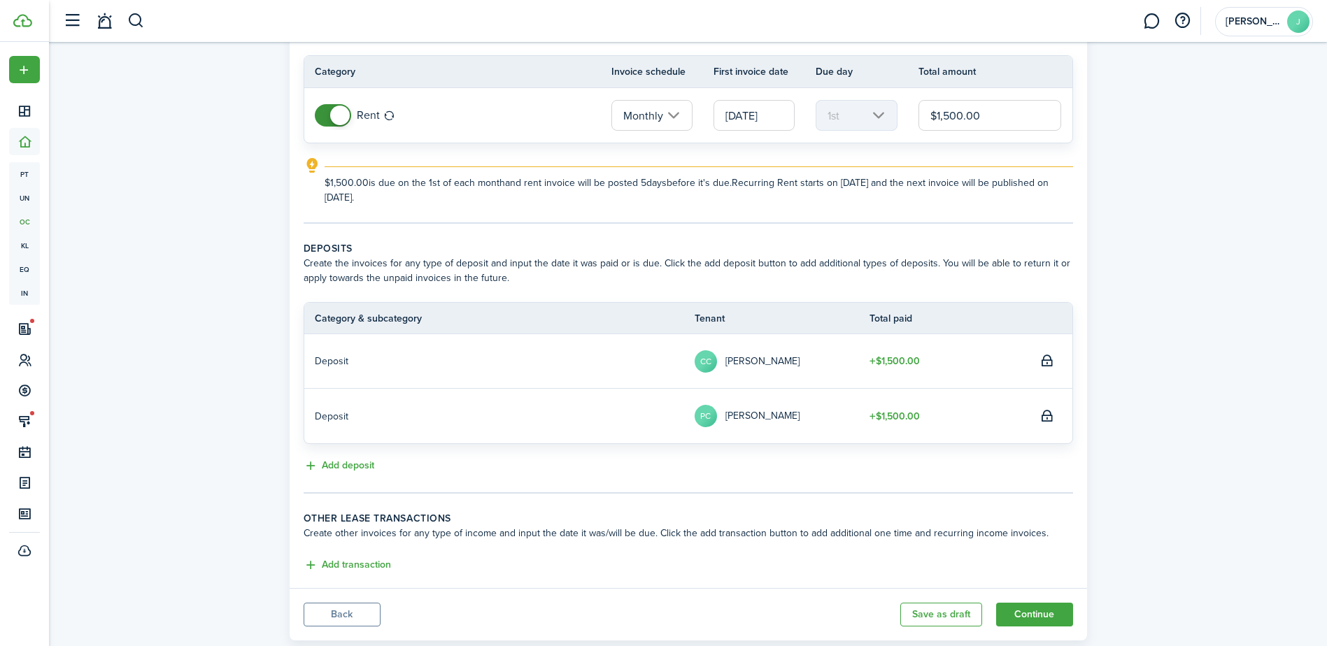
scroll to position [148, 0]
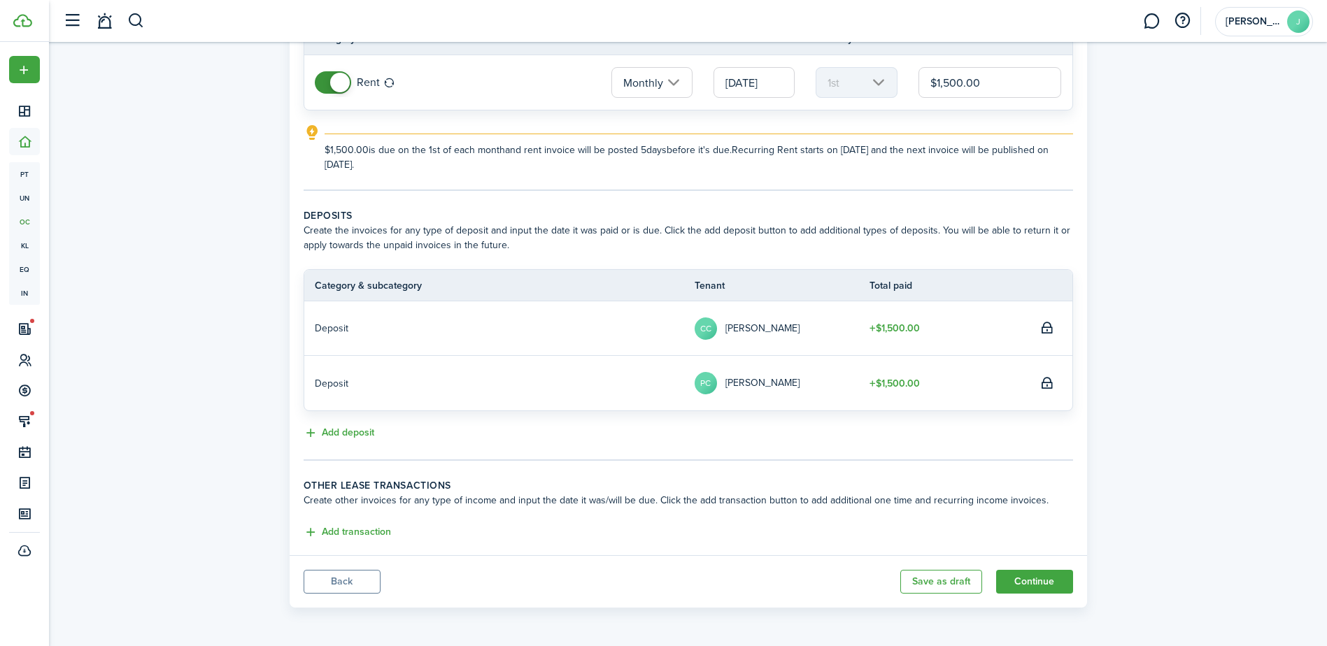
click at [872, 329] on table-amount-title "$1,500.00" at bounding box center [895, 328] width 50 height 15
click at [946, 331] on td "$1,500.00" at bounding box center [954, 329] width 168 height 22
click at [894, 383] on table-amount-title "$1,500.00" at bounding box center [895, 383] width 50 height 15
click at [989, 374] on td "$1,500.00" at bounding box center [954, 384] width 168 height 22
